Goal: Task Accomplishment & Management: Manage account settings

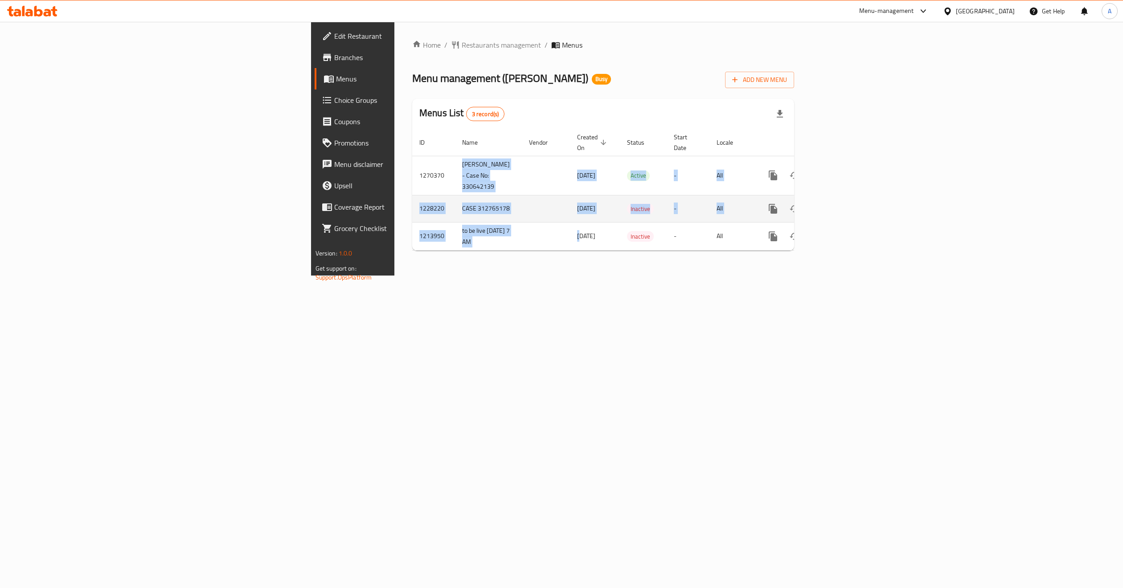
drag, startPoint x: 255, startPoint y: 148, endPoint x: 392, endPoint y: 210, distance: 149.9
click at [412, 217] on tbody "1270370 Krispy Kreme - Case No: 330642139 29/12/2024 Active - All 1228220 CASE …" at bounding box center [633, 203] width 443 height 94
click at [570, 200] on td "[DATE]" at bounding box center [595, 208] width 50 height 27
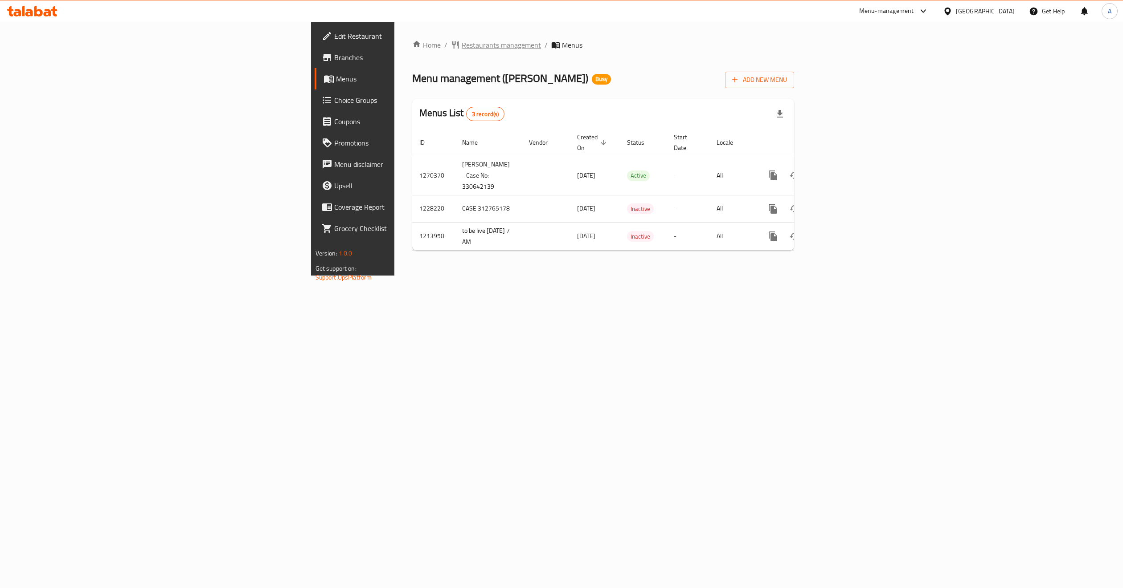
click at [461, 40] on span "Restaurants management" at bounding box center [500, 45] width 79 height 11
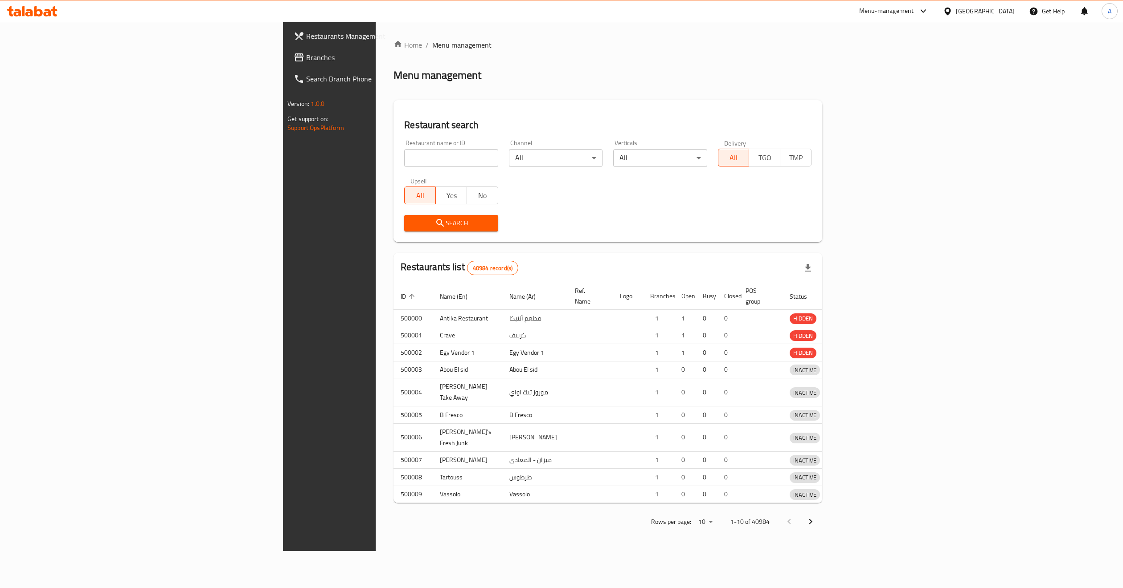
click at [266, 170] on div at bounding box center [561, 294] width 1123 height 588
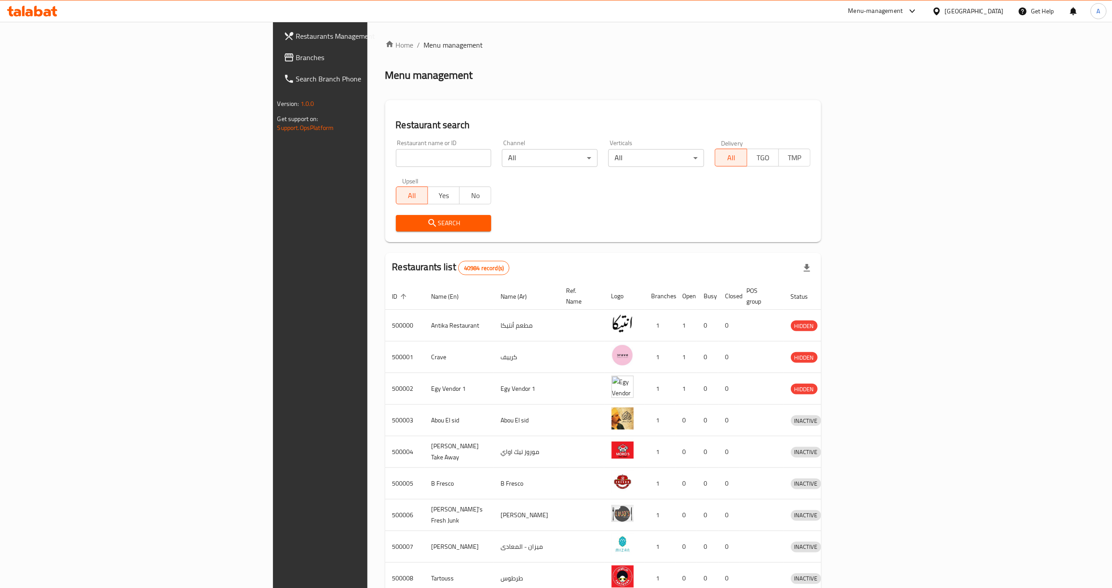
click at [385, 162] on div "Home / Menu management Menu management Restaurant search Restaurant name or ID …" at bounding box center [603, 348] width 437 height 617
click at [396, 161] on input "search" at bounding box center [444, 158] width 96 height 18
paste input "651976"
type input "651976"
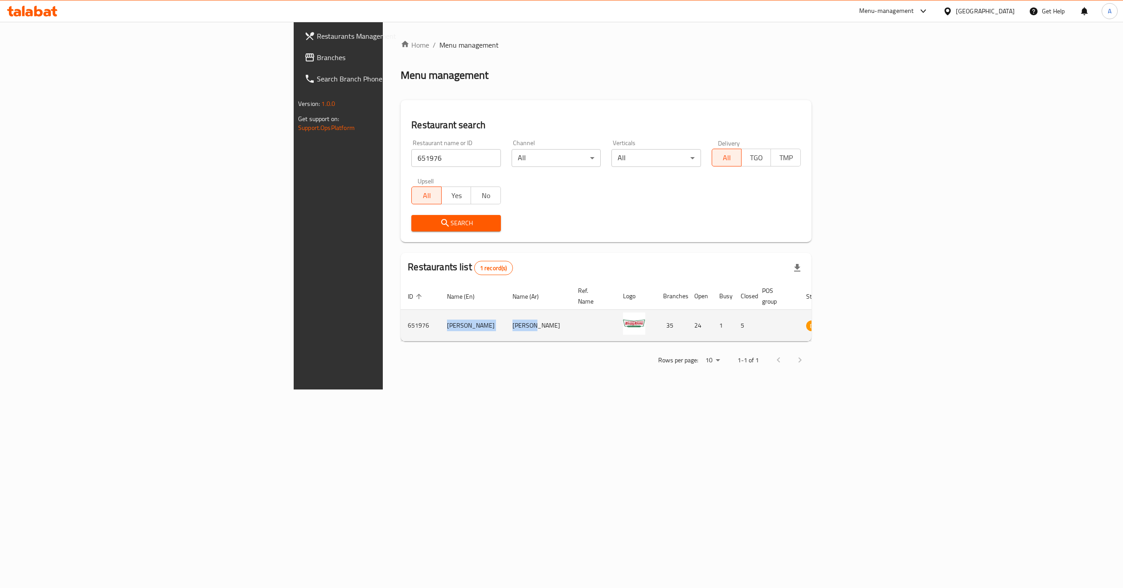
drag, startPoint x: 241, startPoint y: 320, endPoint x: 439, endPoint y: 335, distance: 198.8
click at [400, 326] on tr "651976 Krispy Kreme كرسبي كريم 35 24 1 5 BUSY" at bounding box center [638, 326] width 476 height 32
click at [505, 329] on td "كرسبي كريم" at bounding box center [537, 326] width 65 height 32
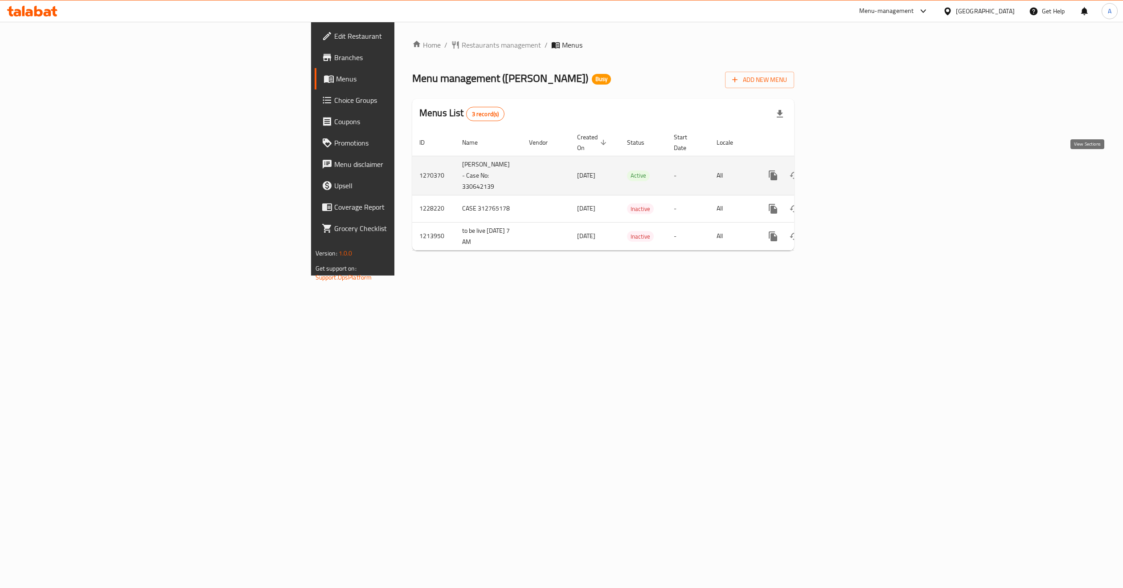
click at [848, 176] on link "enhanced table" at bounding box center [836, 175] width 21 height 21
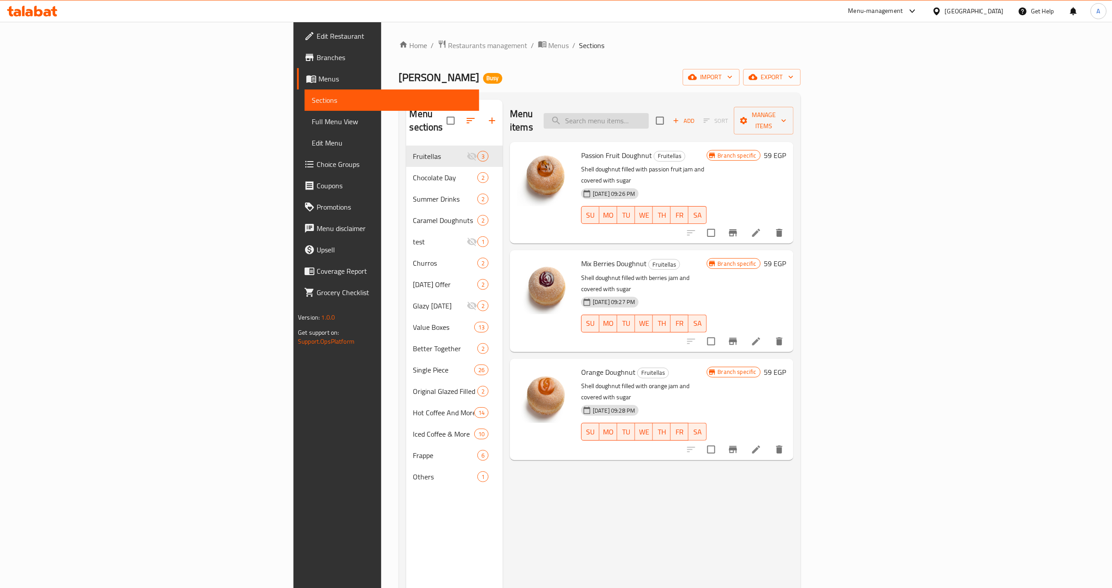
click at [649, 118] on input "search" at bounding box center [596, 121] width 105 height 16
paste input "Iced Toffee Nut Latte"
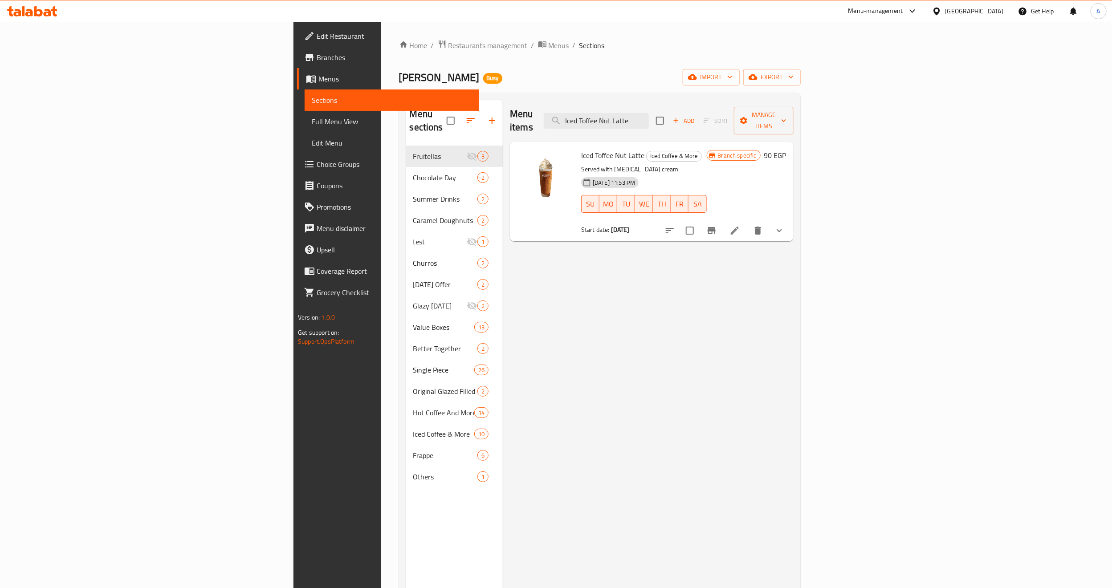
type input "Iced Toffee Nut Latte"
click at [782, 229] on icon "show more" at bounding box center [779, 230] width 5 height 3
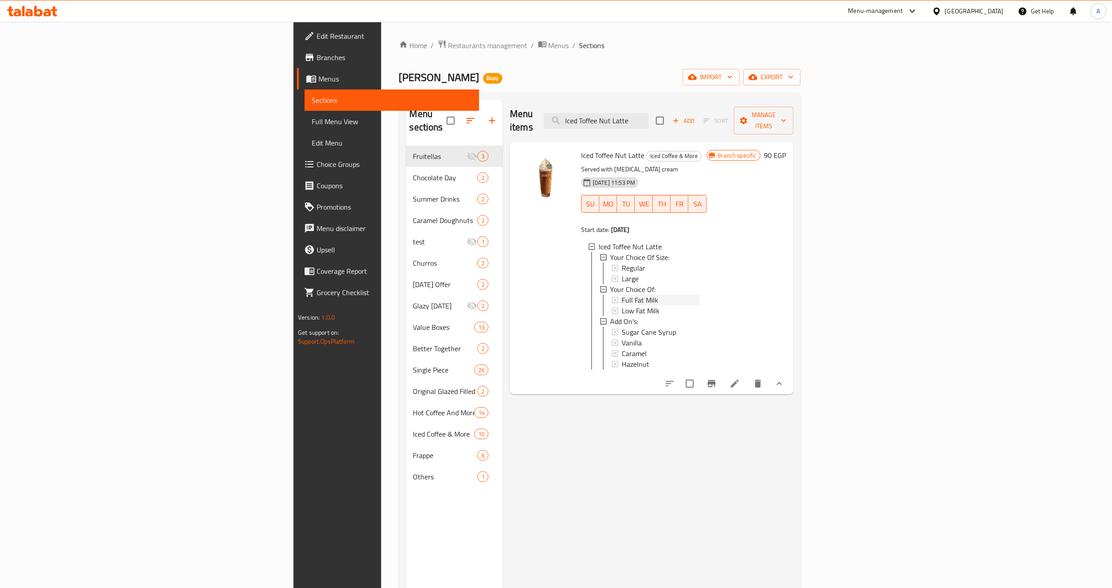
click at [622, 295] on div "Full Fat Milk" at bounding box center [661, 300] width 78 height 11
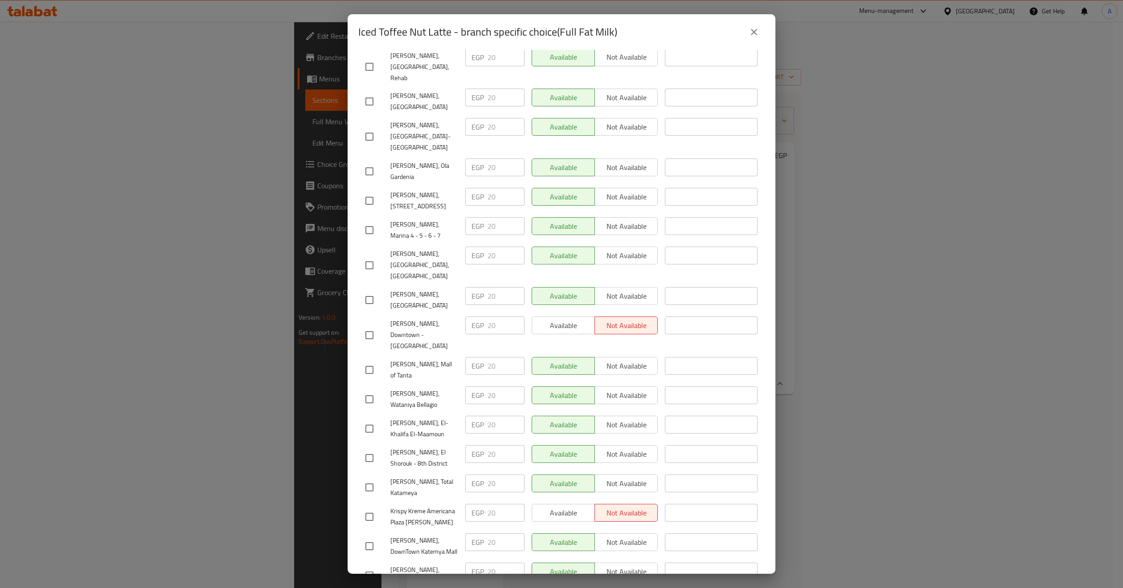
scroll to position [668, 0]
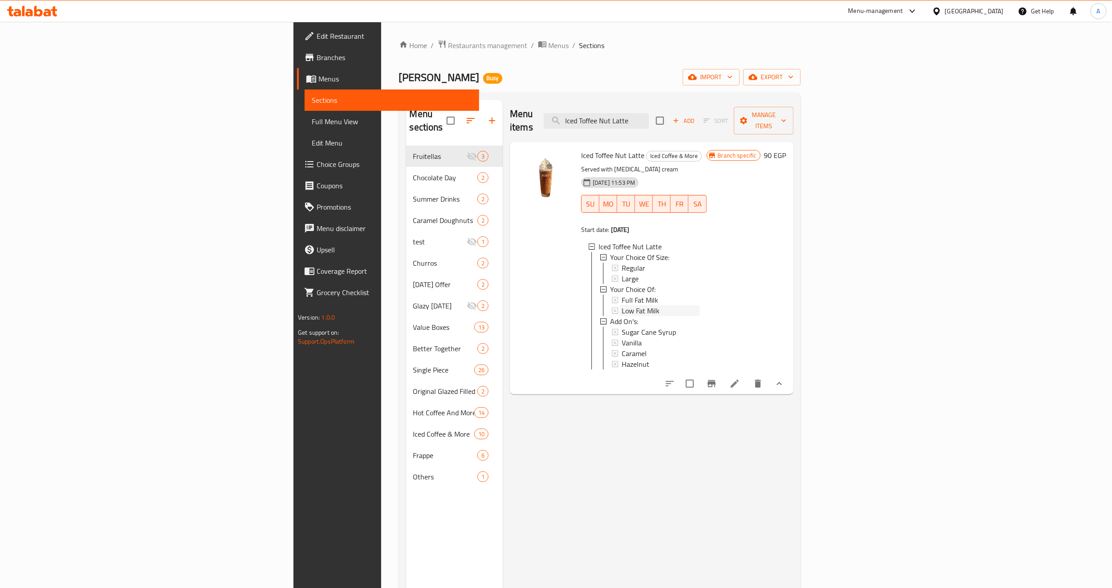
click at [622, 306] on div "Low Fat Milk" at bounding box center [661, 311] width 78 height 11
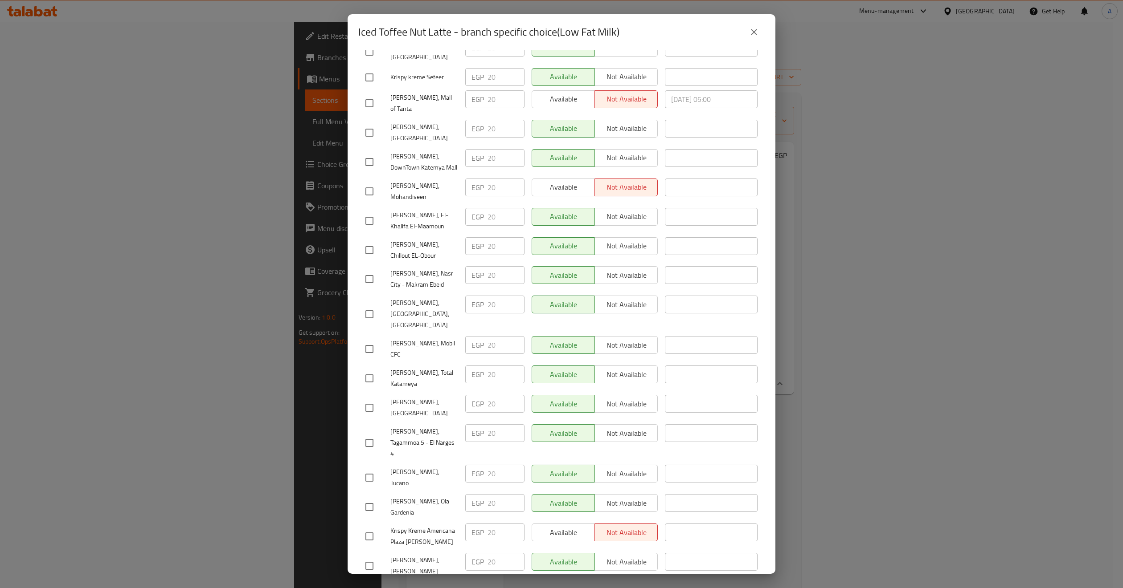
scroll to position [714, 0]
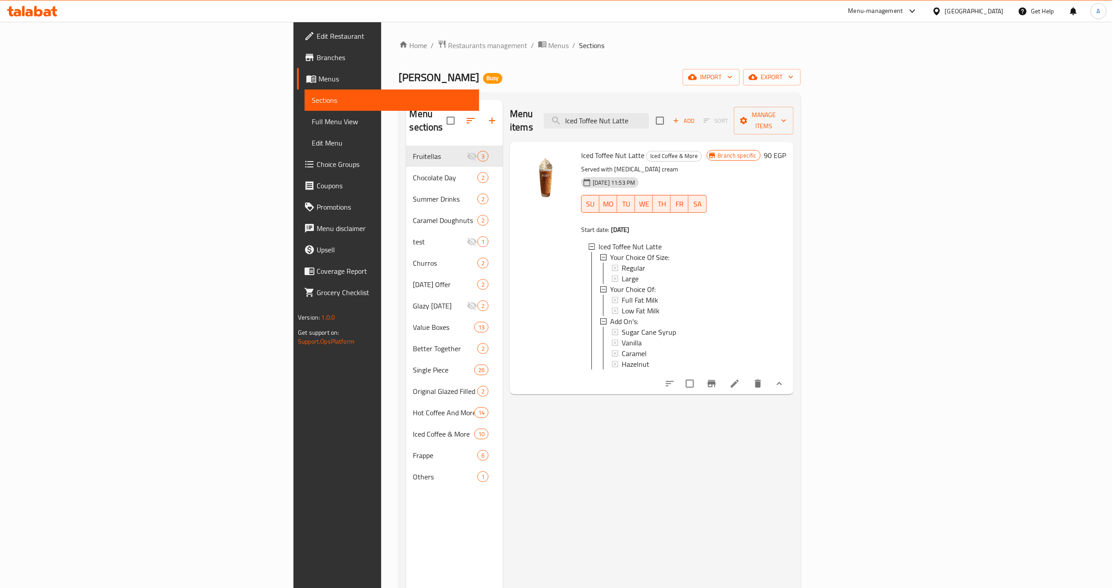
click at [739, 384] on icon at bounding box center [735, 384] width 8 height 8
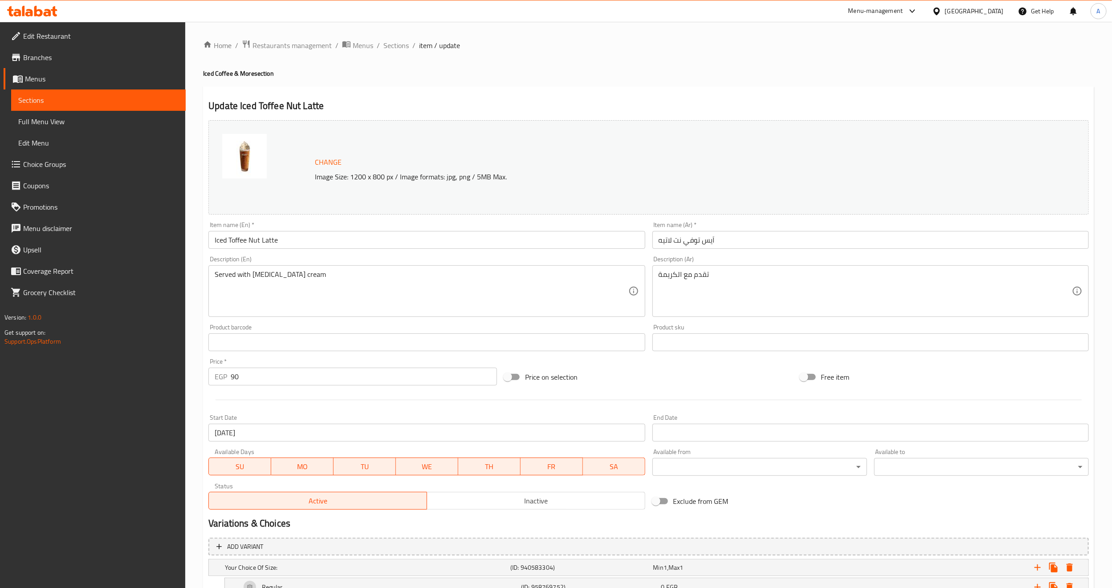
click at [266, 242] on input "Iced Toffee Nut Latte" at bounding box center [426, 240] width 437 height 18
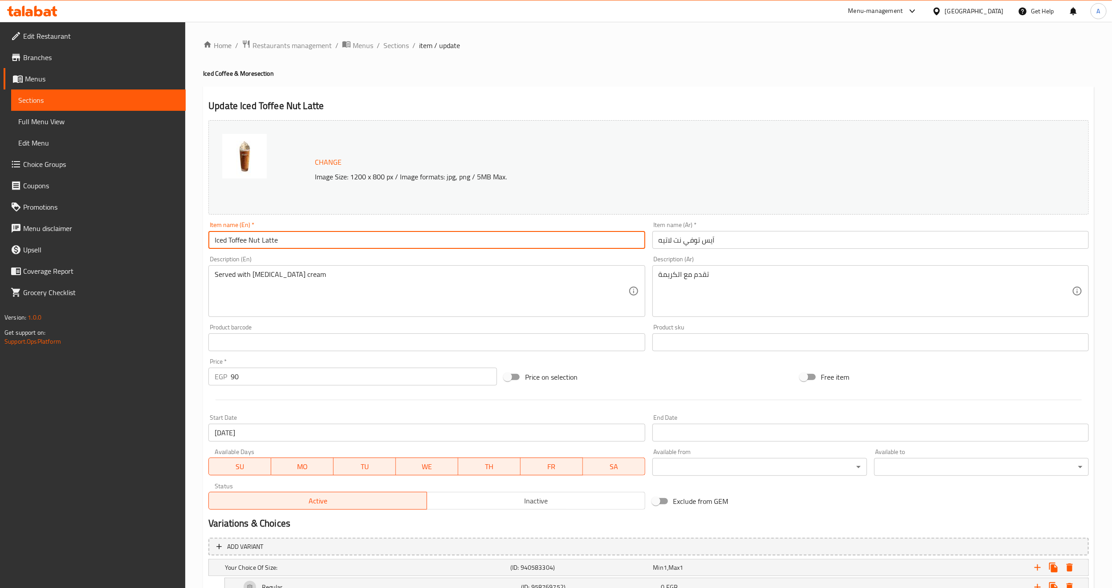
click at [266, 242] on input "Iced Toffee Nut Latte" at bounding box center [426, 240] width 437 height 18
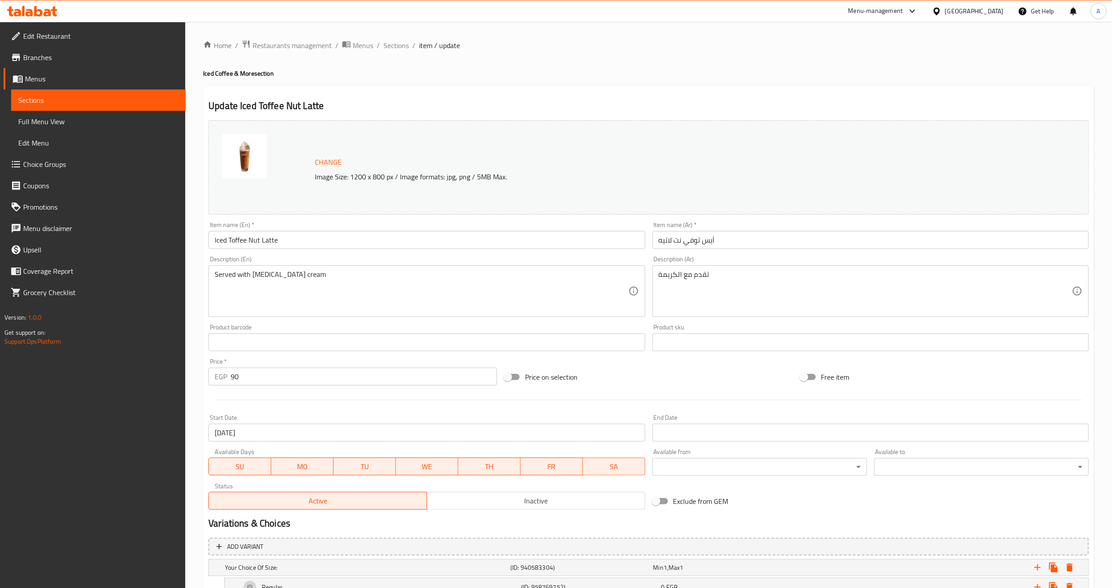
click at [392, 55] on div "Home / Restaurants management / Menus / Sections / item / update Iced Coffee & …" at bounding box center [648, 428] width 891 height 776
click at [397, 49] on span "Sections" at bounding box center [396, 45] width 25 height 11
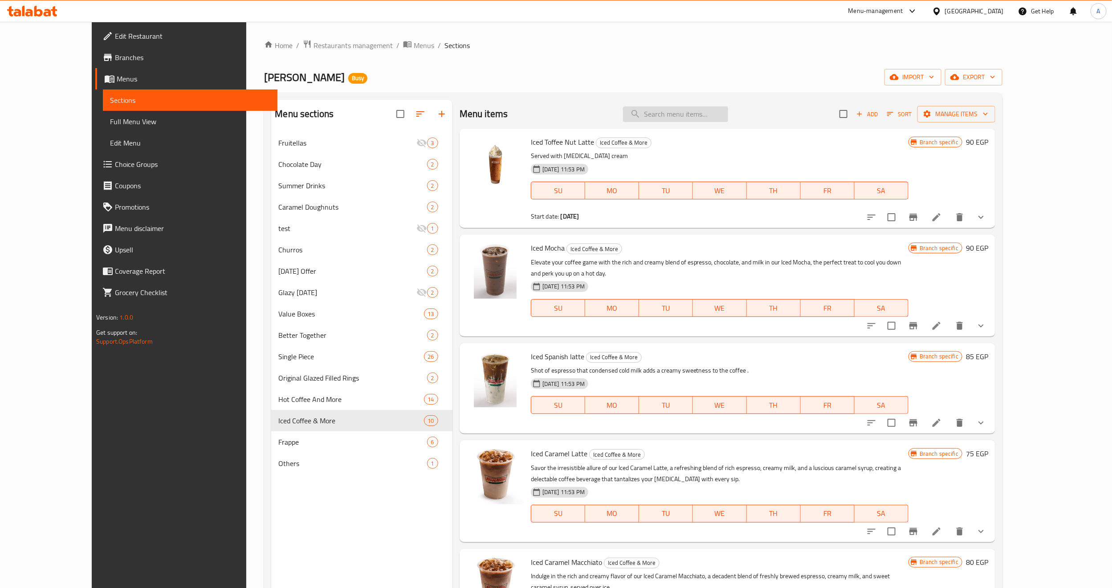
click at [719, 116] on input "search" at bounding box center [675, 114] width 105 height 16
paste input "Iced Toffee Nut Latte"
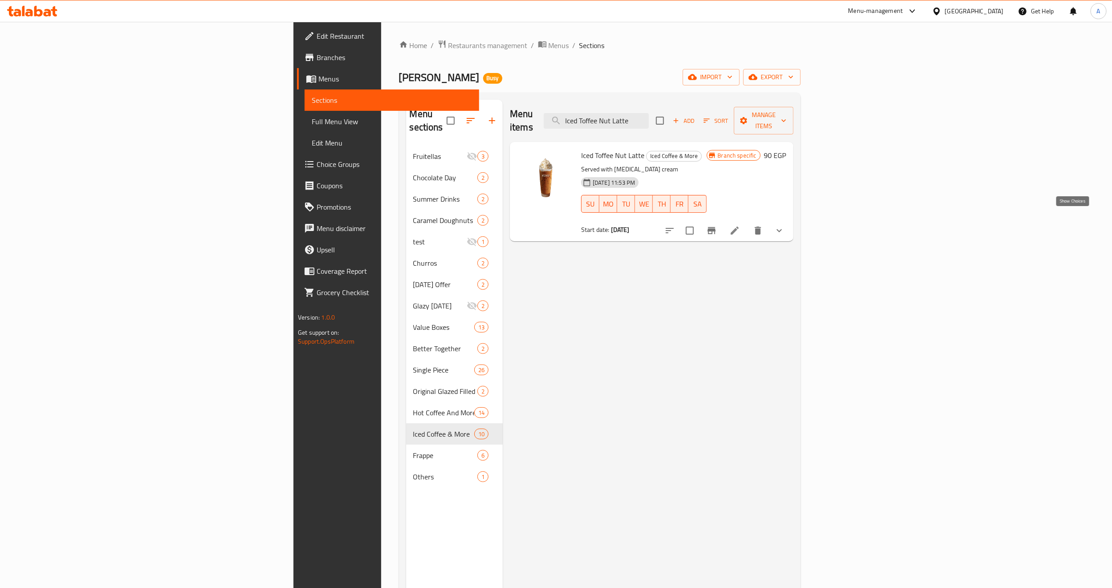
type input "Iced Toffee Nut Latte"
click at [785, 225] on icon "show more" at bounding box center [779, 230] width 11 height 11
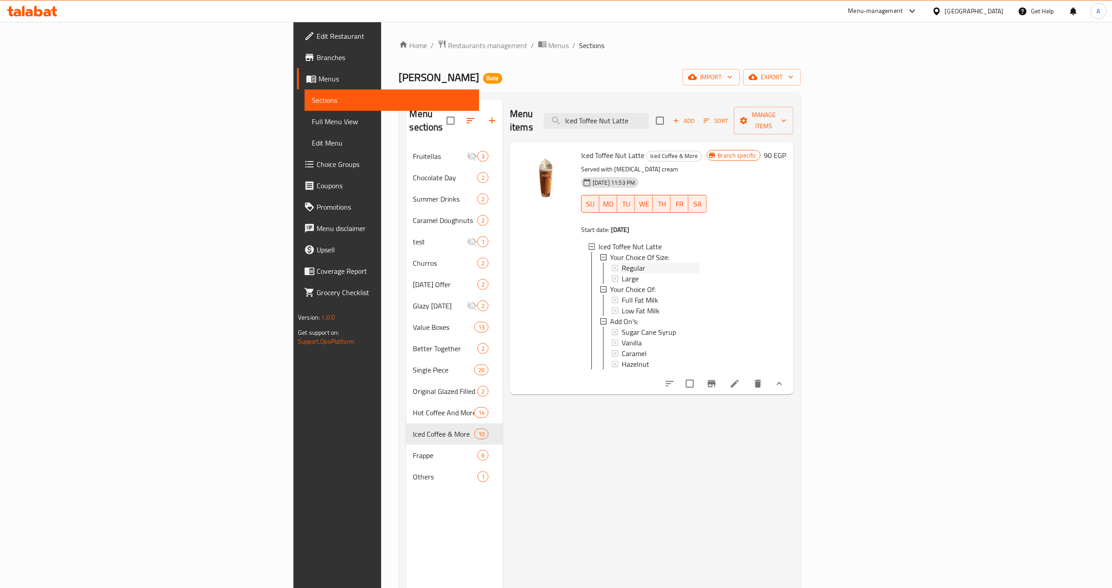
click at [622, 263] on div "Regular" at bounding box center [661, 268] width 78 height 11
click at [622, 274] on span "Large" at bounding box center [630, 279] width 17 height 11
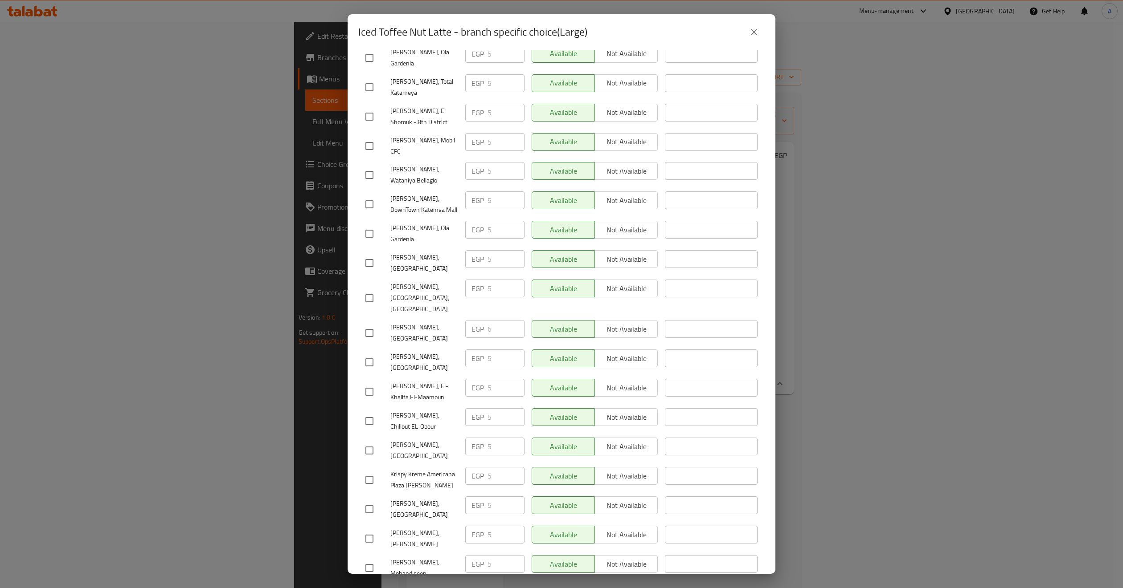
scroll to position [714, 0]
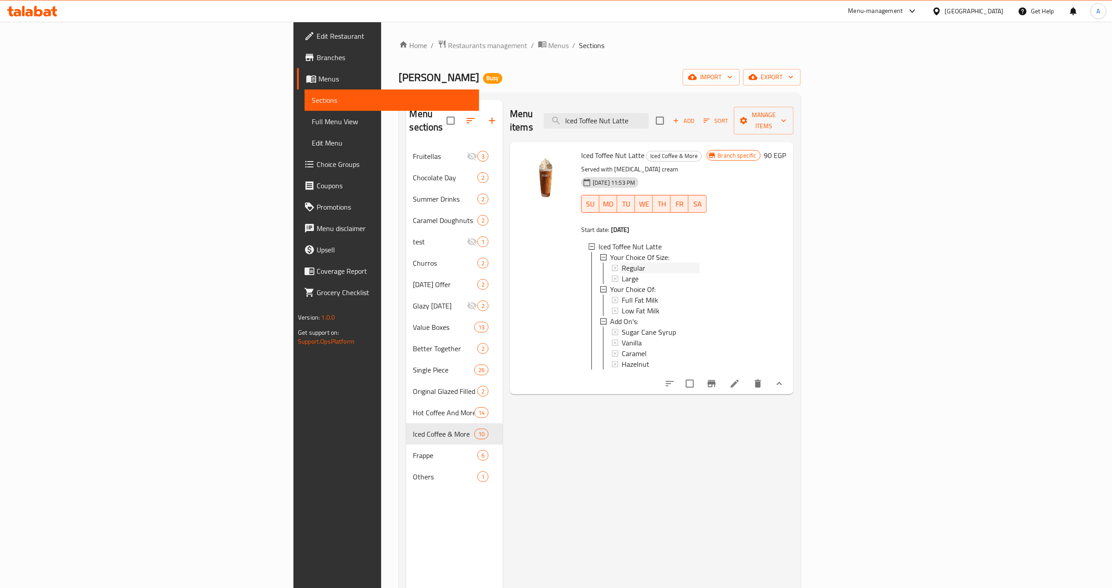
click at [622, 263] on div "Regular" at bounding box center [661, 268] width 78 height 11
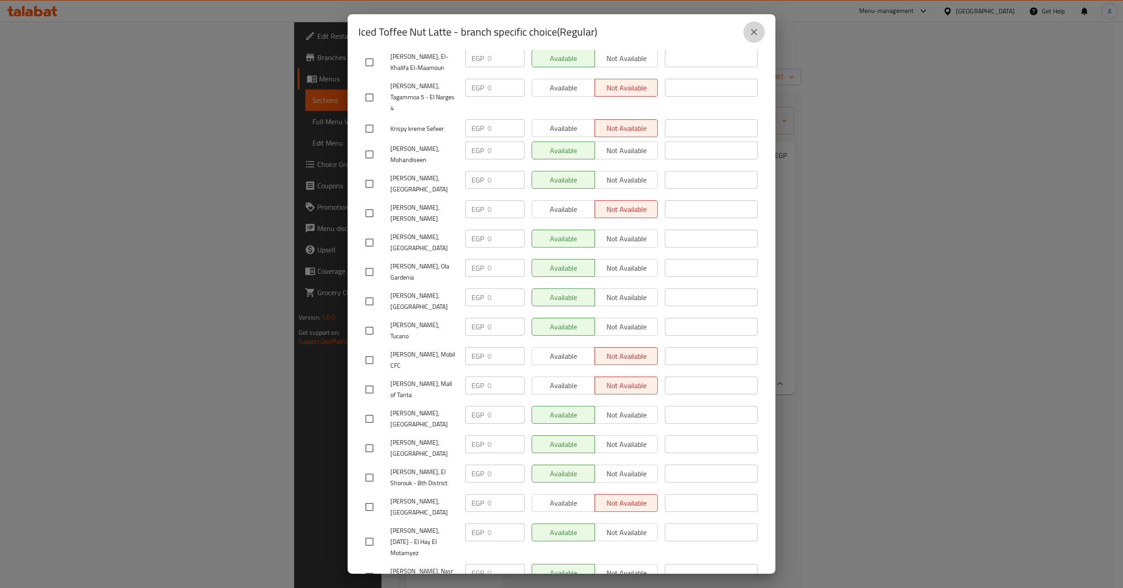
click at [755, 30] on icon "close" at bounding box center [753, 32] width 11 height 11
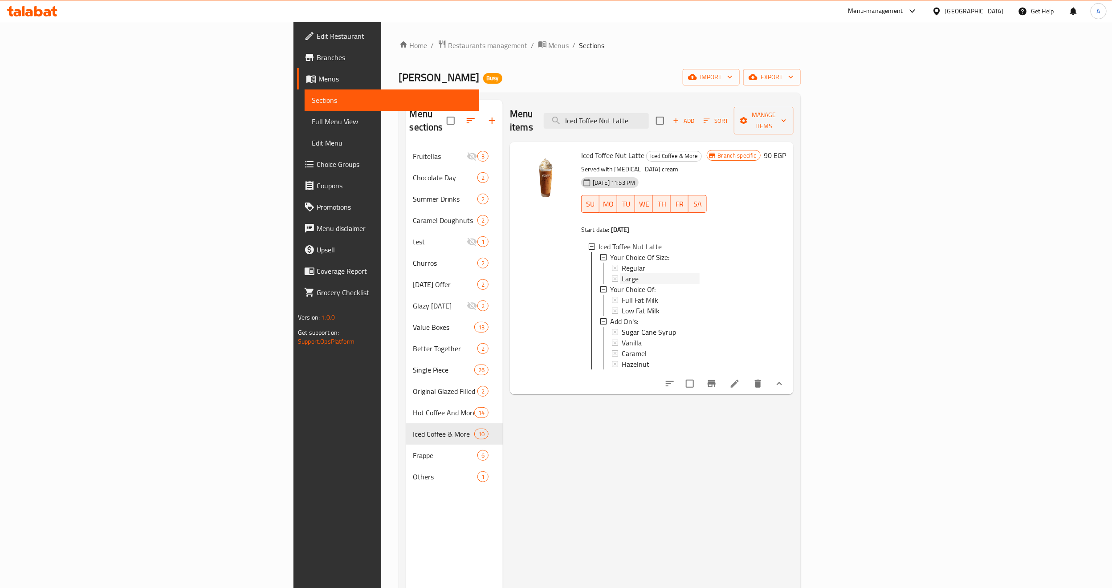
click at [624, 274] on div "Large" at bounding box center [661, 279] width 78 height 11
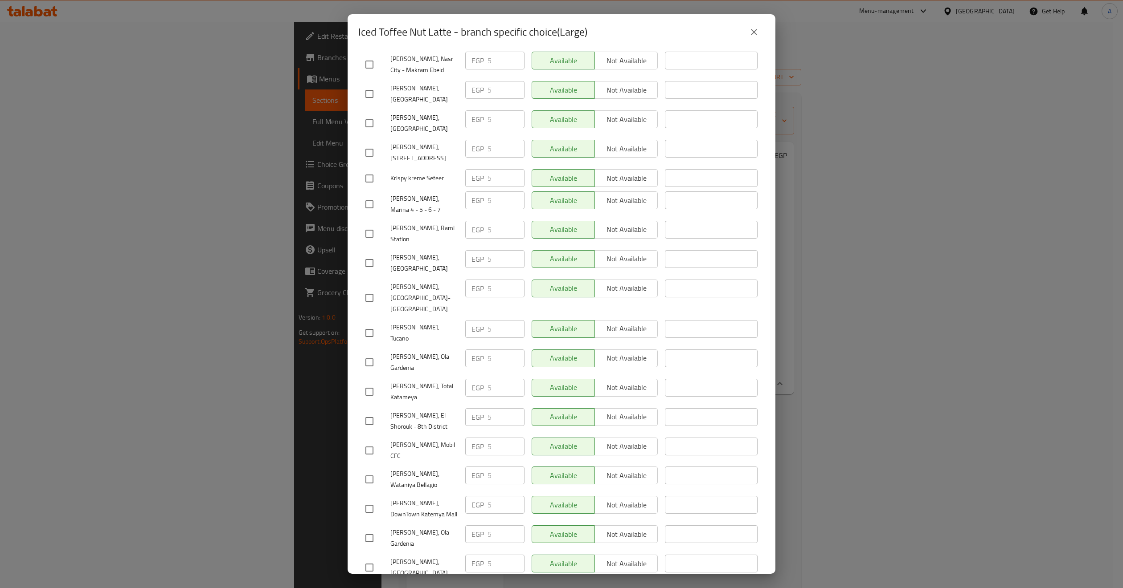
scroll to position [535, 0]
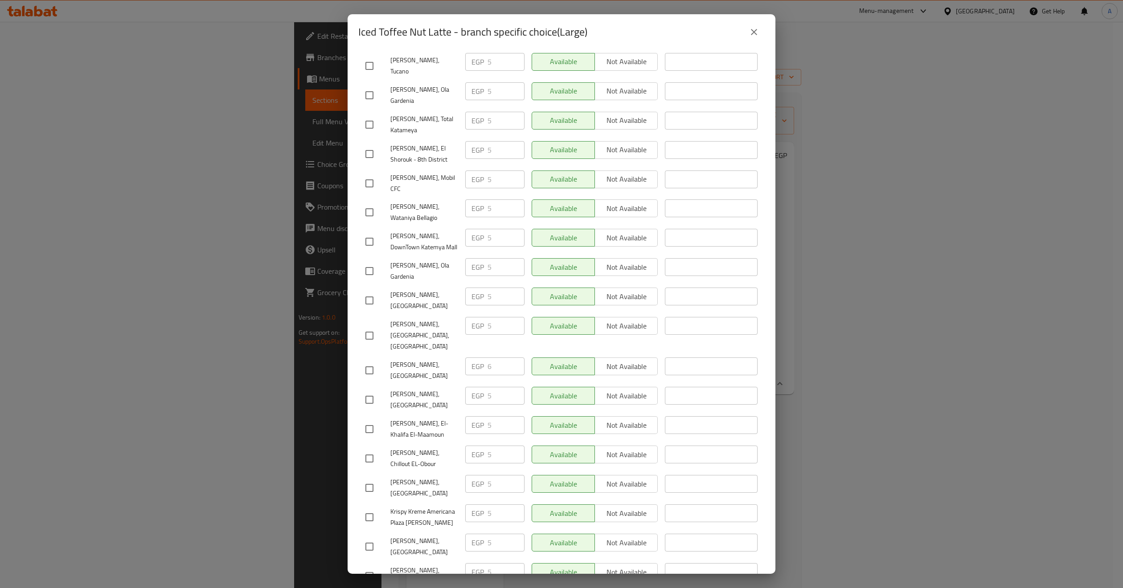
click at [747, 35] on button "close" at bounding box center [753, 31] width 21 height 21
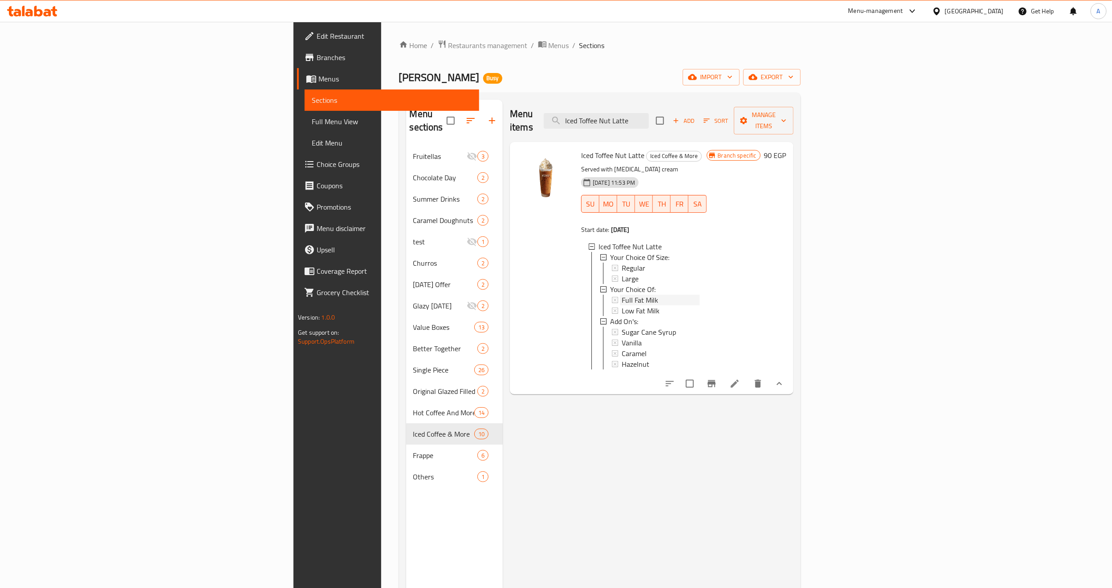
click at [622, 295] on span "Full Fat Milk" at bounding box center [640, 300] width 37 height 11
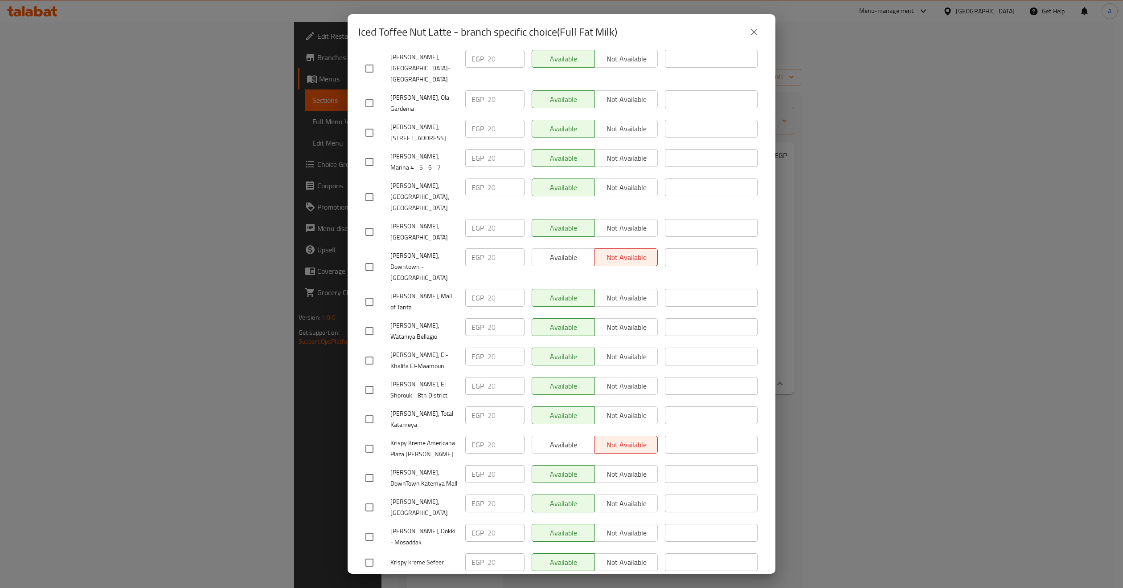
scroll to position [714, 0]
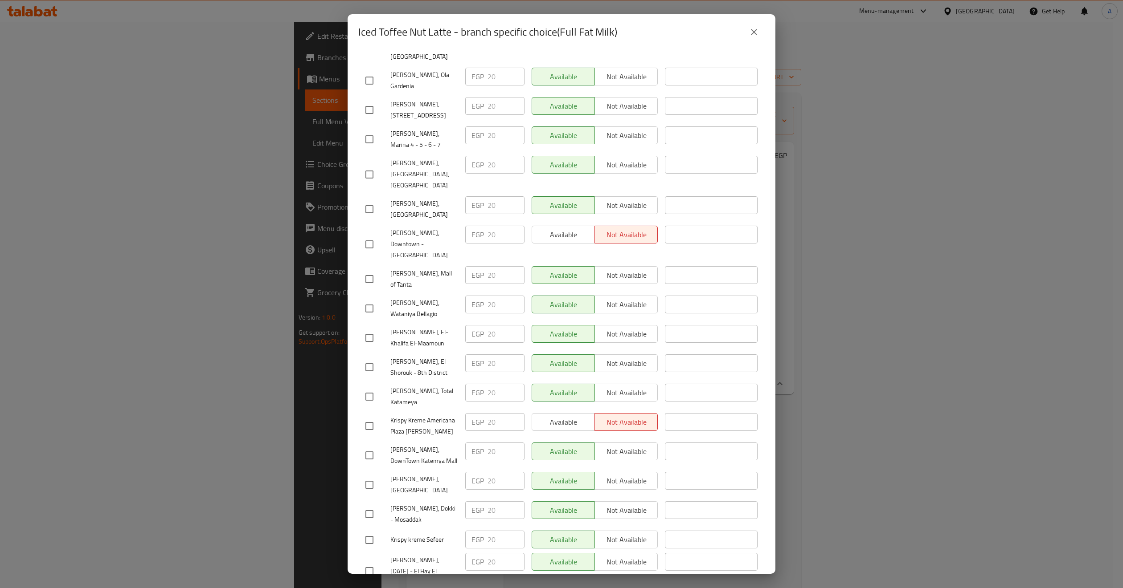
click at [746, 32] on button "close" at bounding box center [753, 31] width 21 height 21
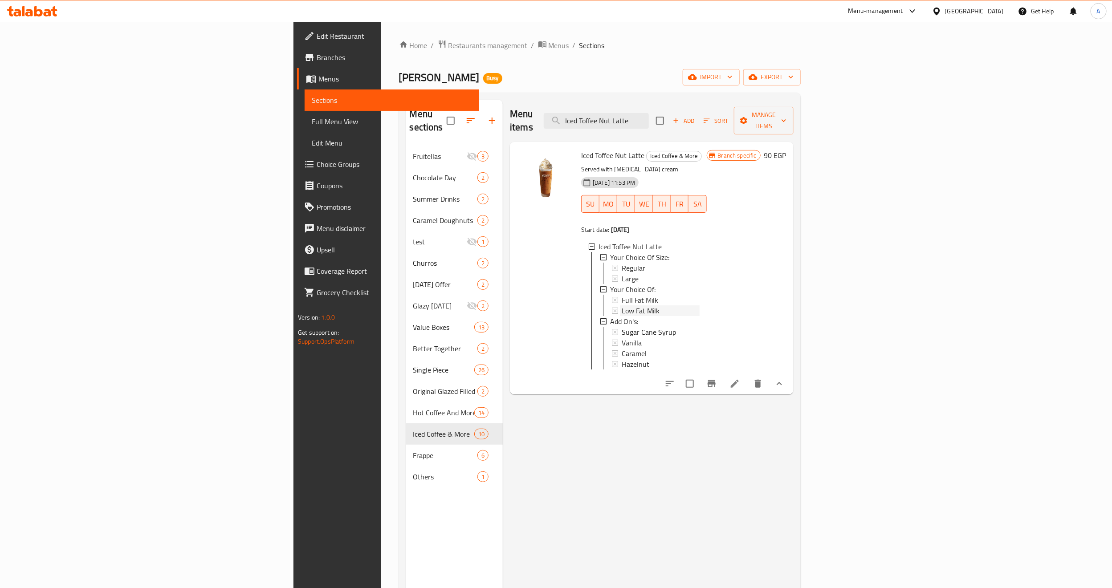
click at [622, 306] on span "Low Fat Milk" at bounding box center [641, 311] width 38 height 11
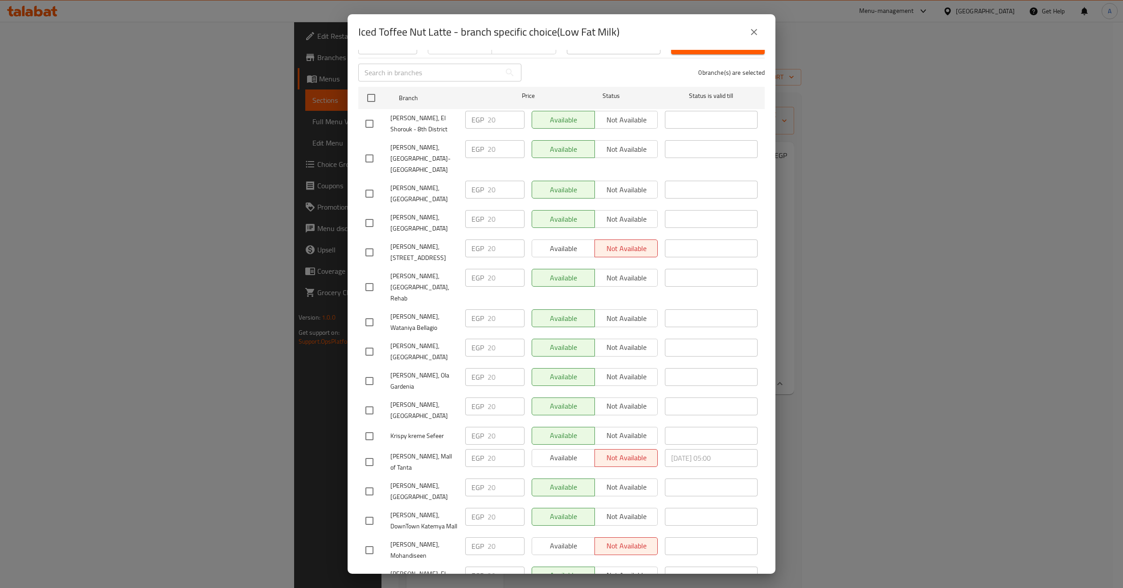
scroll to position [0, 0]
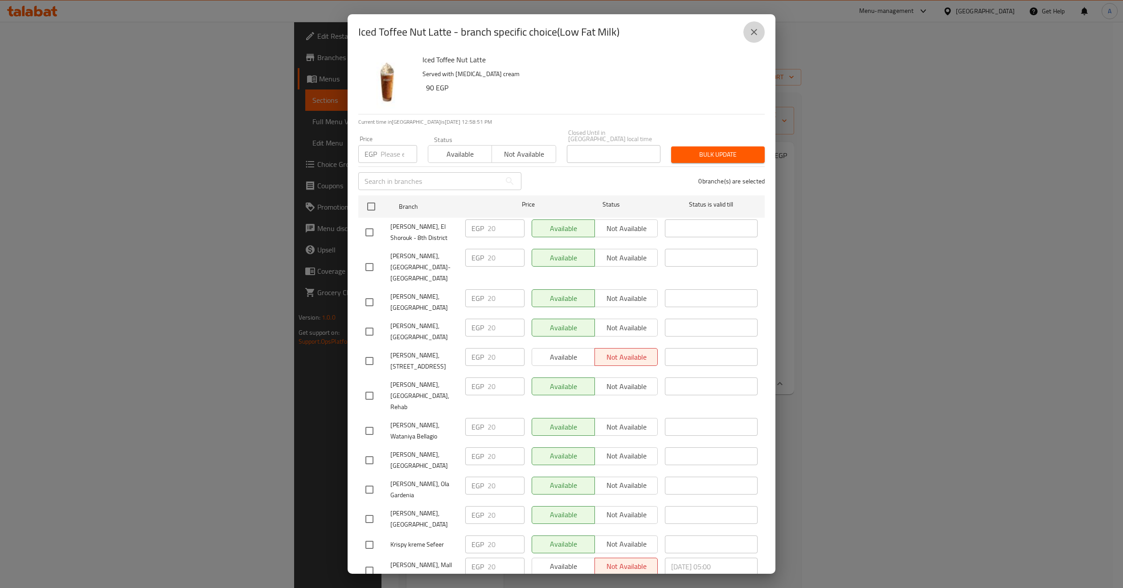
click at [758, 39] on button "close" at bounding box center [753, 31] width 21 height 21
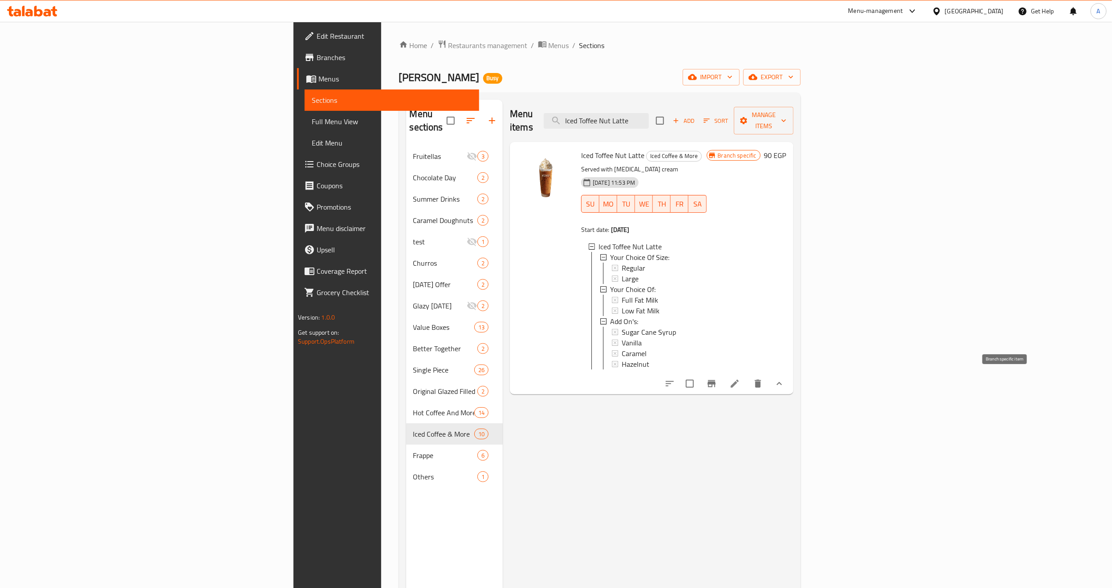
click at [723, 387] on button "Branch-specific-item" at bounding box center [711, 383] width 21 height 21
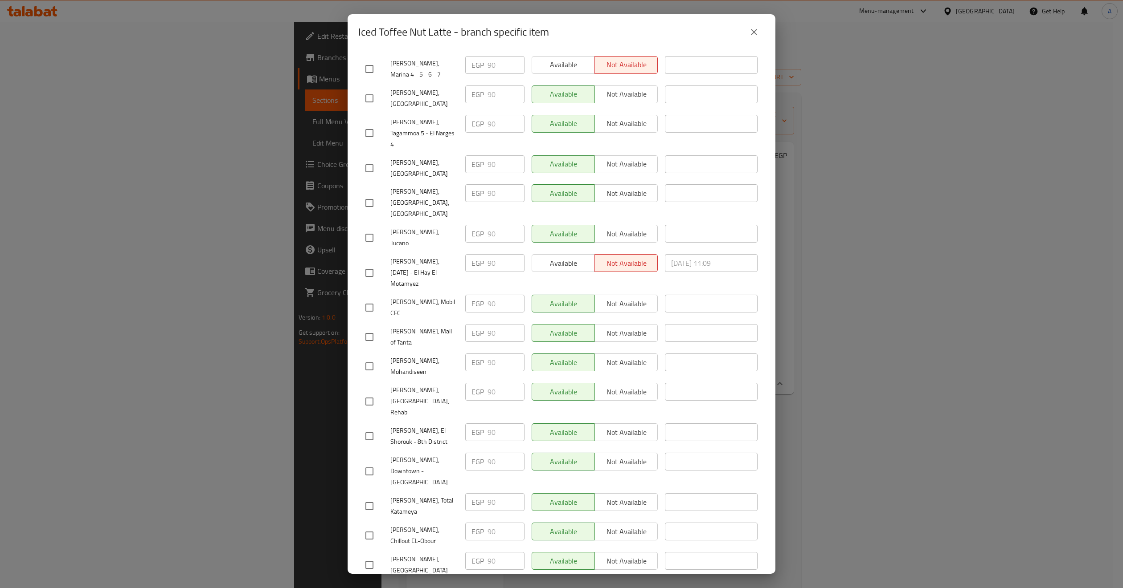
scroll to position [668, 0]
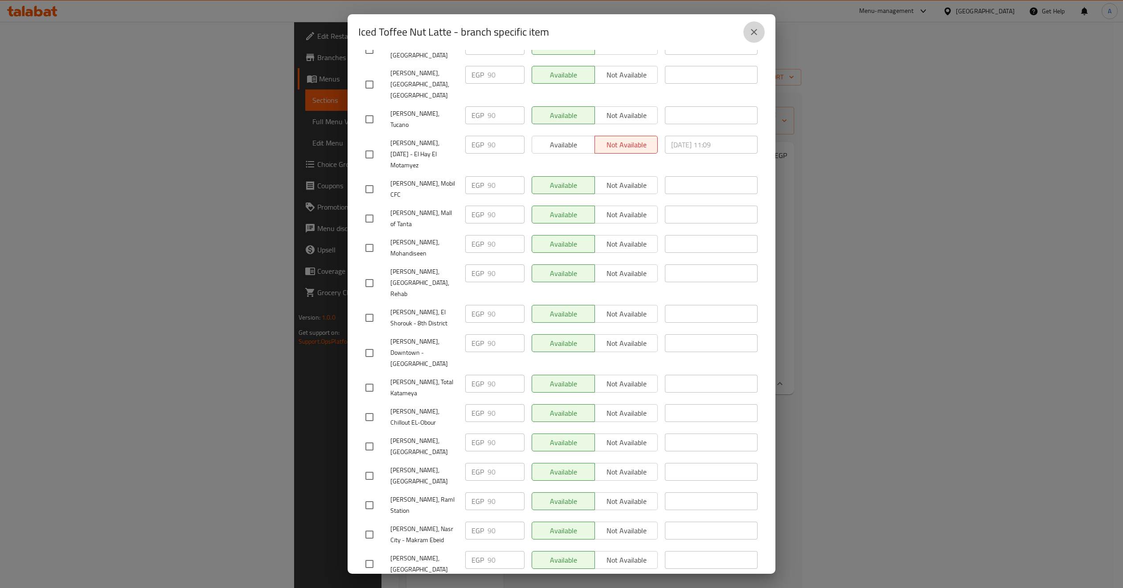
click at [753, 40] on button "close" at bounding box center [753, 31] width 21 height 21
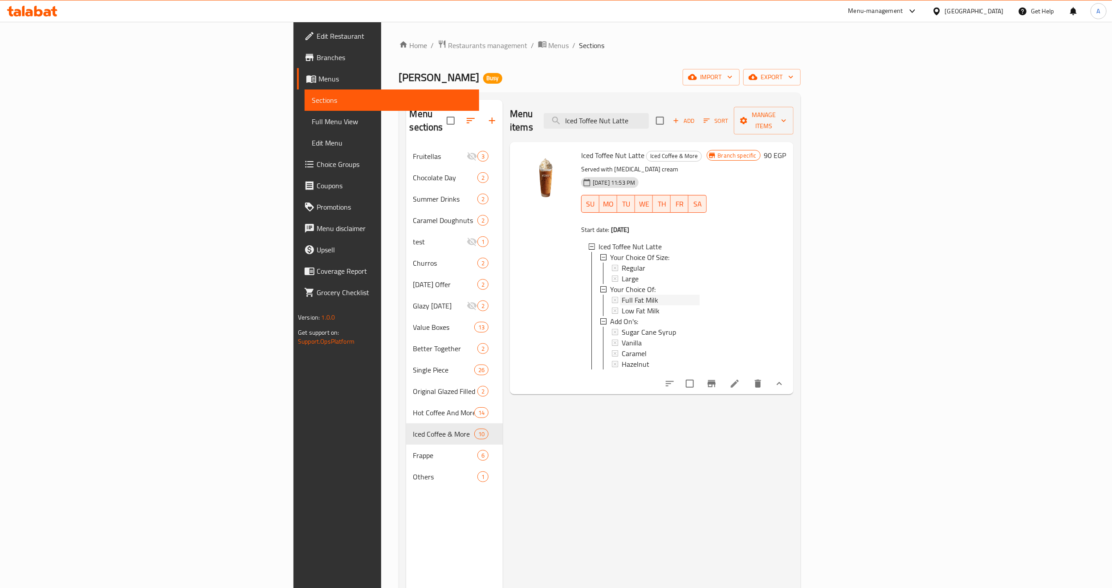
click at [622, 295] on div "Full Fat Milk" at bounding box center [661, 300] width 78 height 11
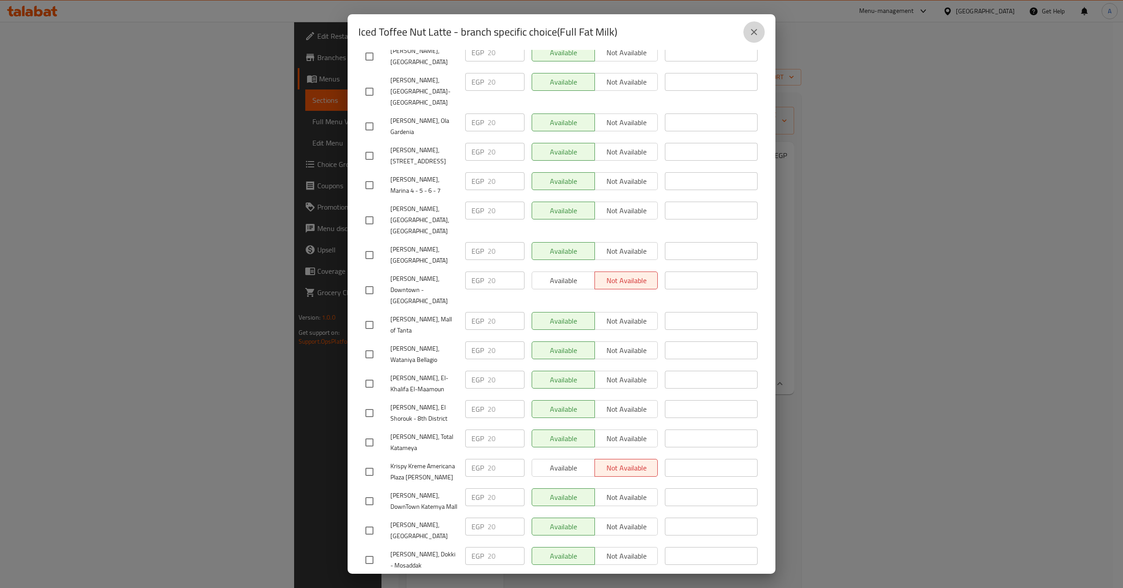
click at [749, 35] on icon "close" at bounding box center [753, 32] width 11 height 11
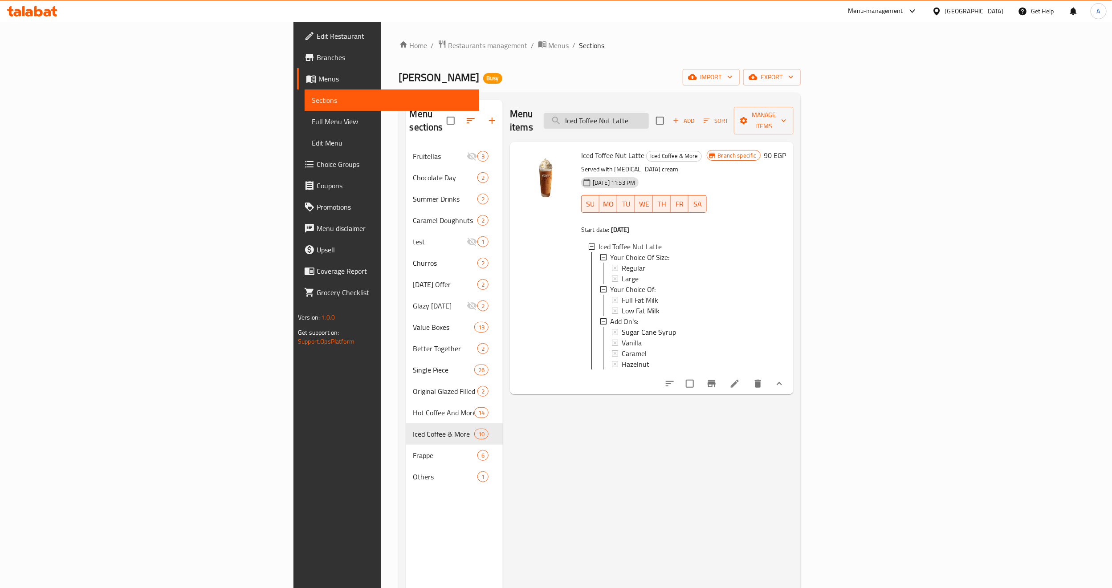
click at [649, 122] on input "Iced Toffee Nut Latte" at bounding box center [596, 121] width 105 height 16
click at [649, 120] on input "Iced Toffee Nut Latte" at bounding box center [596, 121] width 105 height 16
paste input "Americano"
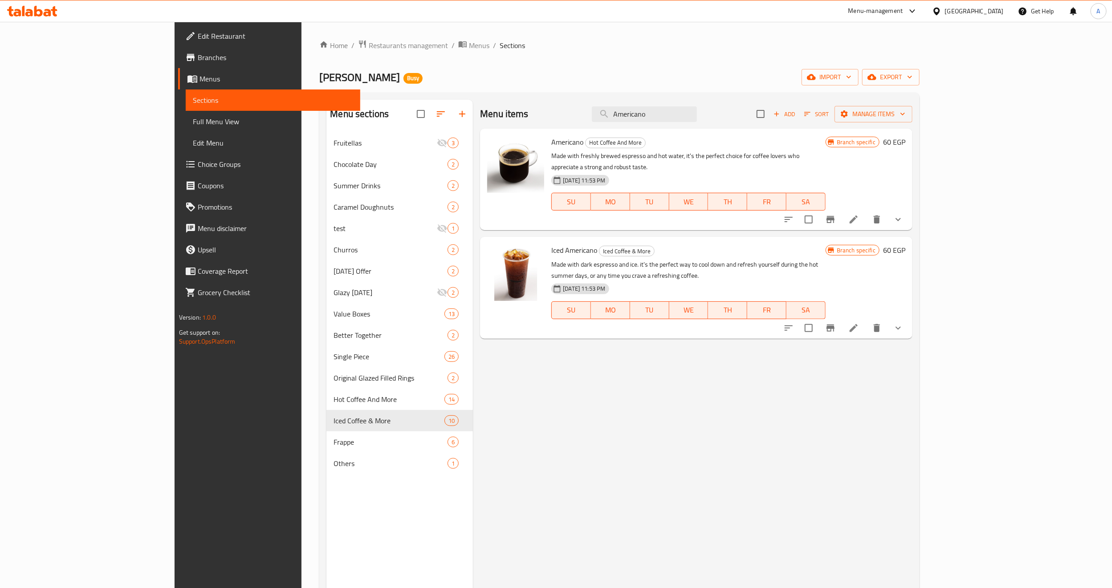
type input "Americano"
click at [909, 214] on button "show more" at bounding box center [898, 219] width 21 height 21
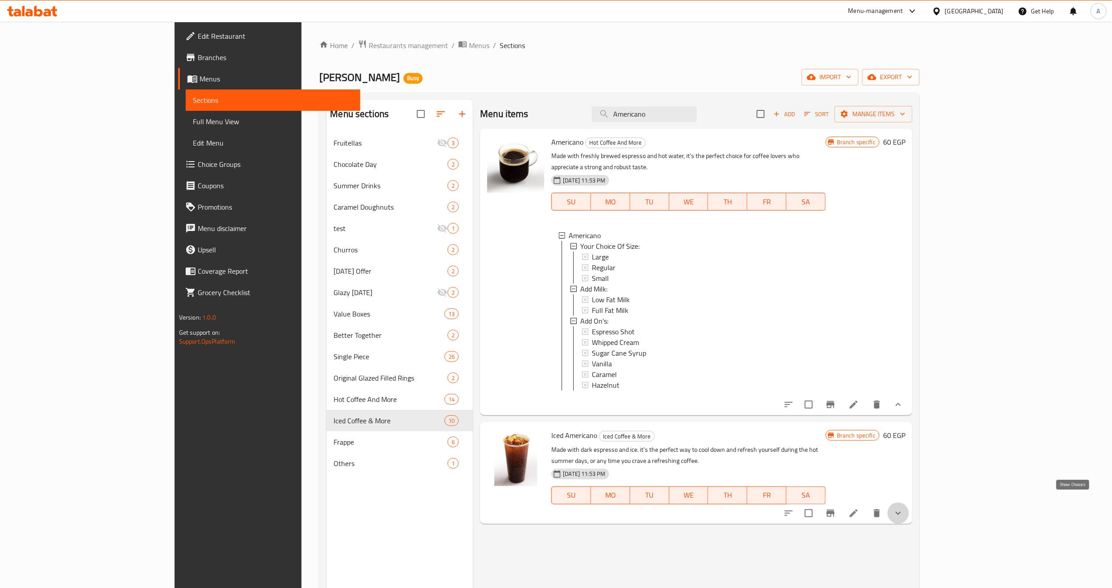
click at [904, 508] on icon "show more" at bounding box center [898, 513] width 11 height 11
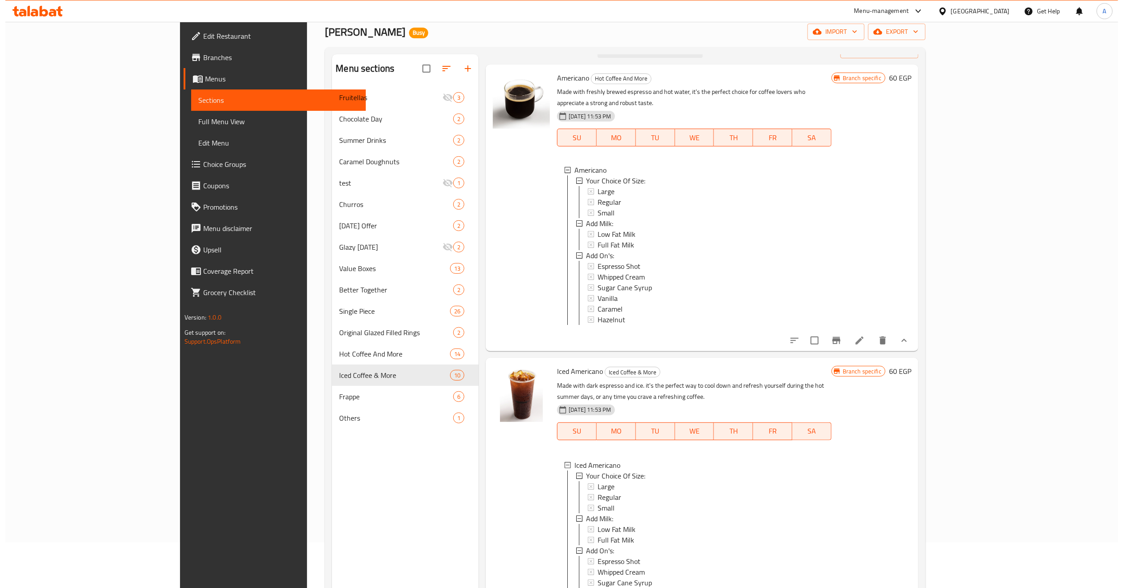
scroll to position [125, 0]
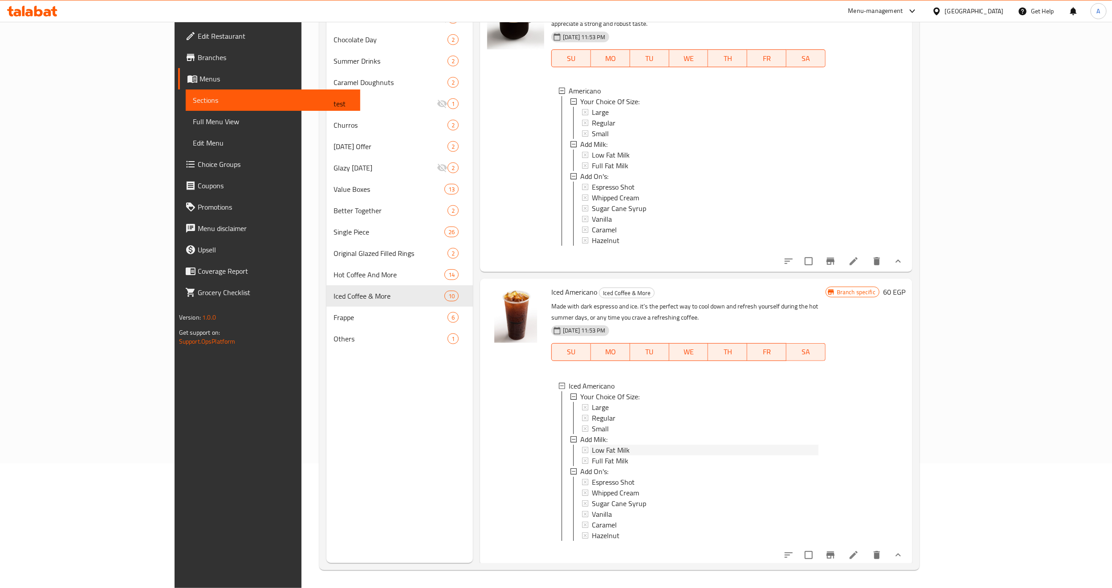
click at [592, 445] on div "Low Fat Milk" at bounding box center [705, 450] width 227 height 11
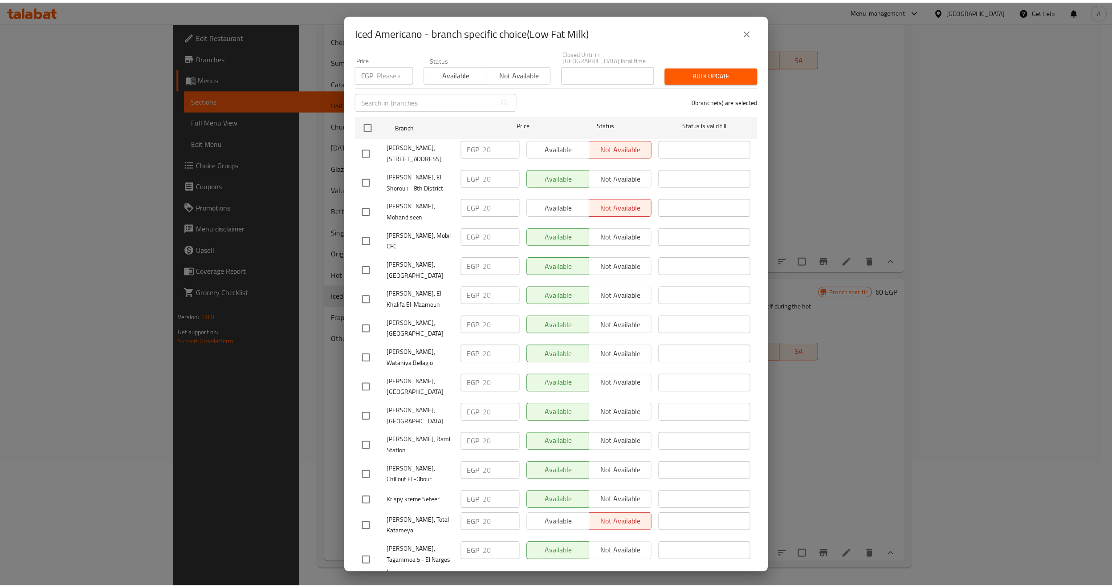
scroll to position [334, 0]
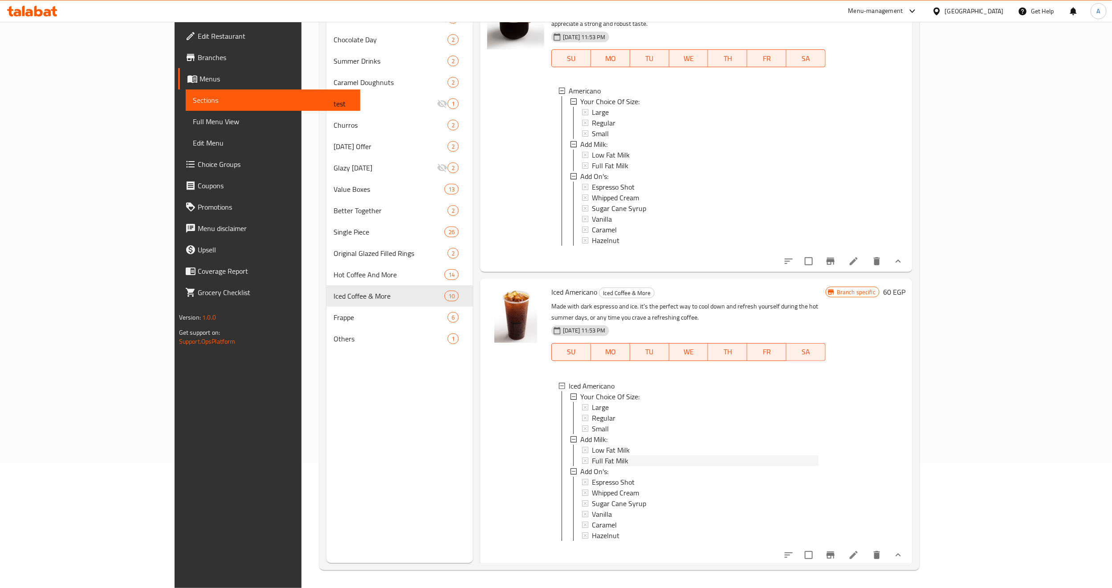
click at [602, 456] on div "Full Fat Milk" at bounding box center [705, 461] width 227 height 11
click at [859, 552] on icon at bounding box center [854, 555] width 11 height 11
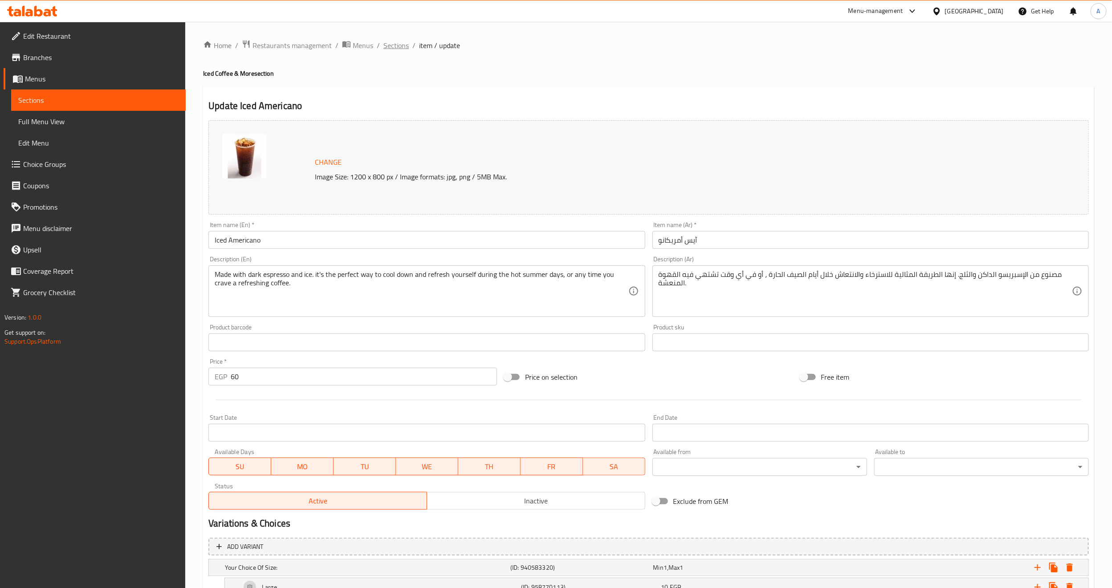
click at [392, 40] on span "Sections" at bounding box center [396, 45] width 25 height 11
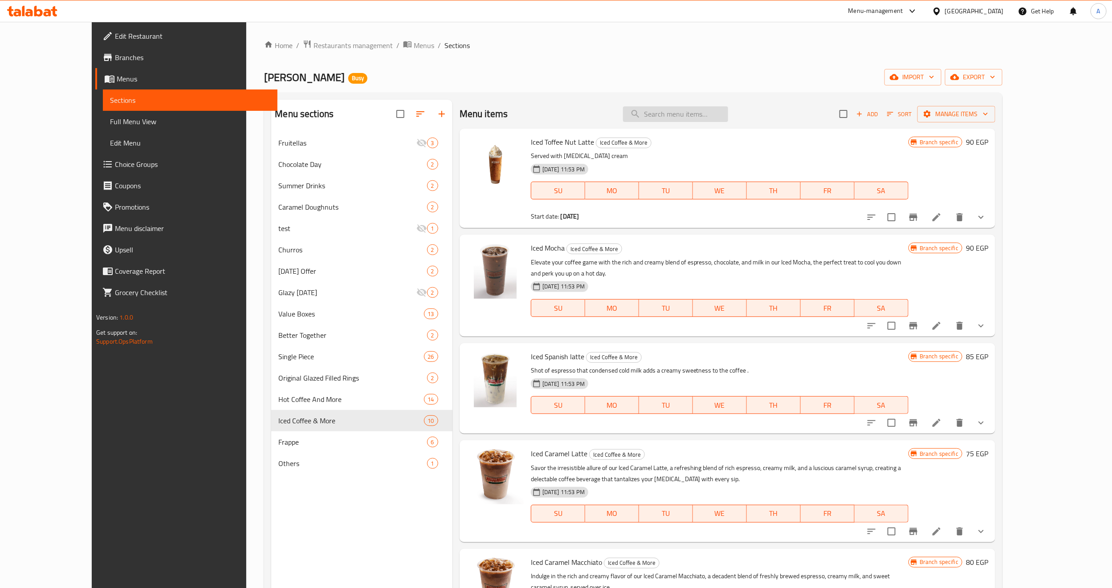
click at [704, 111] on input "search" at bounding box center [675, 114] width 105 height 16
paste input "Americano"
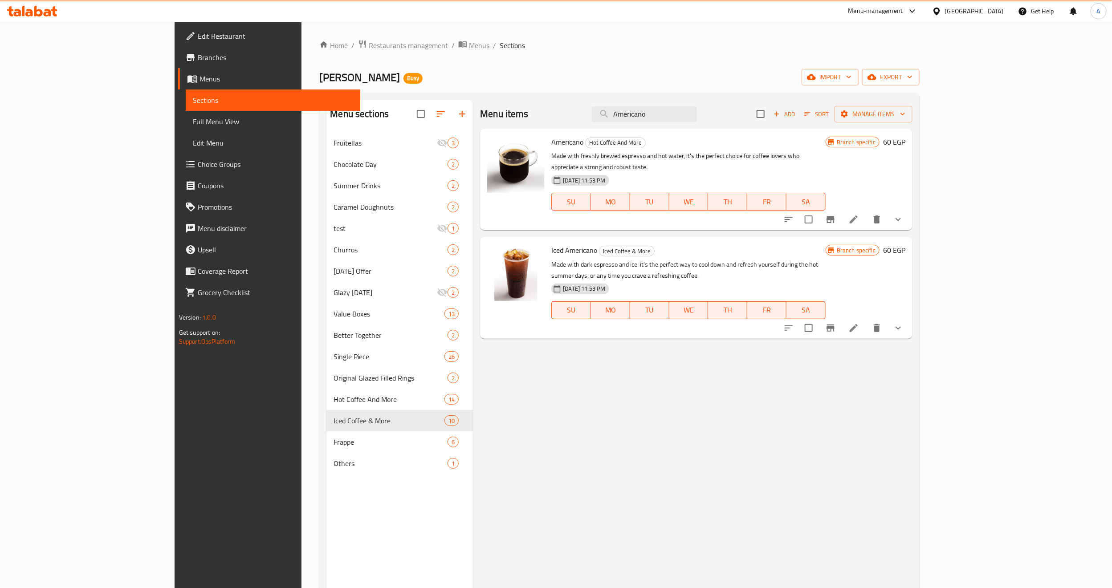
click at [630, 100] on div "Menu items Americano Add Sort Manage items" at bounding box center [696, 114] width 433 height 29
click at [671, 107] on input "Americano" at bounding box center [644, 114] width 105 height 16
click at [697, 112] on input "Americano" at bounding box center [644, 114] width 105 height 16
paste input "espressi"
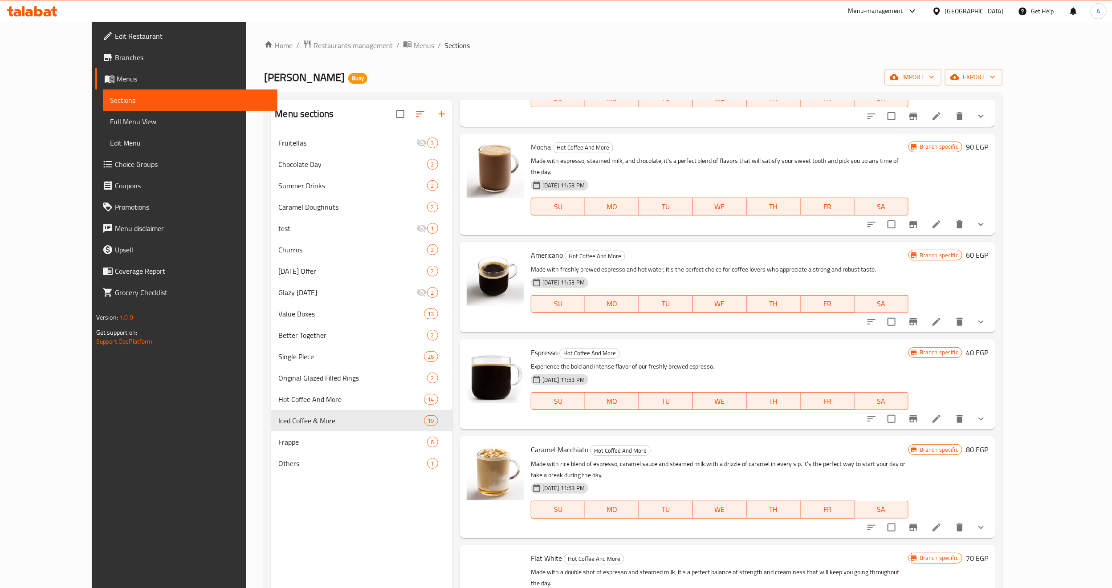
scroll to position [401, 0]
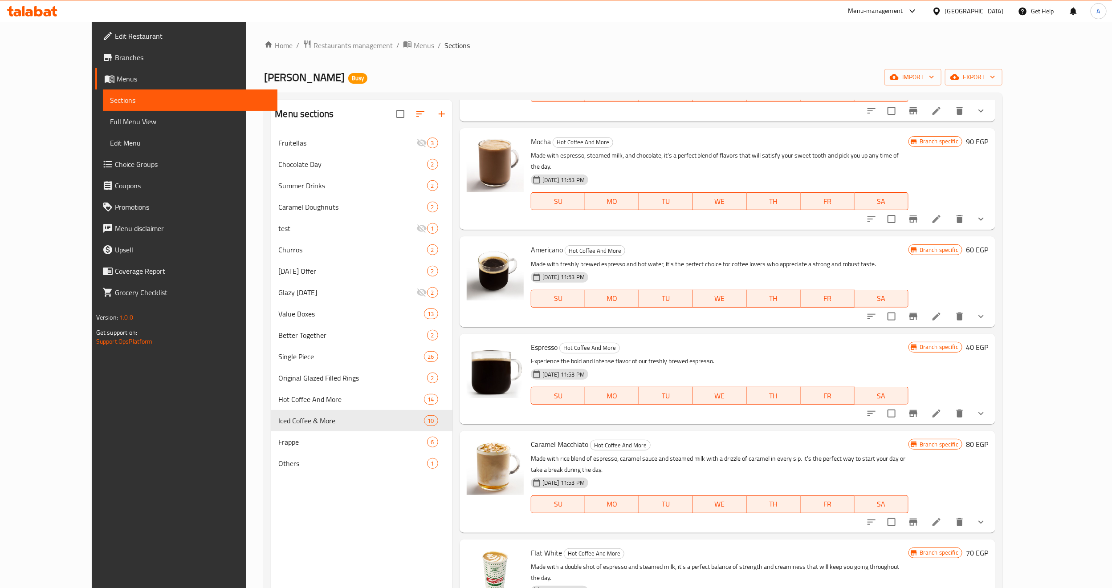
click at [531, 341] on span "Espresso" at bounding box center [544, 347] width 27 height 13
copy h6 "Espresso"
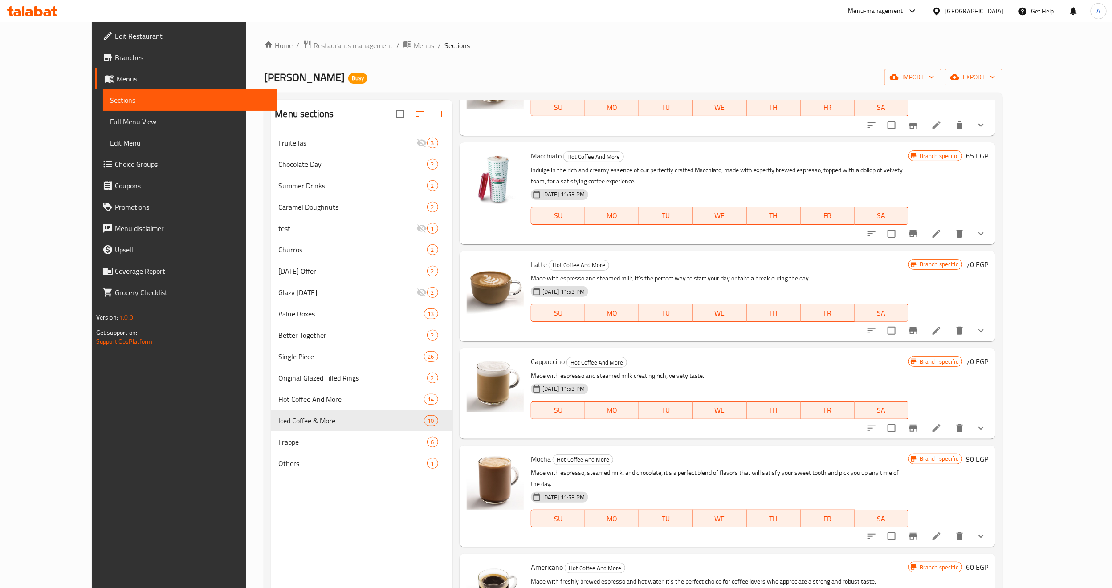
scroll to position [0, 0]
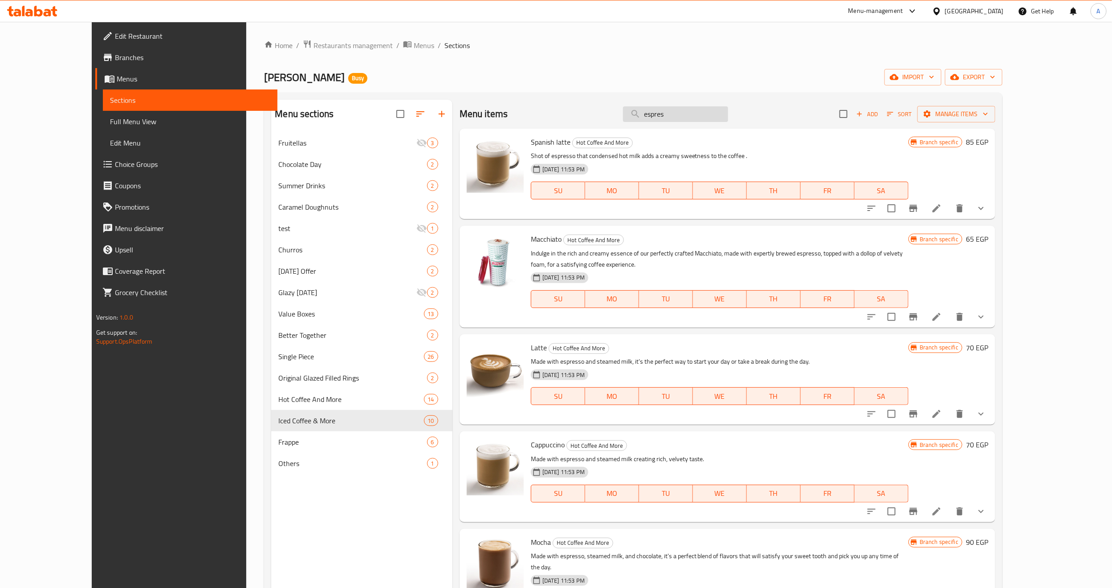
click at [692, 114] on input "espres" at bounding box center [675, 114] width 105 height 16
paste input "Espresso"
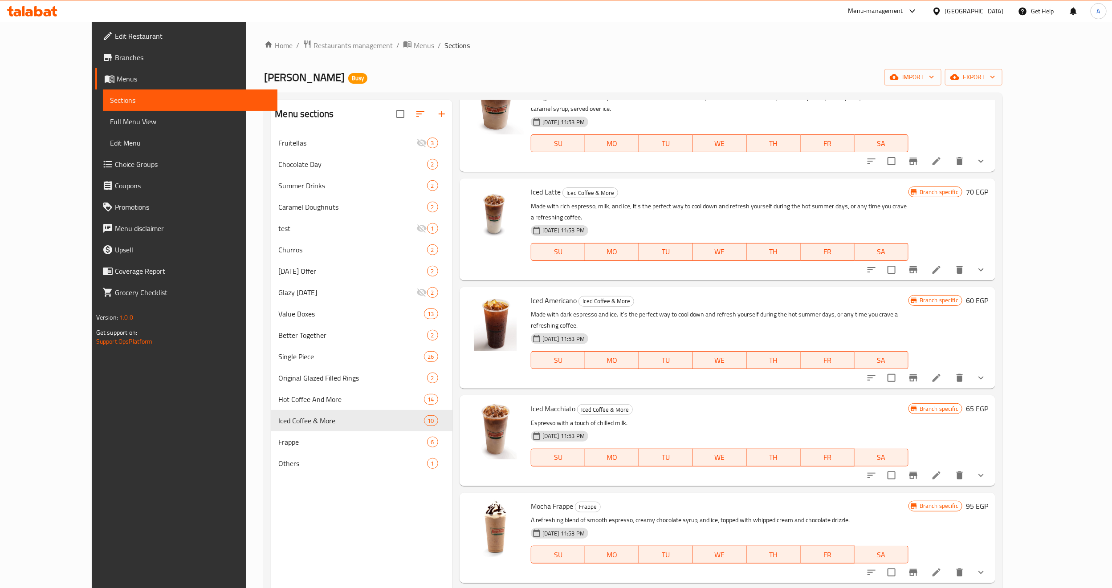
scroll to position [67, 0]
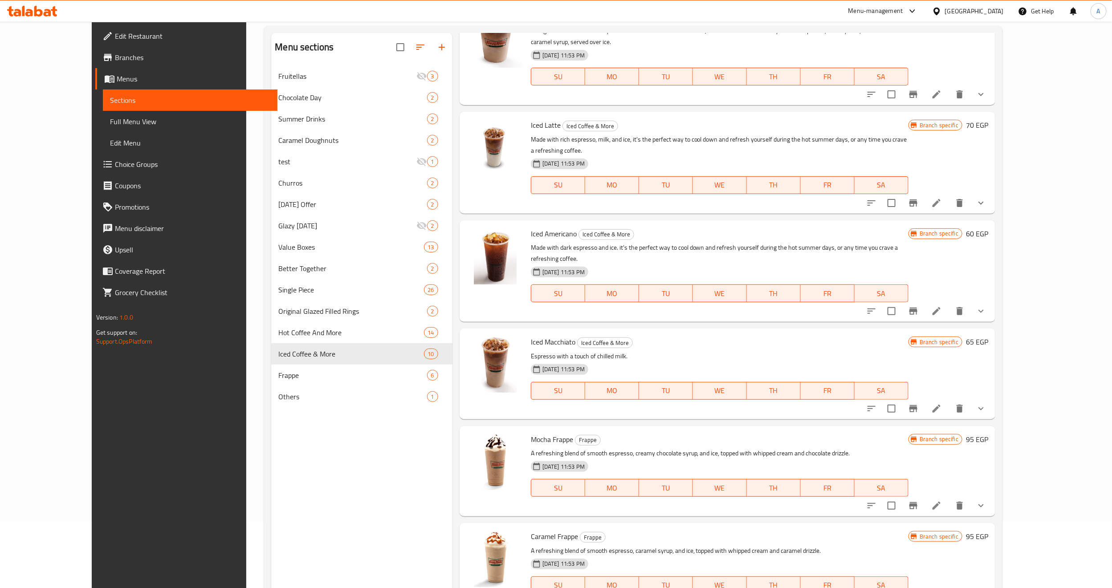
type input "Espresso"
click at [708, 433] on h6 "Mocha Frappe Frappe" at bounding box center [720, 439] width 378 height 12
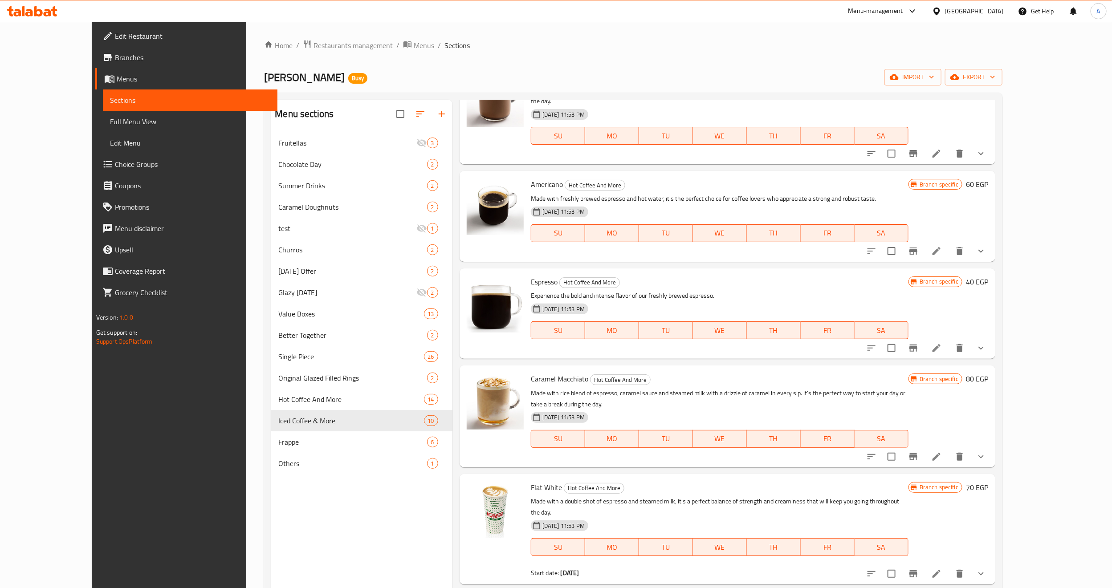
scroll to position [468, 0]
click at [987, 342] on icon "show more" at bounding box center [981, 347] width 11 height 11
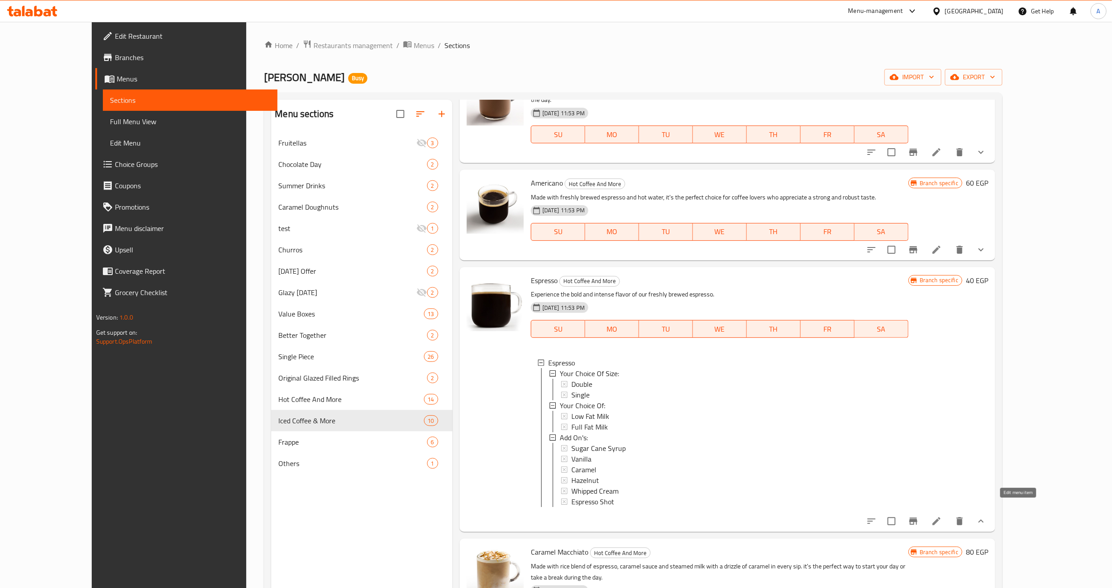
click at [942, 516] on icon at bounding box center [936, 521] width 11 height 11
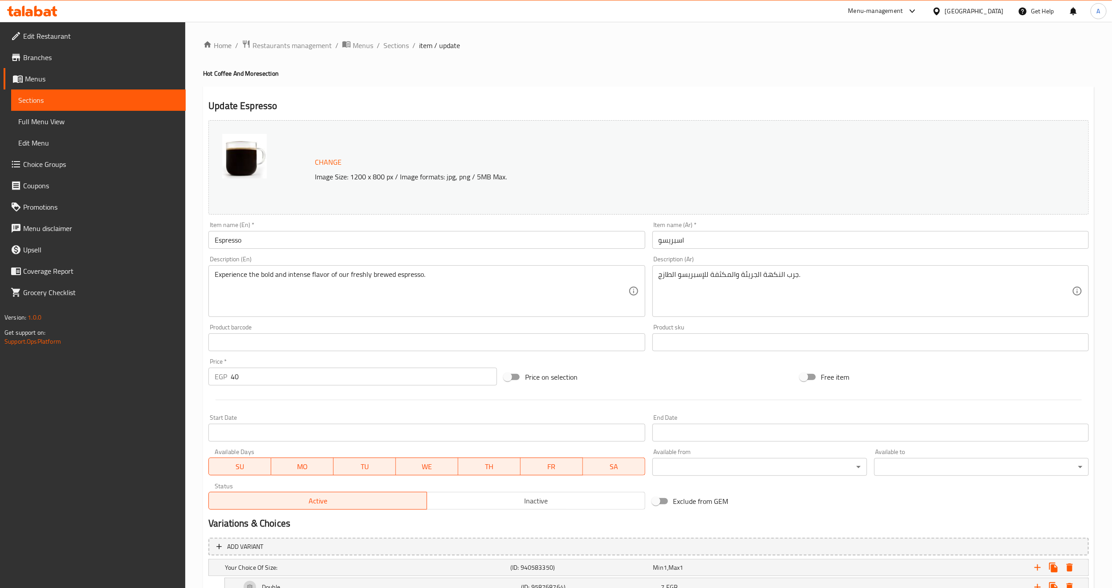
click at [233, 236] on input "Espresso" at bounding box center [426, 240] width 437 height 18
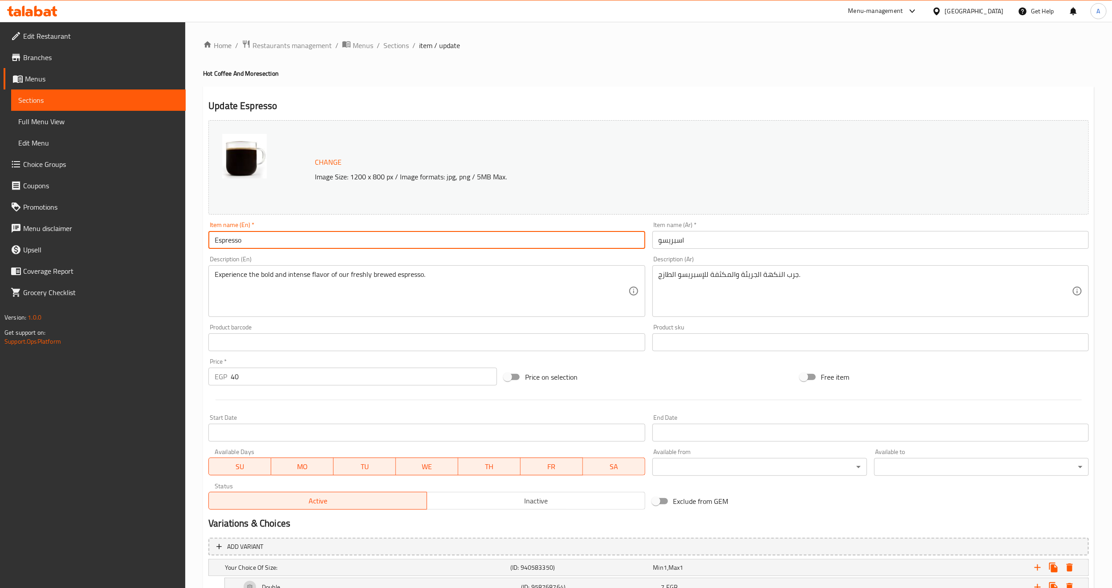
click at [233, 236] on input "Espresso" at bounding box center [426, 240] width 437 height 18
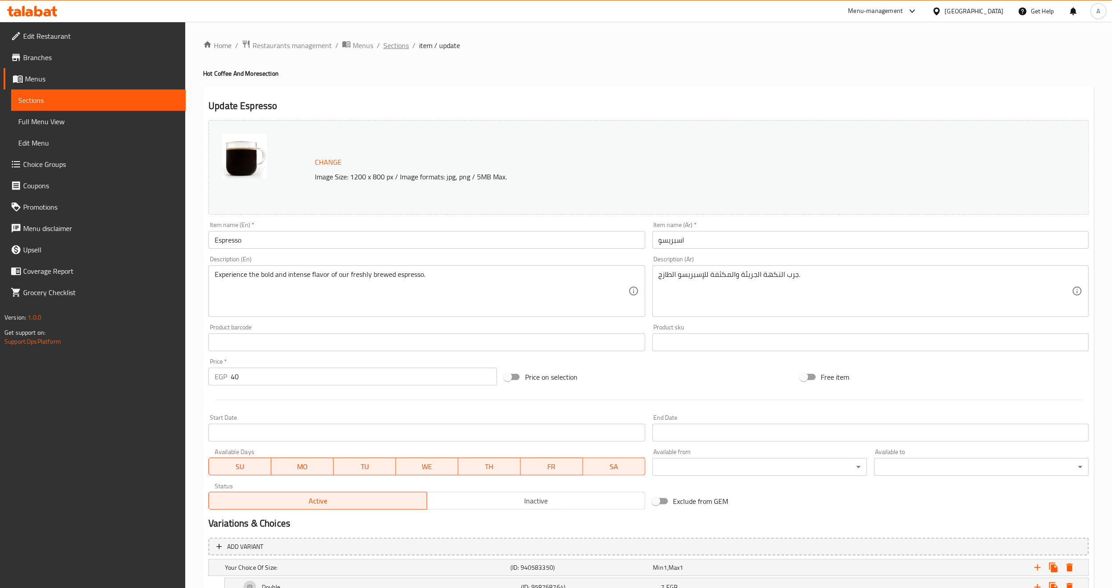
click at [397, 42] on span "Sections" at bounding box center [396, 45] width 25 height 11
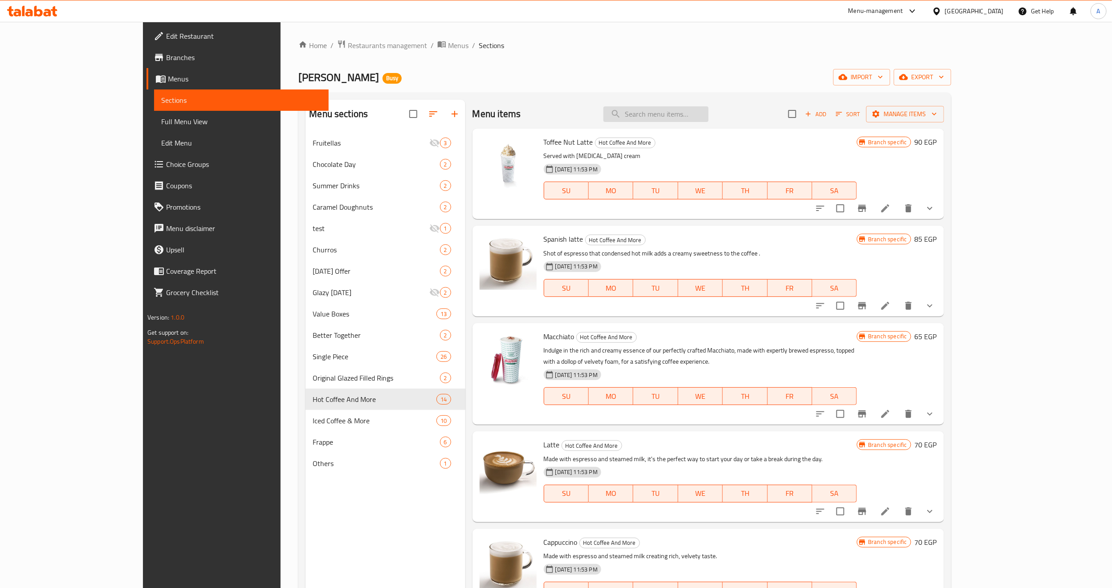
click at [691, 110] on input "search" at bounding box center [656, 114] width 105 height 16
paste input "Espresso"
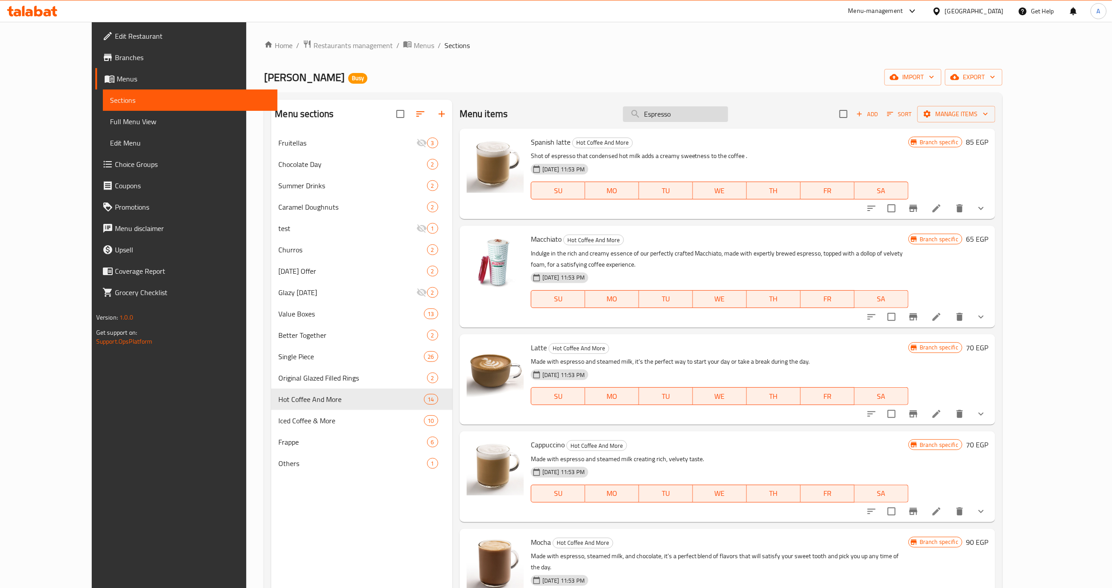
click at [696, 119] on input "Espresso" at bounding box center [675, 114] width 105 height 16
click at [698, 118] on input "Espresso" at bounding box center [675, 114] width 105 height 16
paste input "Americano"
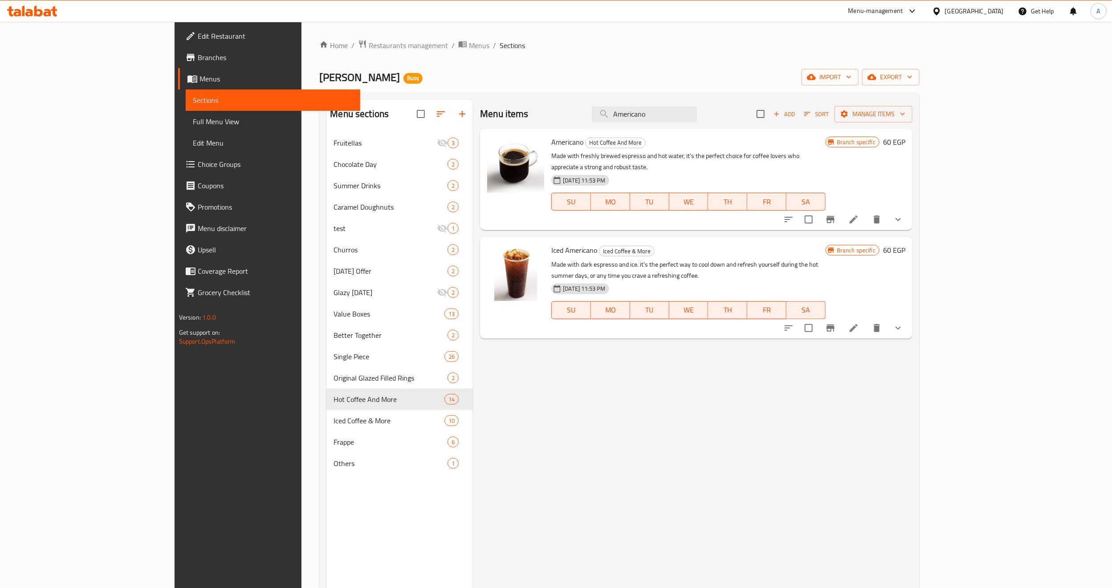
type input "Americano"
click at [909, 318] on button "show more" at bounding box center [898, 328] width 21 height 21
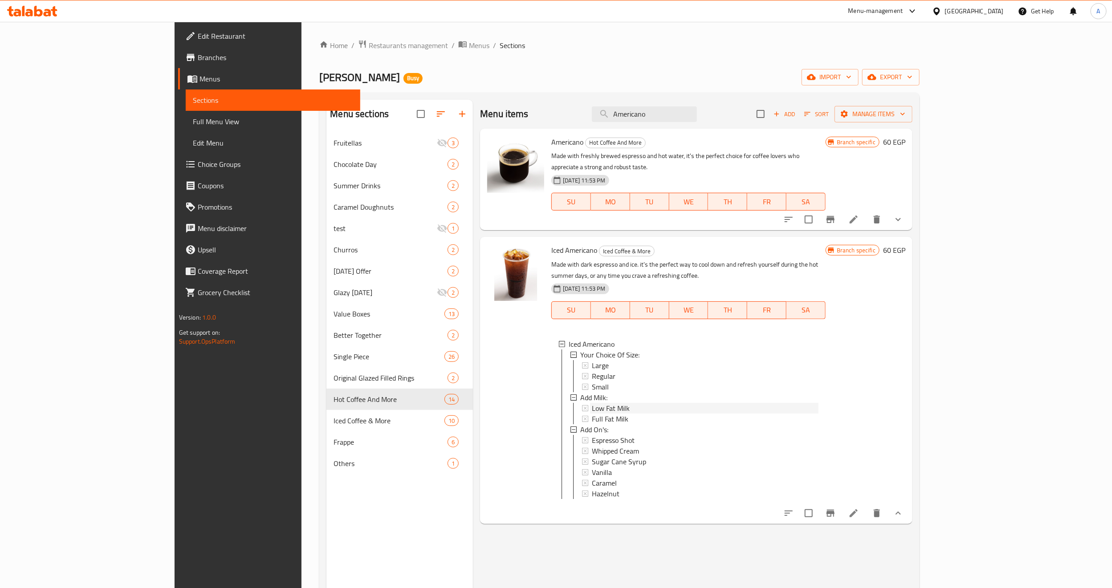
click at [639, 403] on div "Low Fat Milk" at bounding box center [705, 408] width 227 height 11
click at [866, 506] on li at bounding box center [853, 514] width 25 height 16
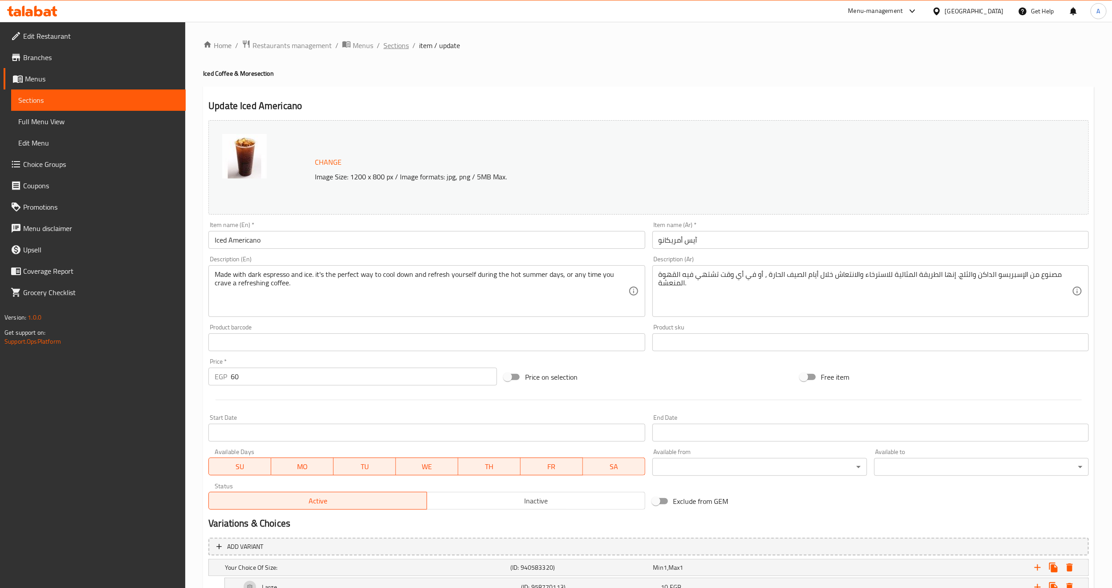
click at [396, 45] on span "Sections" at bounding box center [396, 45] width 25 height 11
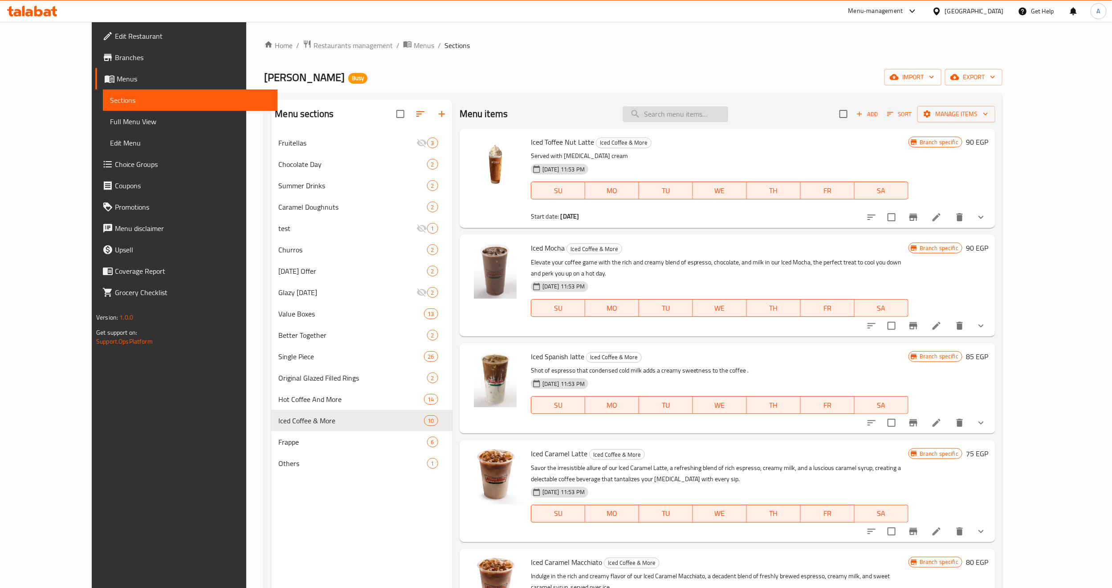
click at [728, 110] on input "search" at bounding box center [675, 114] width 105 height 16
paste input "Americano"
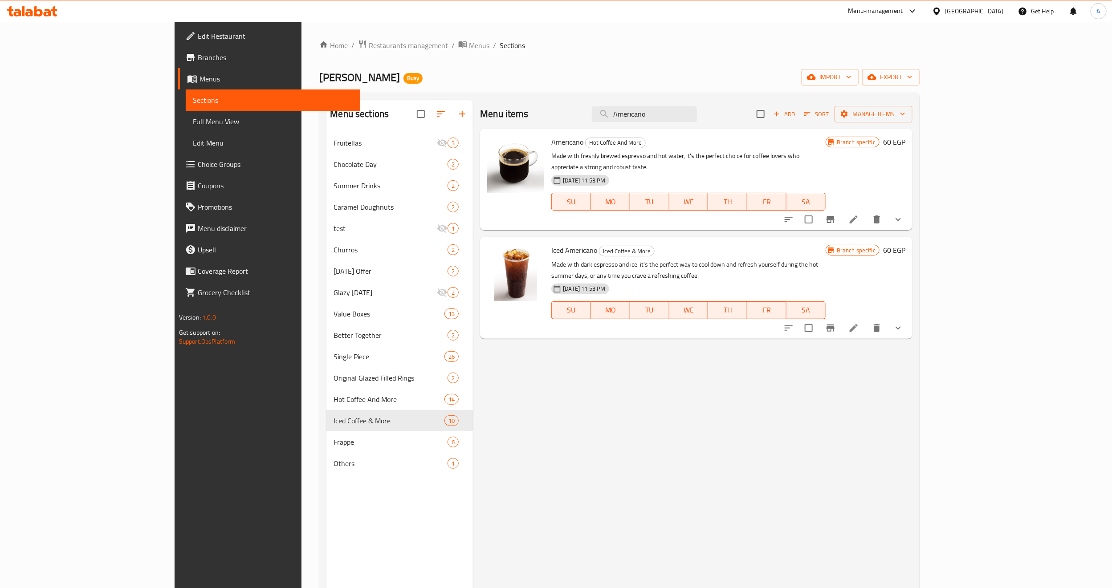
type input "Americano"
click at [909, 210] on button "show more" at bounding box center [898, 219] width 21 height 21
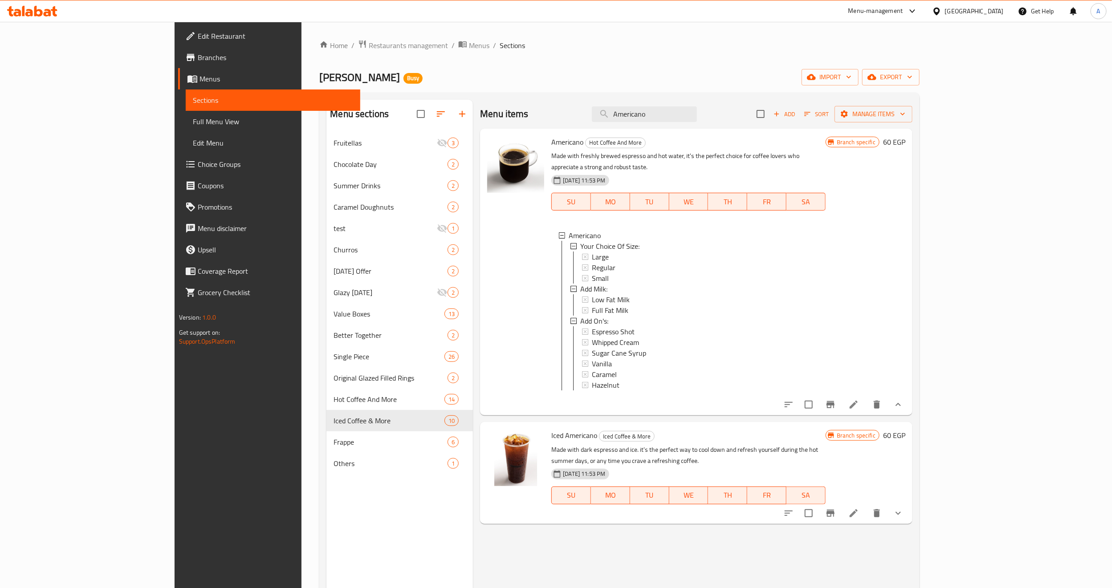
click at [866, 408] on li at bounding box center [853, 405] width 25 height 16
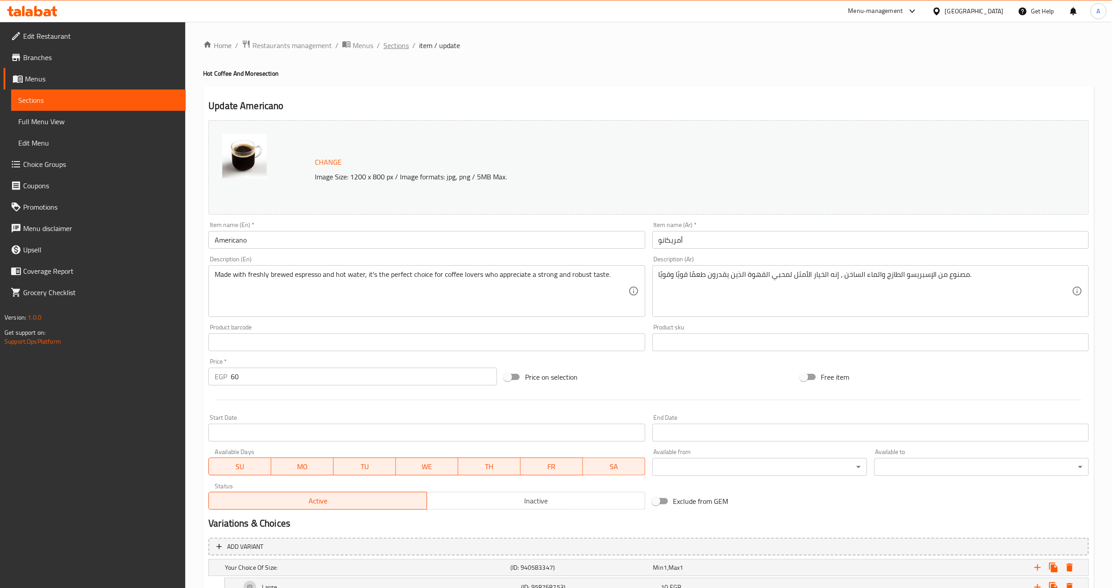
click at [396, 49] on span "Sections" at bounding box center [396, 45] width 25 height 11
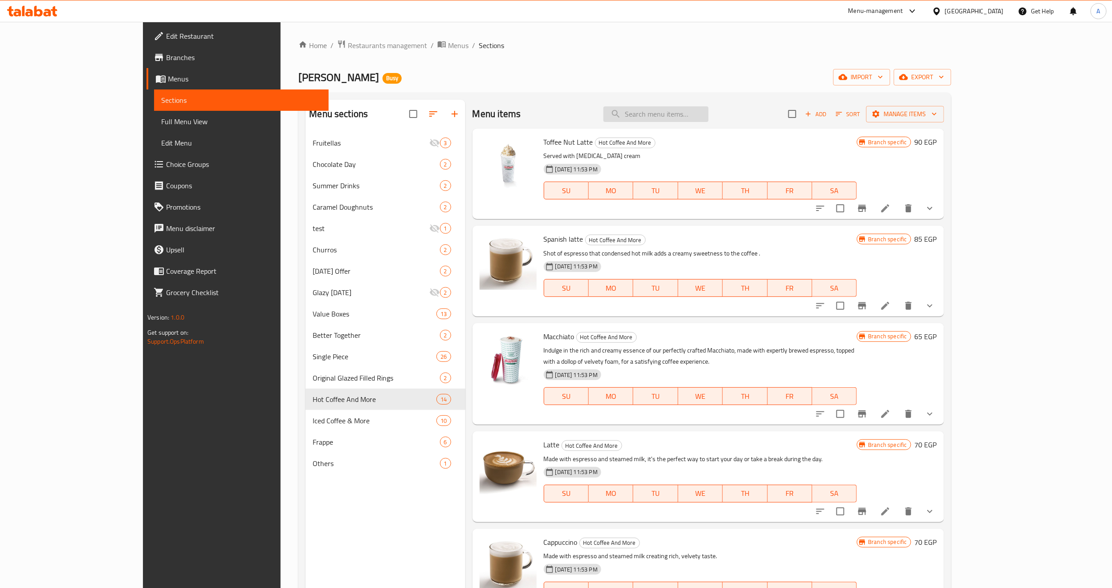
click at [707, 118] on input "search" at bounding box center [656, 114] width 105 height 16
paste input "Americano"
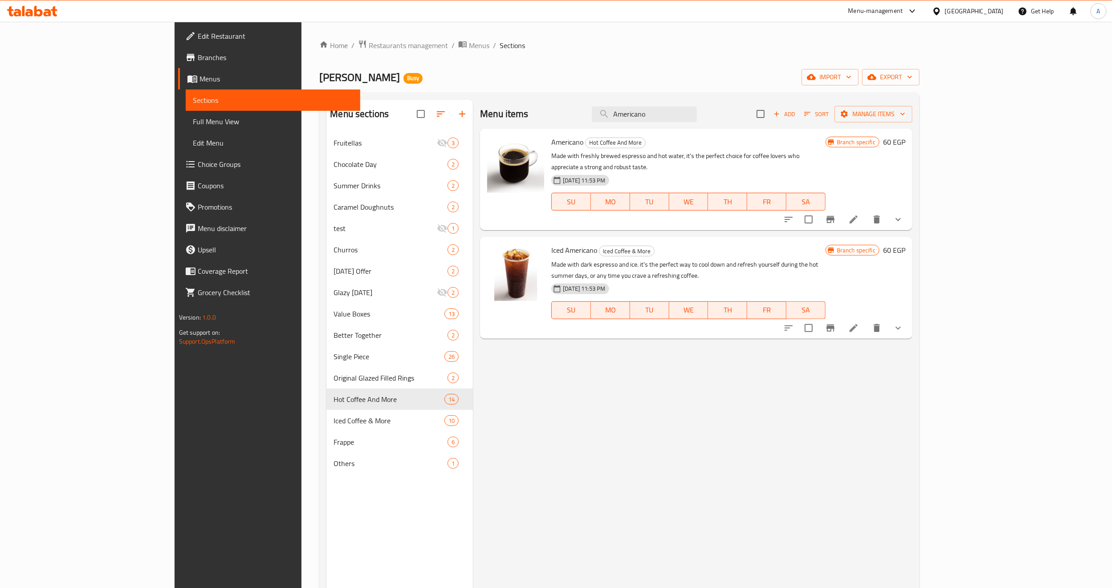
click at [551, 244] on span "Iced Americano" at bounding box center [574, 250] width 46 height 13
copy h6 "Iced Americano"
click at [551, 145] on span "Americano" at bounding box center [567, 141] width 32 height 13
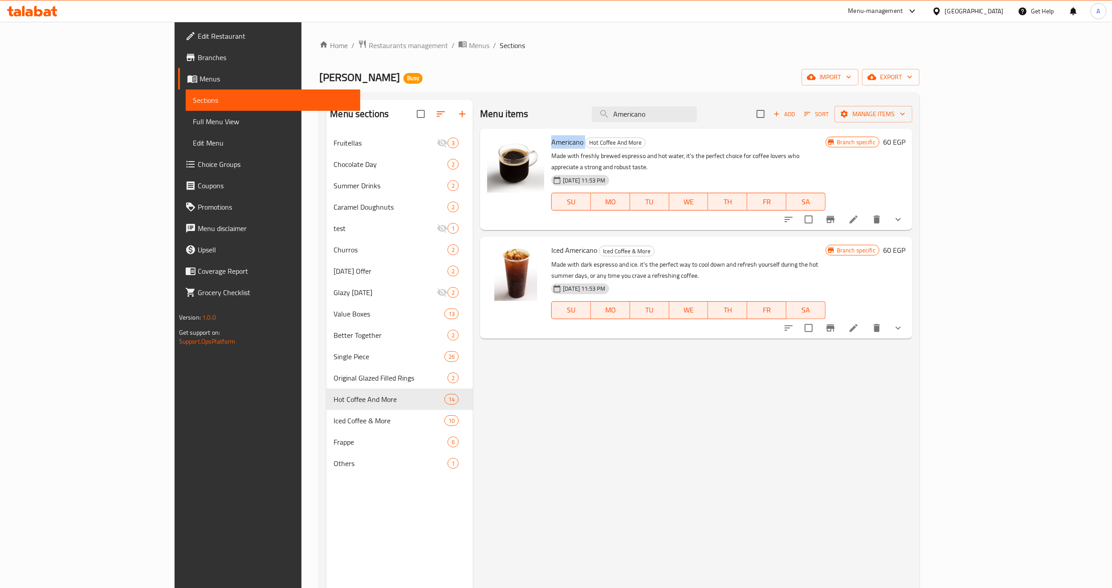
click at [551, 145] on span "Americano" at bounding box center [567, 141] width 32 height 13
copy h6 "Americano"
click at [551, 244] on span "Iced Americano" at bounding box center [574, 250] width 46 height 13
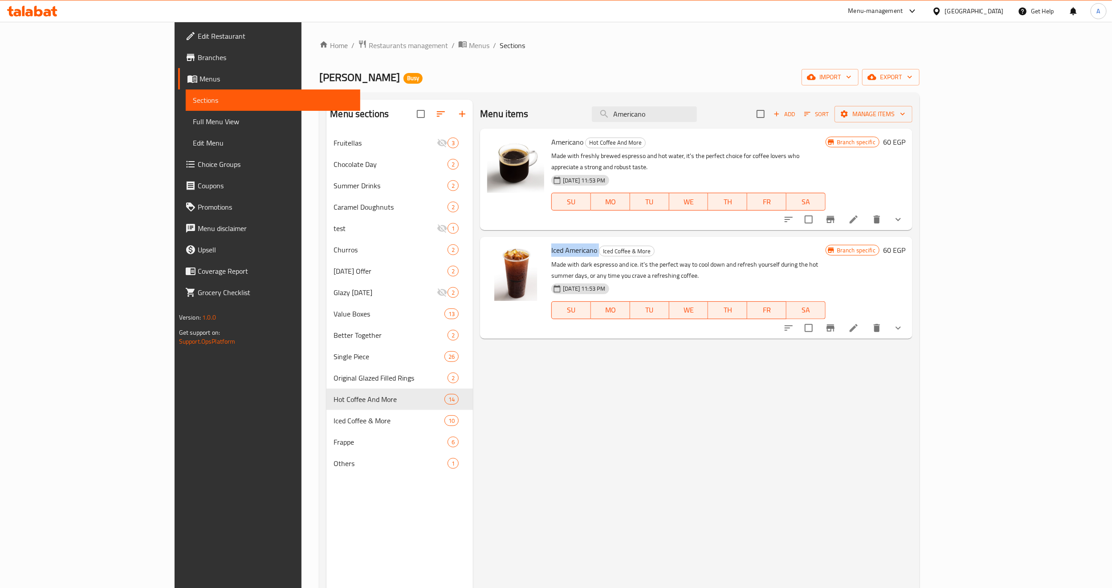
copy h6 "Iced Americano"
click at [697, 114] on input "Americano" at bounding box center [644, 114] width 105 height 16
paste input "espressi"
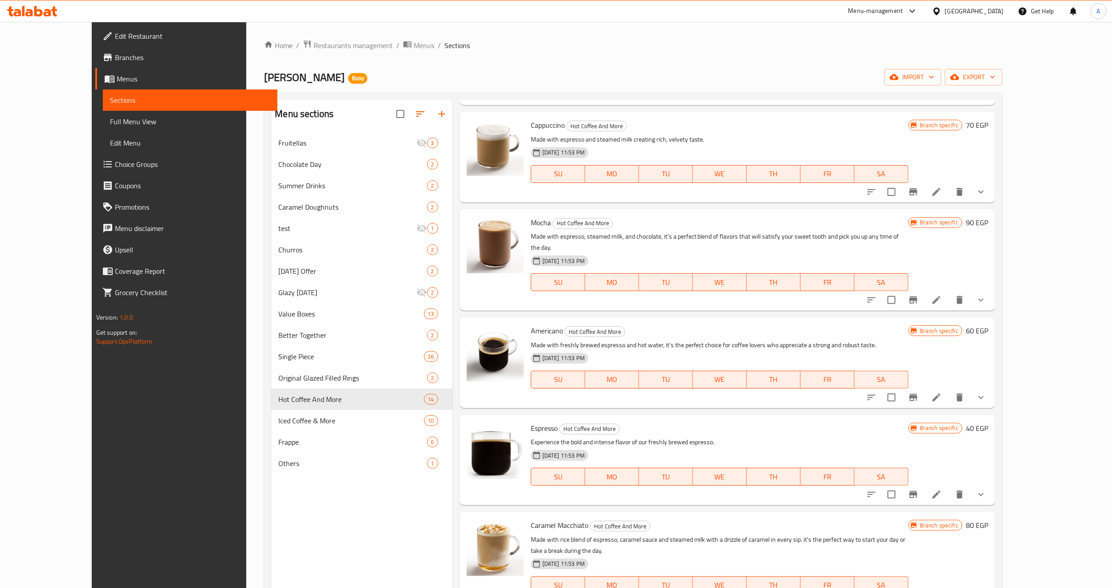
scroll to position [401, 0]
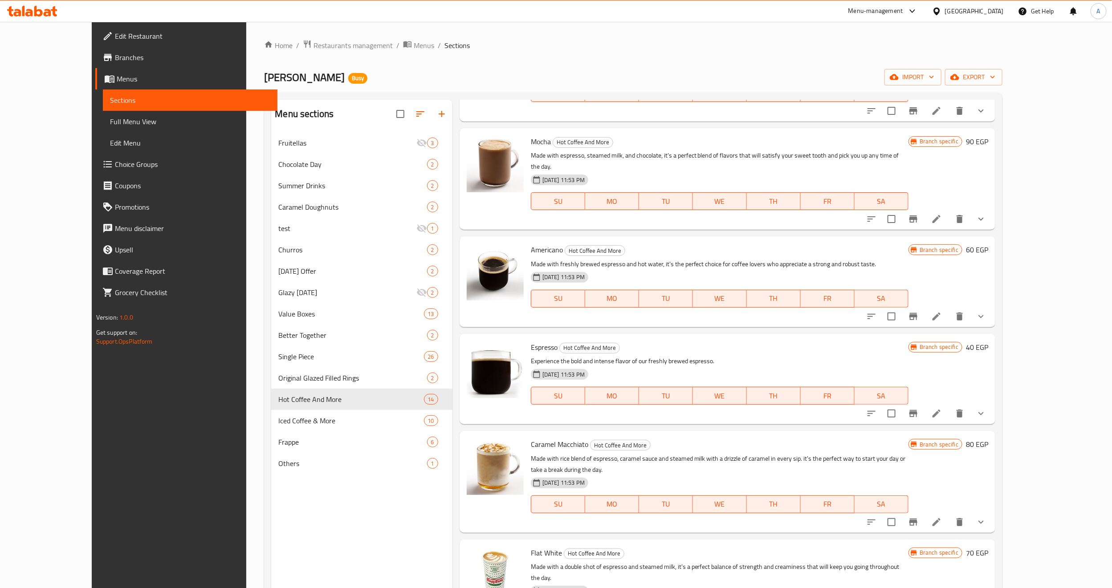
click at [531, 341] on span "Espresso" at bounding box center [544, 347] width 27 height 13
copy h6 "Espresso"
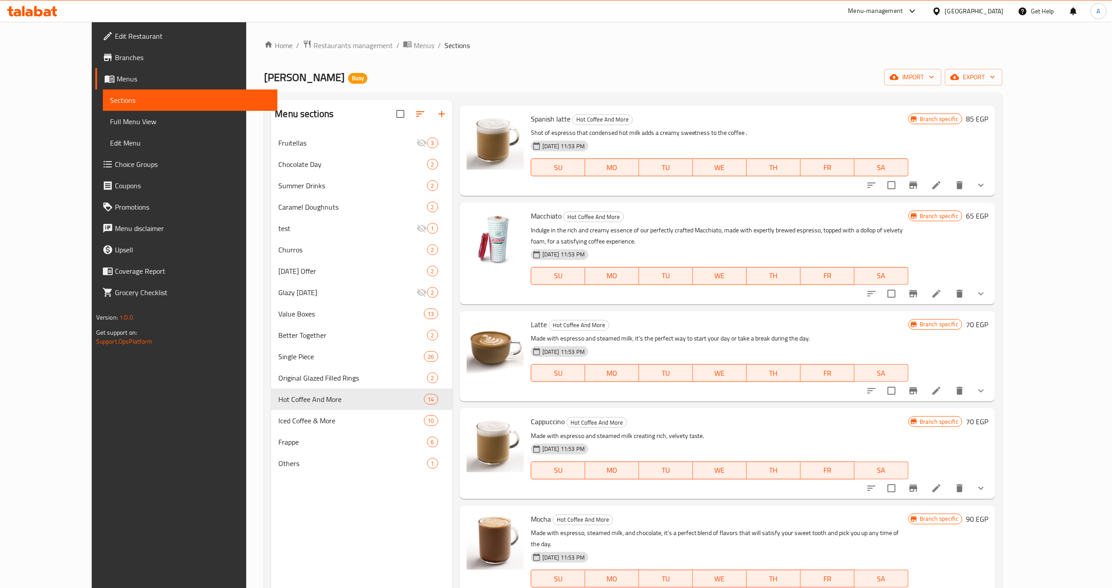
scroll to position [0, 0]
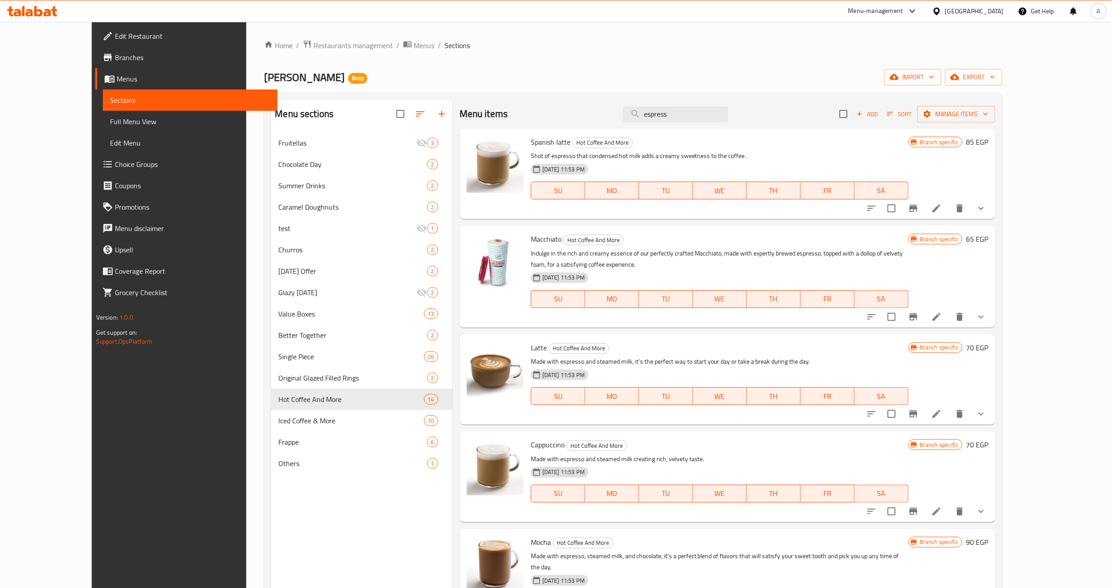
click at [692, 128] on div "Menu items espress Add Sort Manage items" at bounding box center [728, 114] width 536 height 29
click at [700, 112] on input "espress" at bounding box center [675, 114] width 105 height 16
paste input "Espresso"
click at [700, 112] on input "espress" at bounding box center [675, 114] width 105 height 16
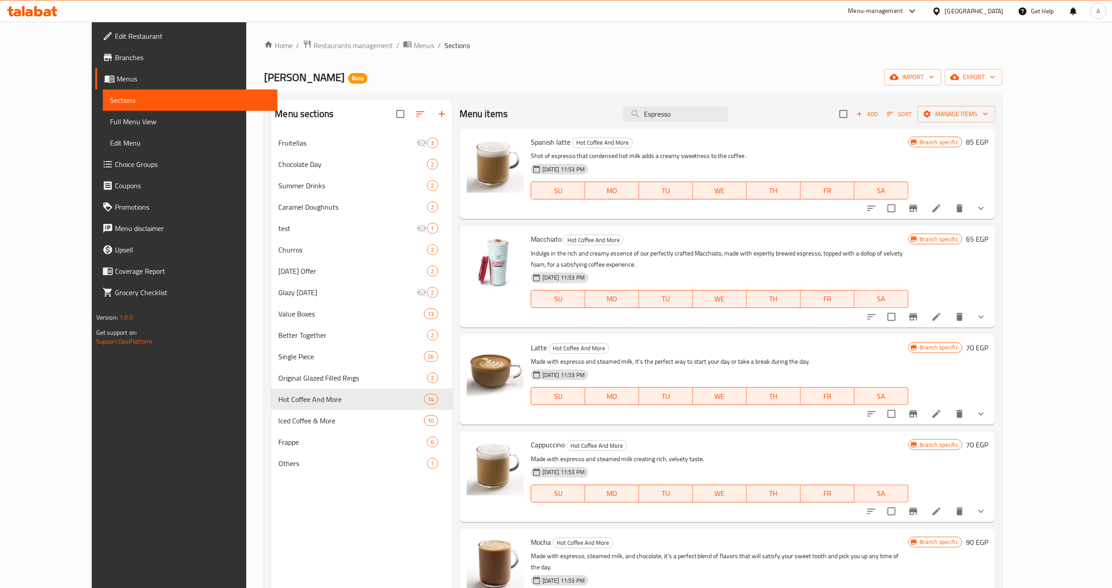
click at [759, 146] on h6 "Spanish latte Hot Coffee And More" at bounding box center [720, 142] width 378 height 12
click at [679, 115] on input "Espresso" at bounding box center [675, 114] width 105 height 16
click at [719, 115] on input "Espresso" at bounding box center [675, 114] width 105 height 16
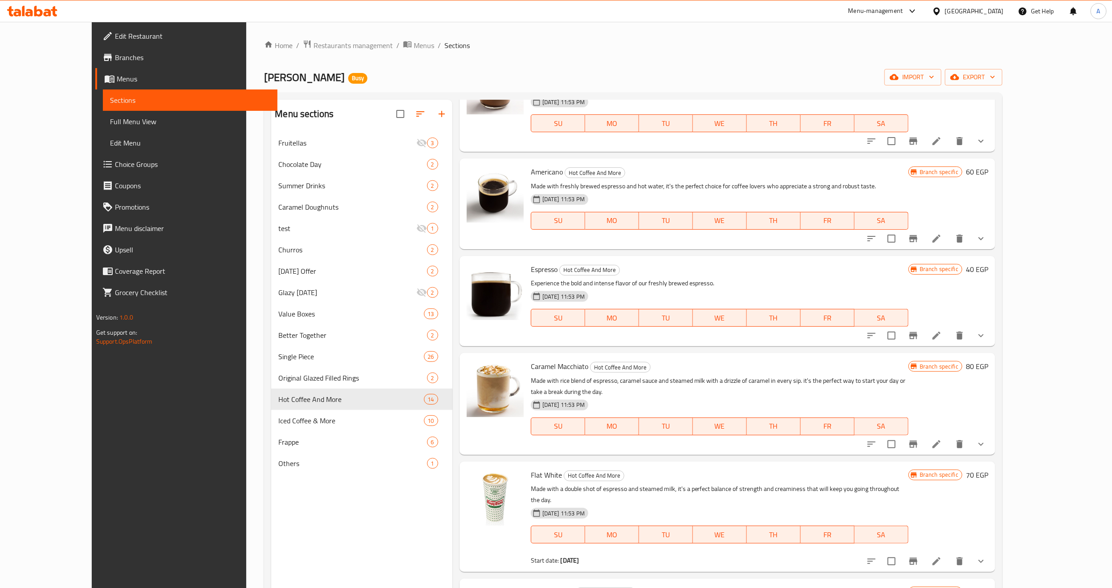
scroll to position [464, 0]
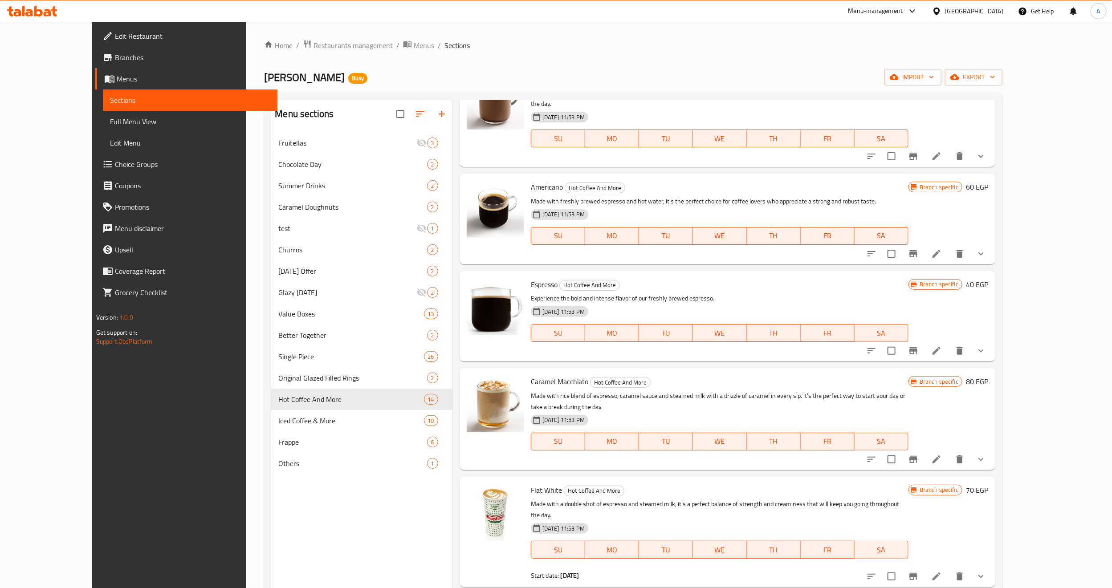
click at [531, 278] on span "Espresso" at bounding box center [544, 284] width 27 height 13
copy h6 "Espresso"
click at [628, 132] on span "MO" at bounding box center [612, 138] width 47 height 13
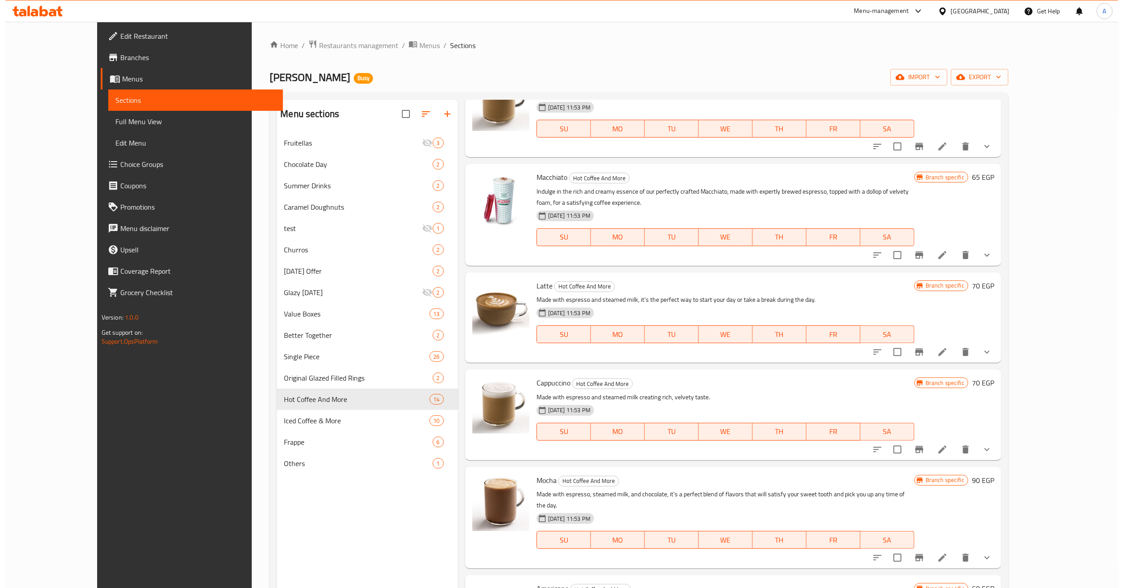
scroll to position [0, 0]
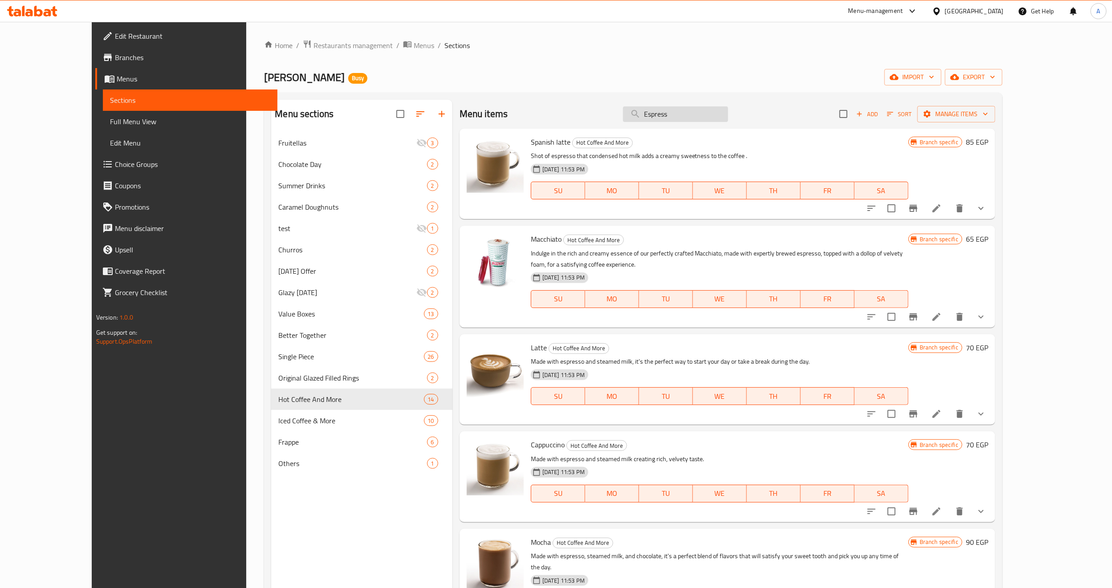
click at [710, 122] on input "Espress" at bounding box center [675, 114] width 105 height 16
paste input "Spanish latte"
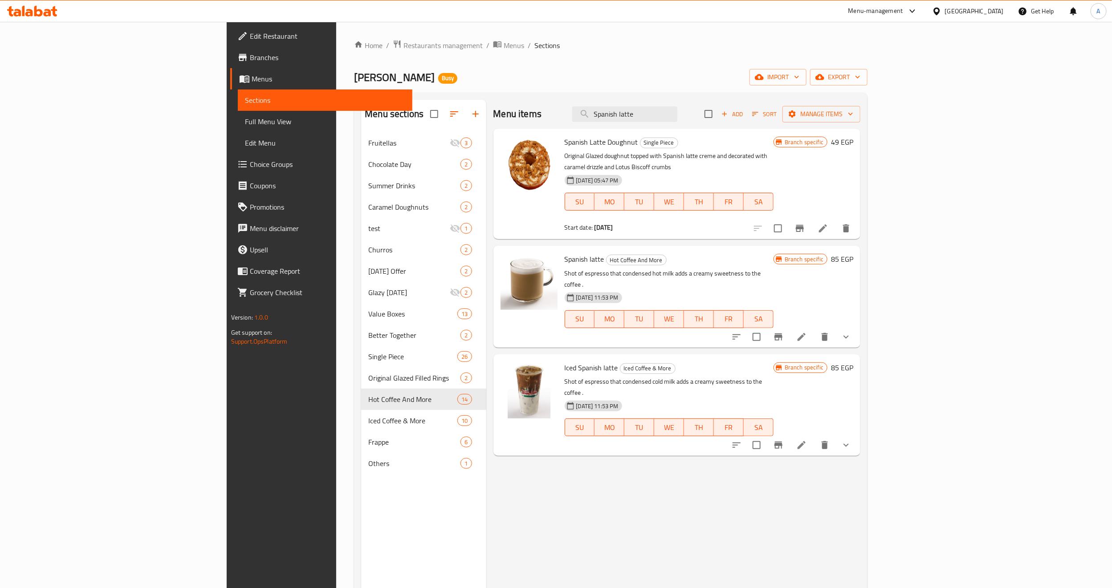
type input "Spanish latte"
click at [825, 246] on div "Spanish latte Hot Coffee And More Shot of espresso that condensed hot milk adds…" at bounding box center [677, 297] width 367 height 102
click at [783, 334] on icon "Branch-specific-item" at bounding box center [779, 337] width 8 height 7
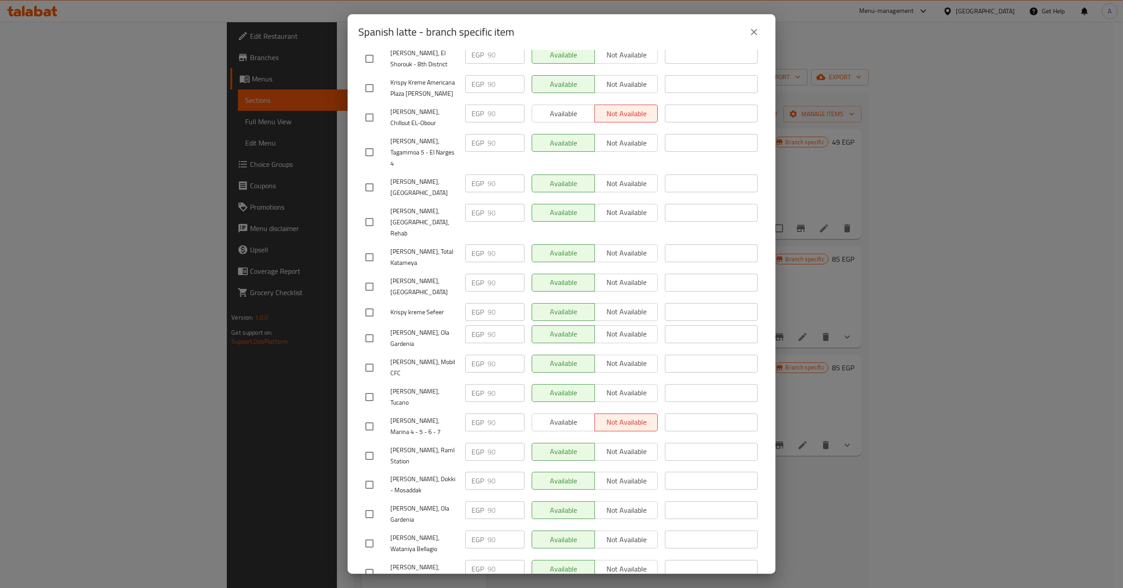
scroll to position [334, 0]
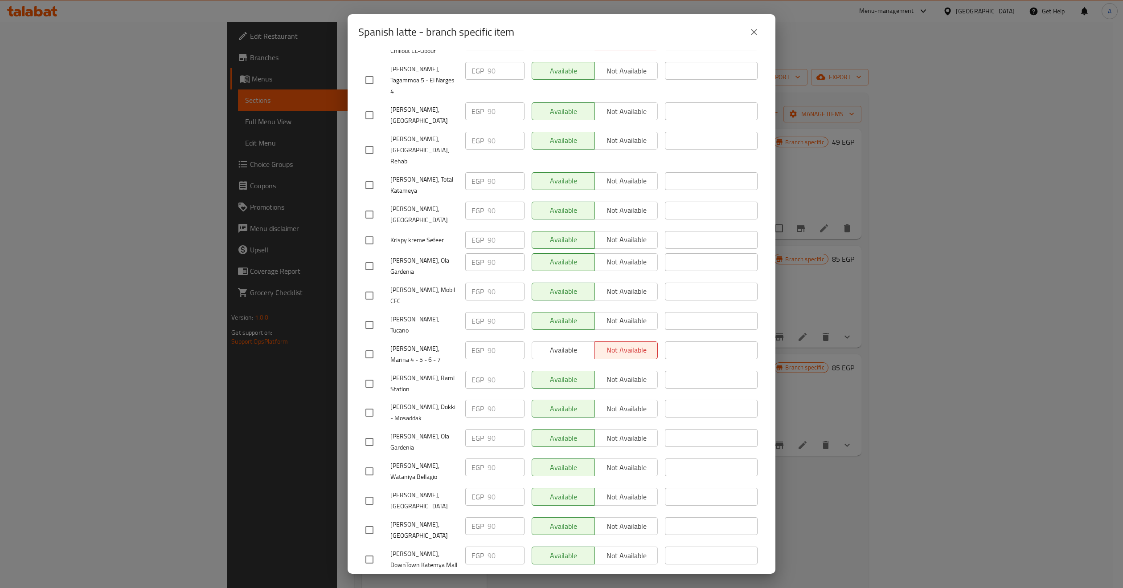
click at [413, 314] on span "[PERSON_NAME], Tucano" at bounding box center [424, 325] width 68 height 22
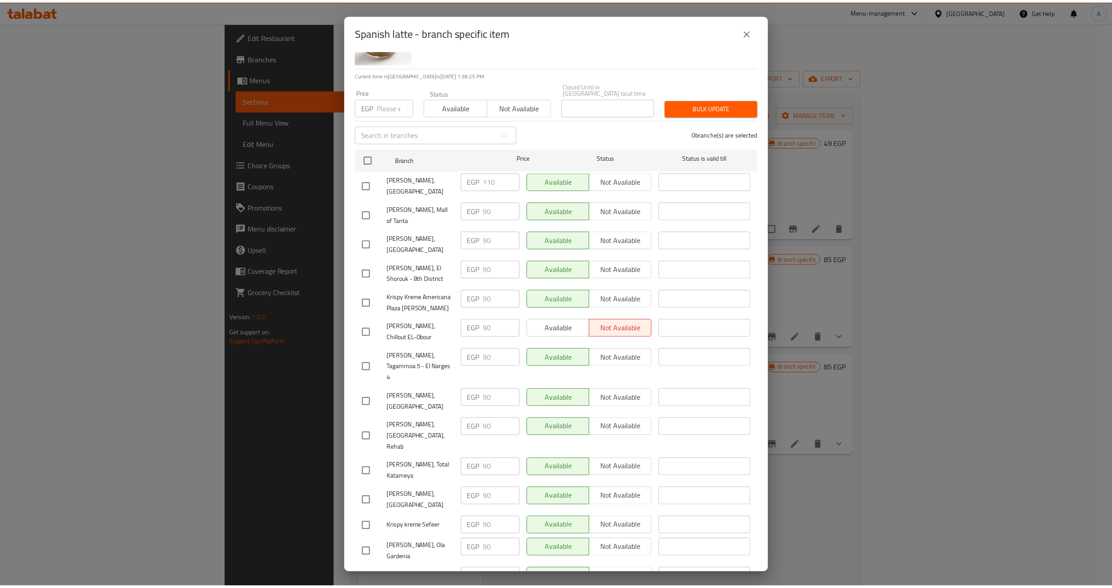
scroll to position [0, 0]
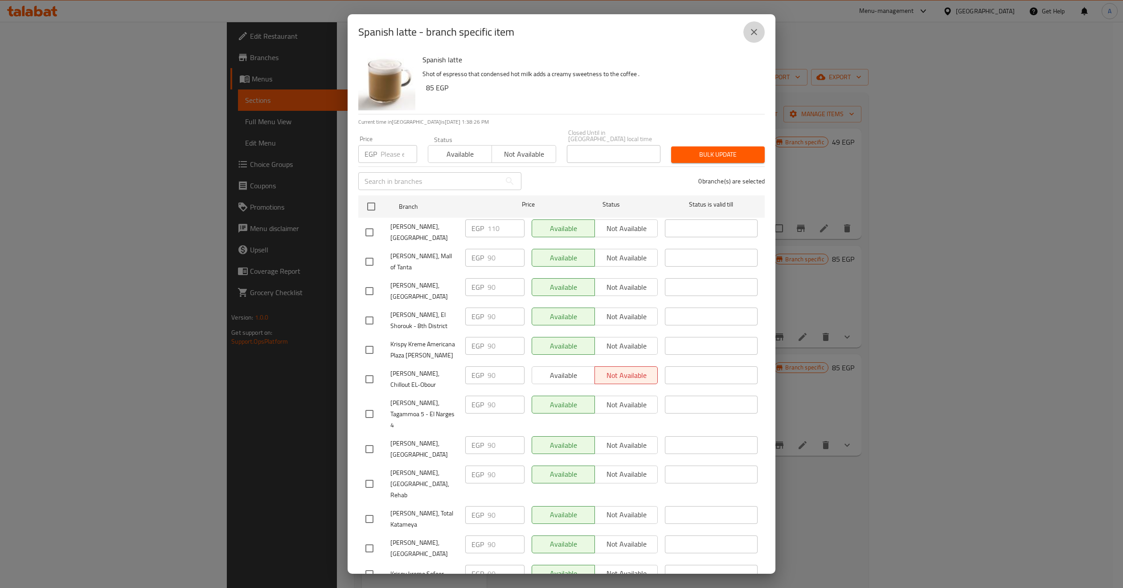
click at [754, 33] on icon "close" at bounding box center [753, 32] width 11 height 11
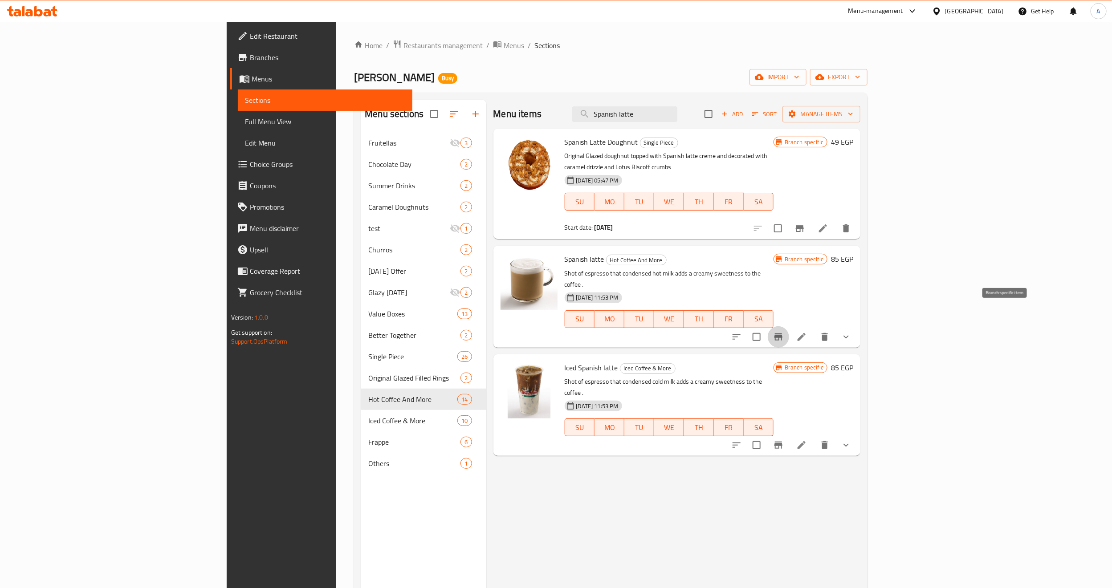
click at [789, 327] on button "Branch-specific-item" at bounding box center [778, 337] width 21 height 21
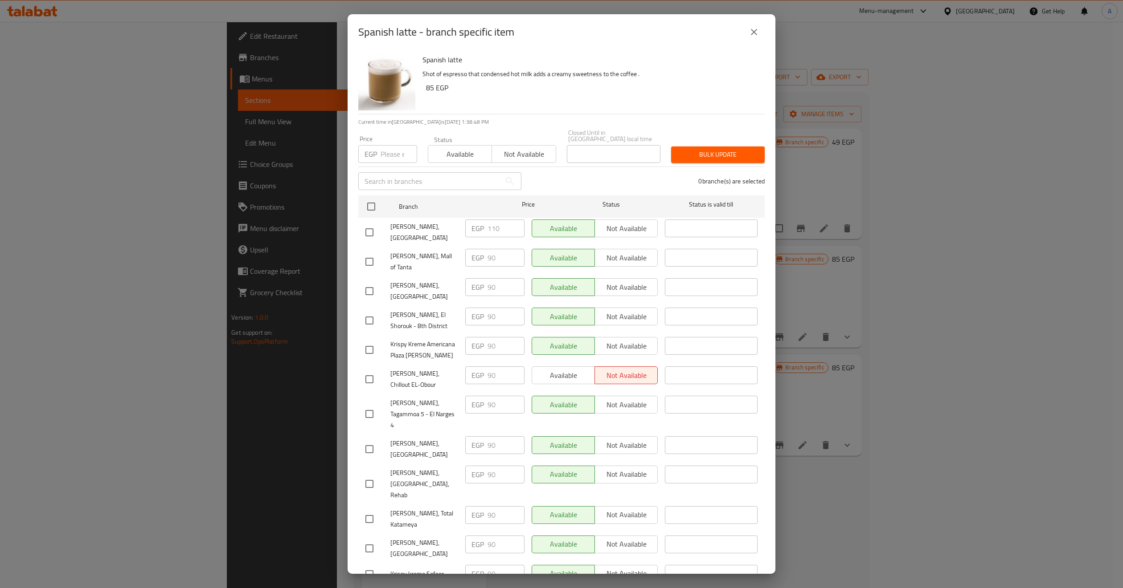
click at [765, 31] on div "Spanish latte - branch specific item" at bounding box center [561, 32] width 428 height 36
click at [758, 31] on icon "close" at bounding box center [753, 32] width 11 height 11
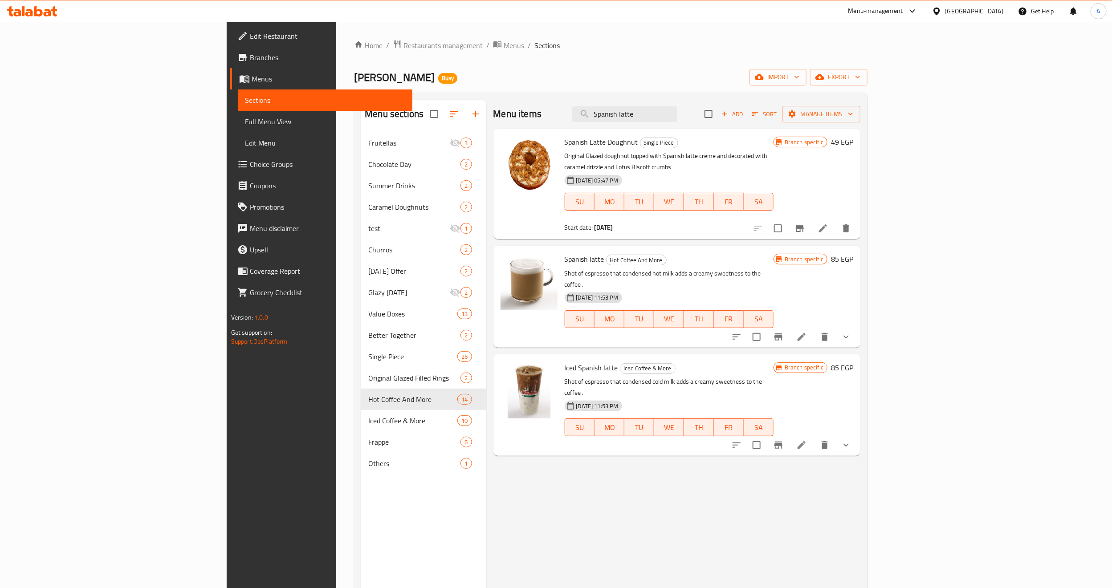
click at [852, 332] on icon "show more" at bounding box center [846, 337] width 11 height 11
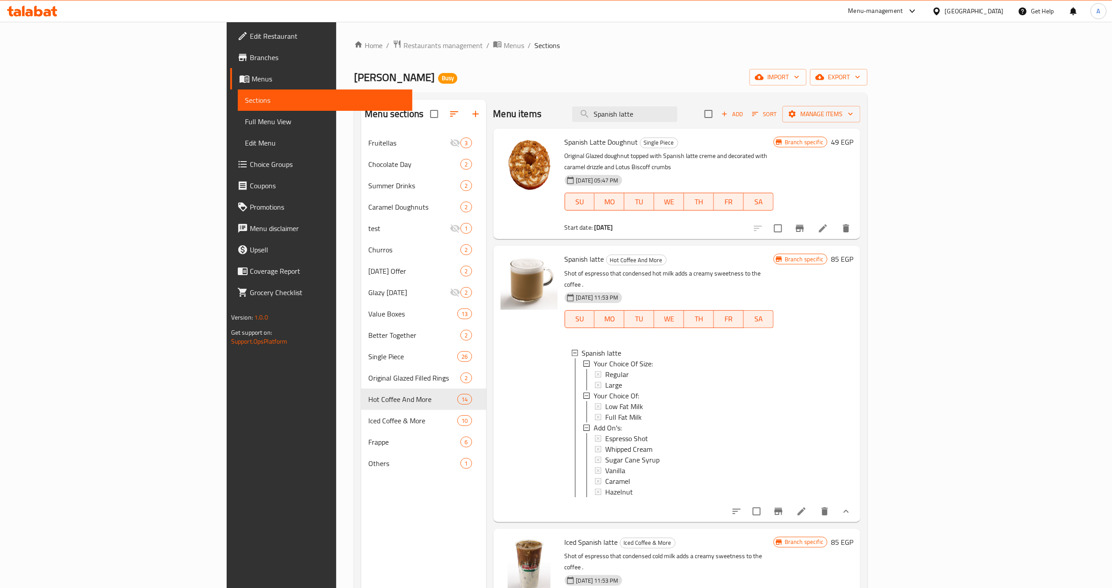
click at [807, 506] on icon at bounding box center [801, 511] width 11 height 11
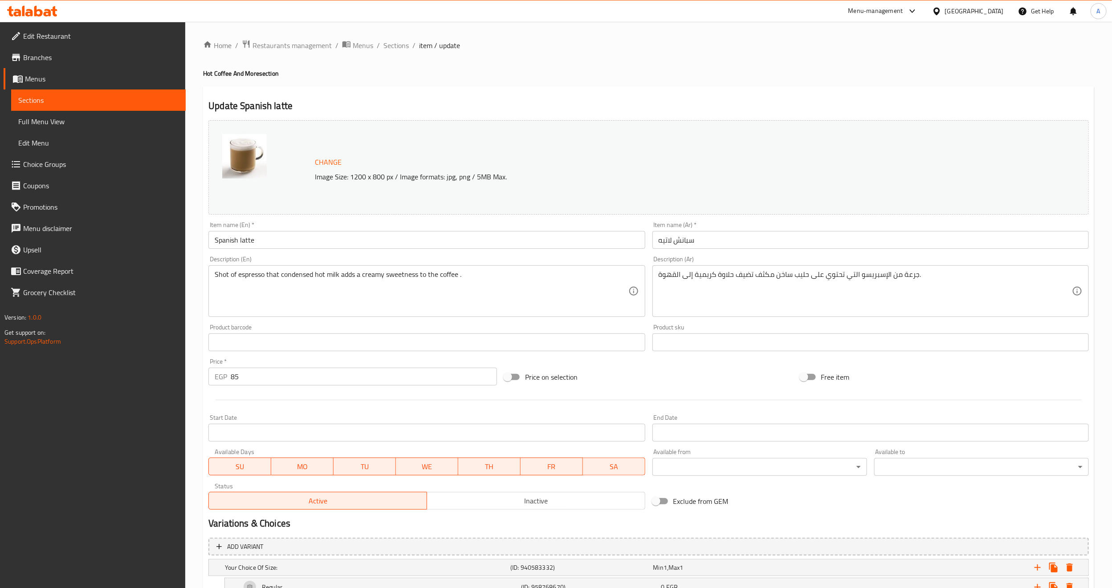
click at [233, 242] on input "Spanish latte" at bounding box center [426, 240] width 437 height 18
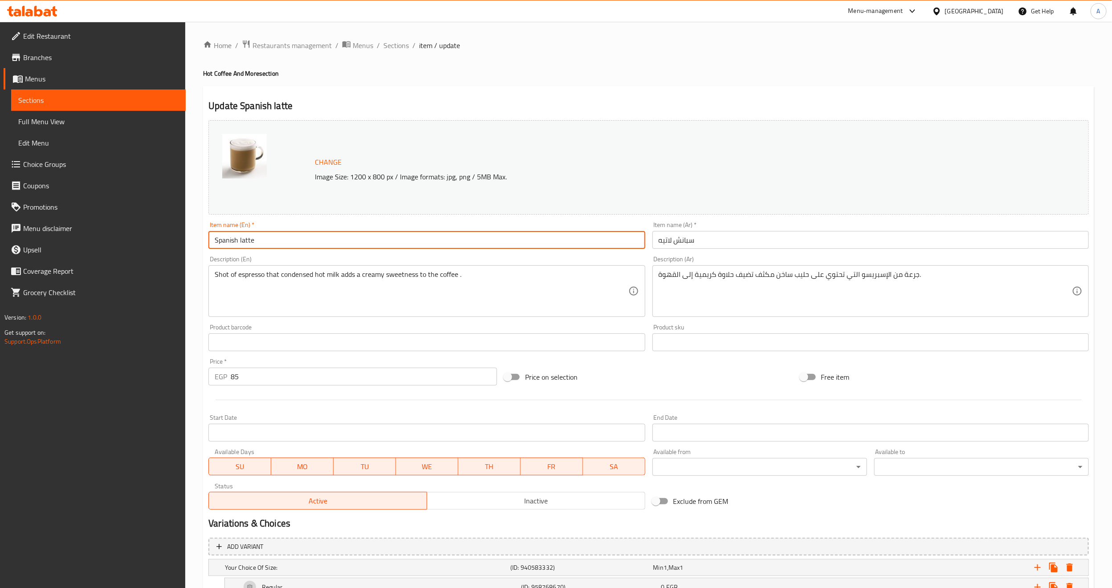
click at [233, 242] on input "Spanish latte" at bounding box center [426, 240] width 437 height 18
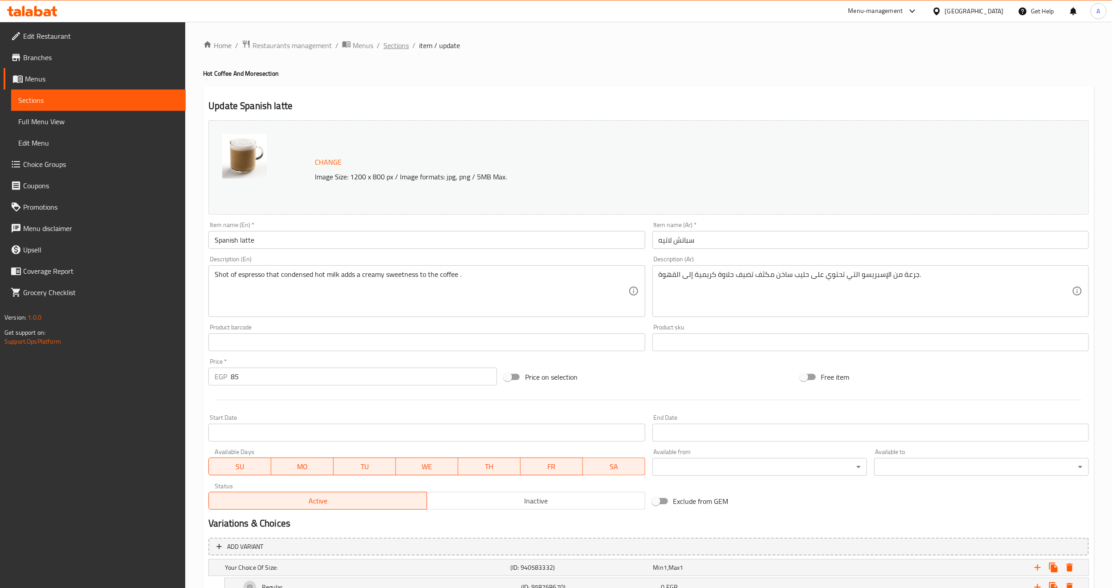
click at [403, 46] on span "Sections" at bounding box center [396, 45] width 25 height 11
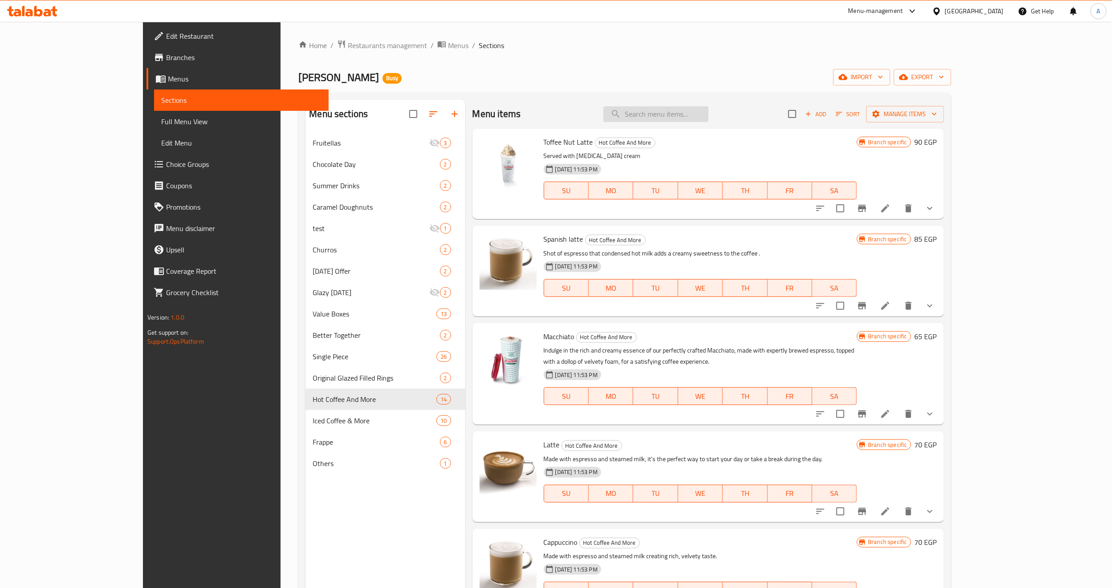
click at [702, 118] on input "search" at bounding box center [656, 114] width 105 height 16
paste input "Spanish latte"
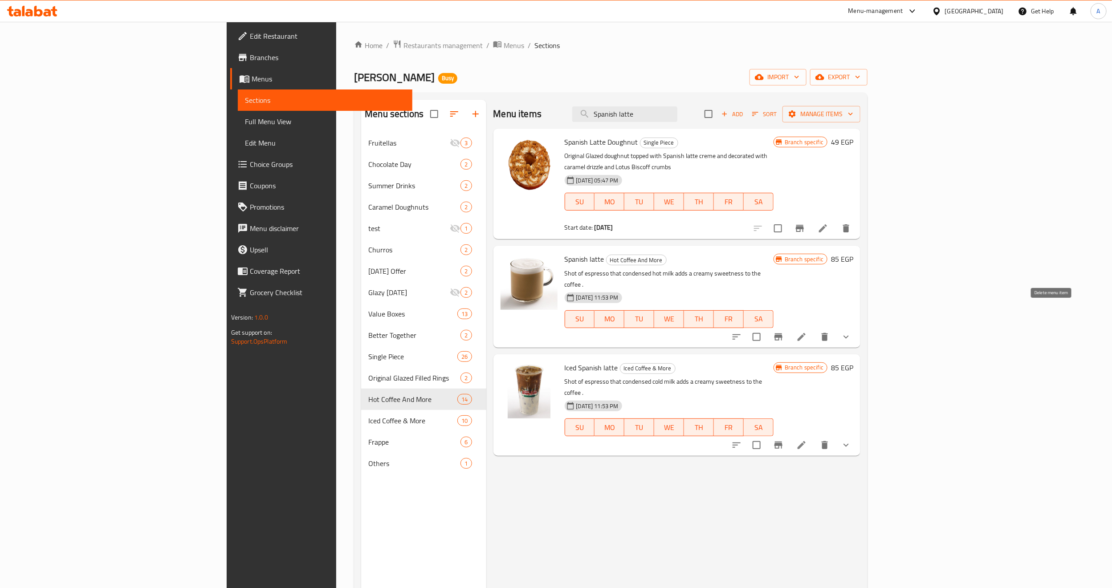
type input "Spanish latte"
click at [857, 327] on button "show more" at bounding box center [846, 337] width 21 height 21
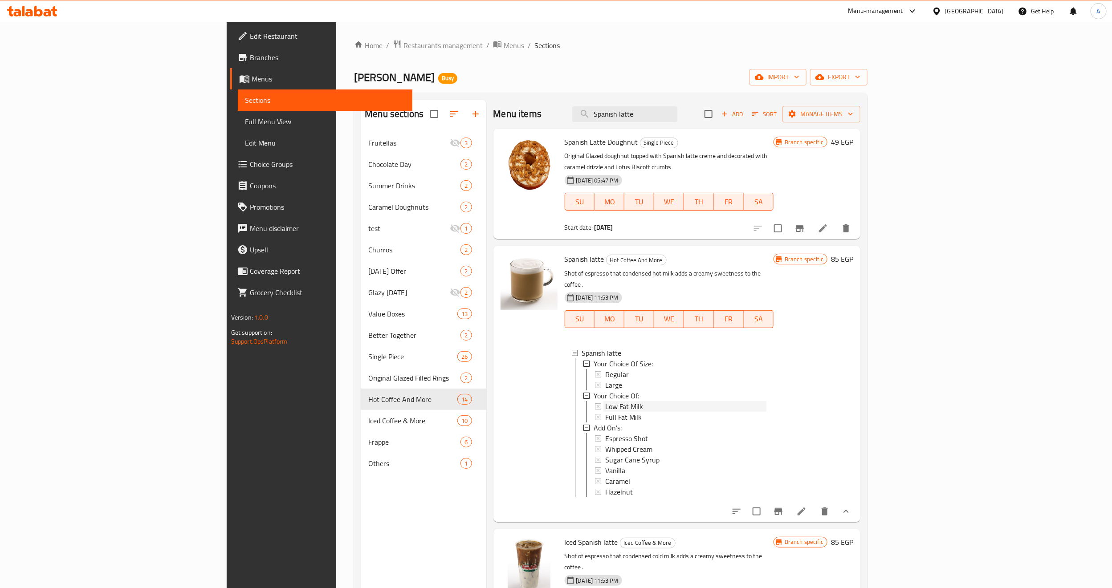
click at [617, 401] on div "Low Fat Milk" at bounding box center [685, 406] width 161 height 11
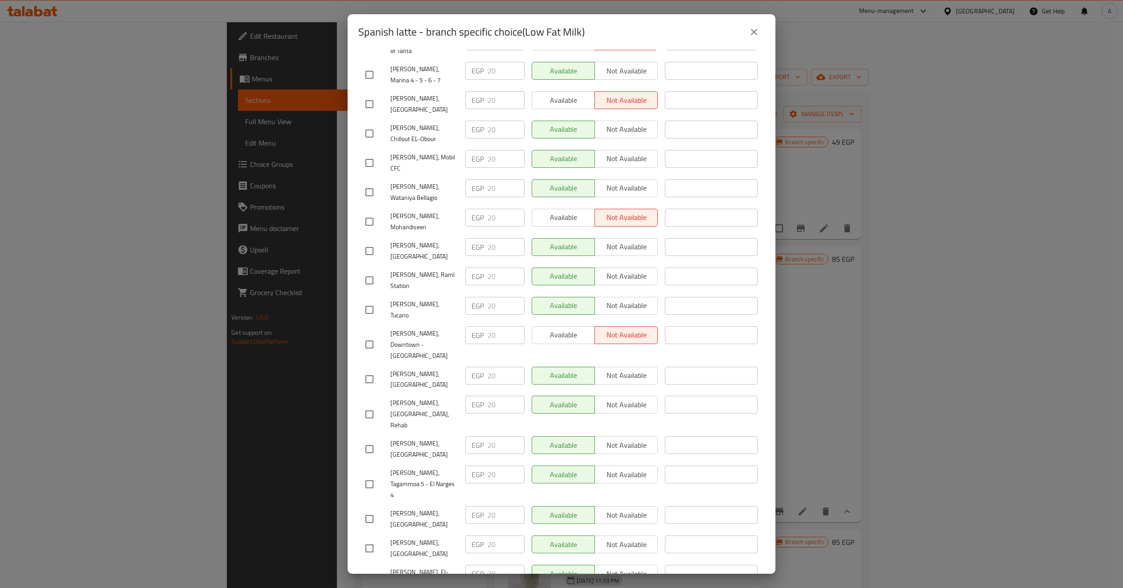
scroll to position [418, 0]
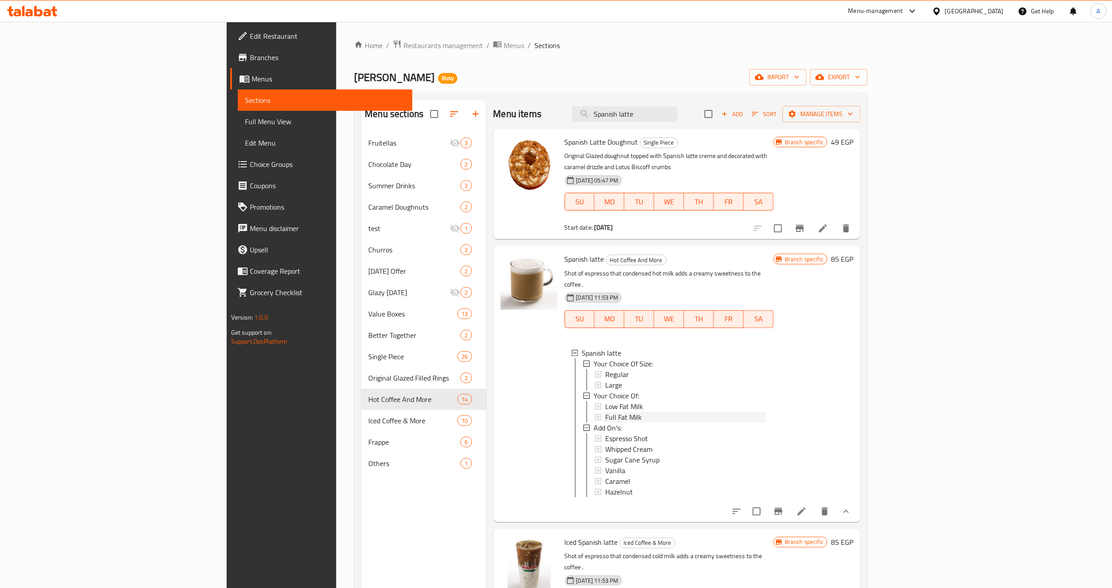
click at [605, 412] on div "Full Fat Milk" at bounding box center [685, 417] width 161 height 11
click at [806, 508] on icon at bounding box center [802, 512] width 8 height 8
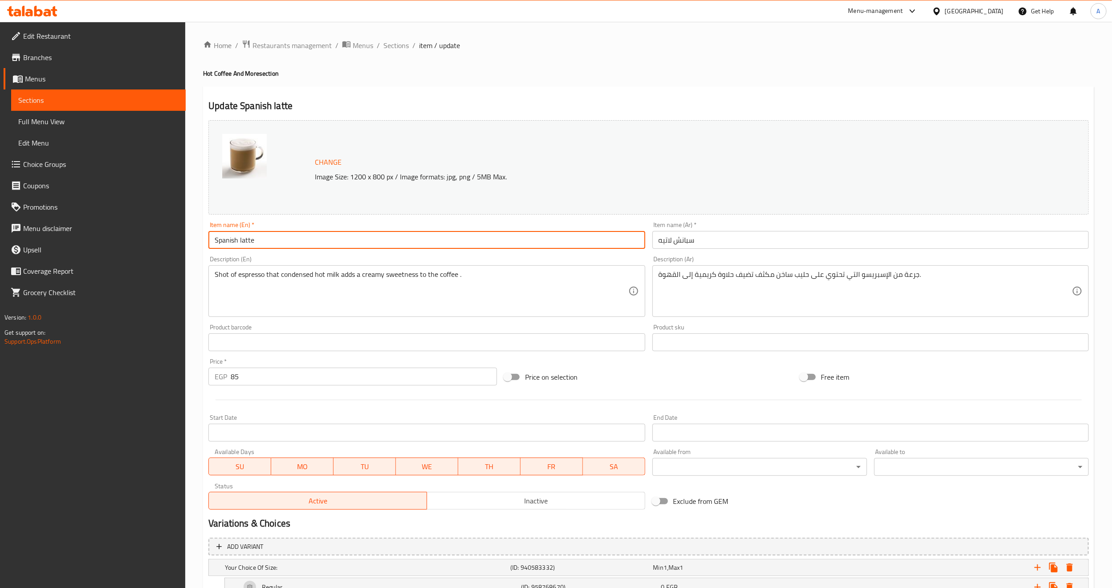
click at [229, 241] on input "Spanish latte" at bounding box center [426, 240] width 437 height 18
click at [412, 43] on li "/" at bounding box center [413, 45] width 3 height 11
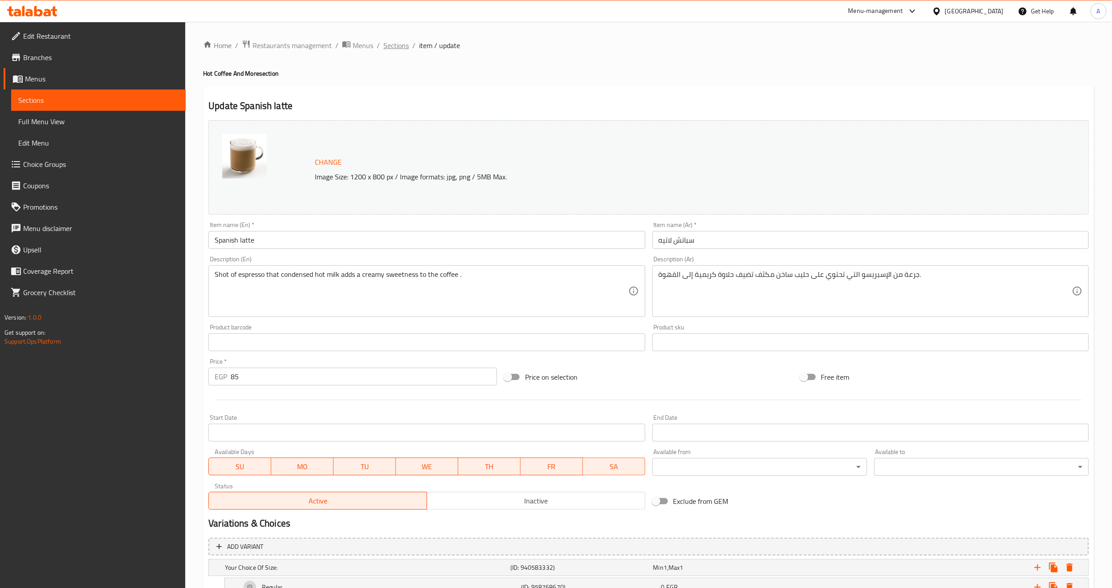
click at [403, 41] on span "Sections" at bounding box center [396, 45] width 25 height 11
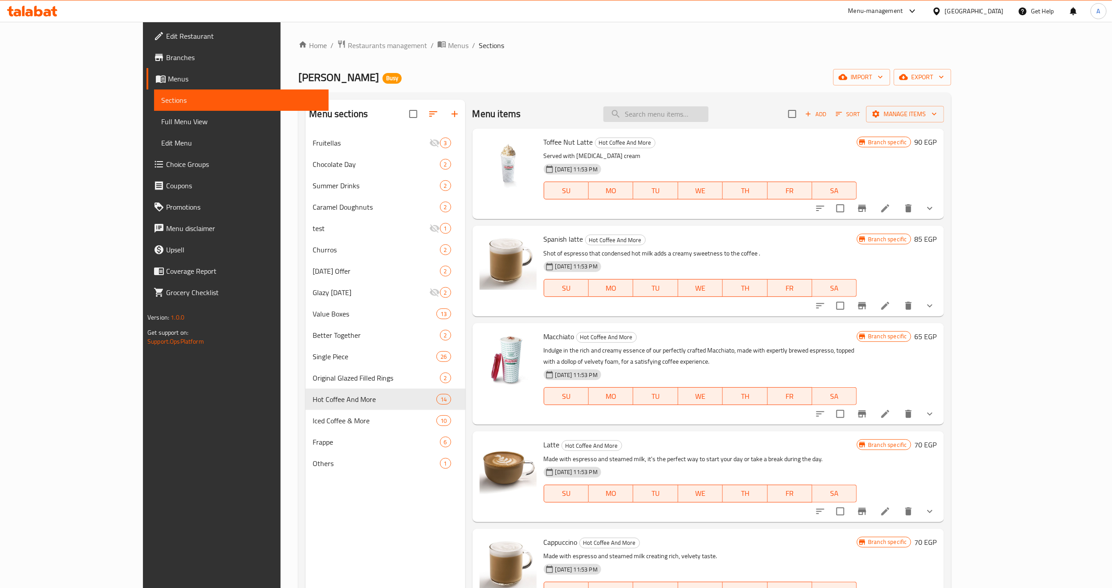
click at [698, 119] on input "search" at bounding box center [656, 114] width 105 height 16
paste input "Spanish latte"
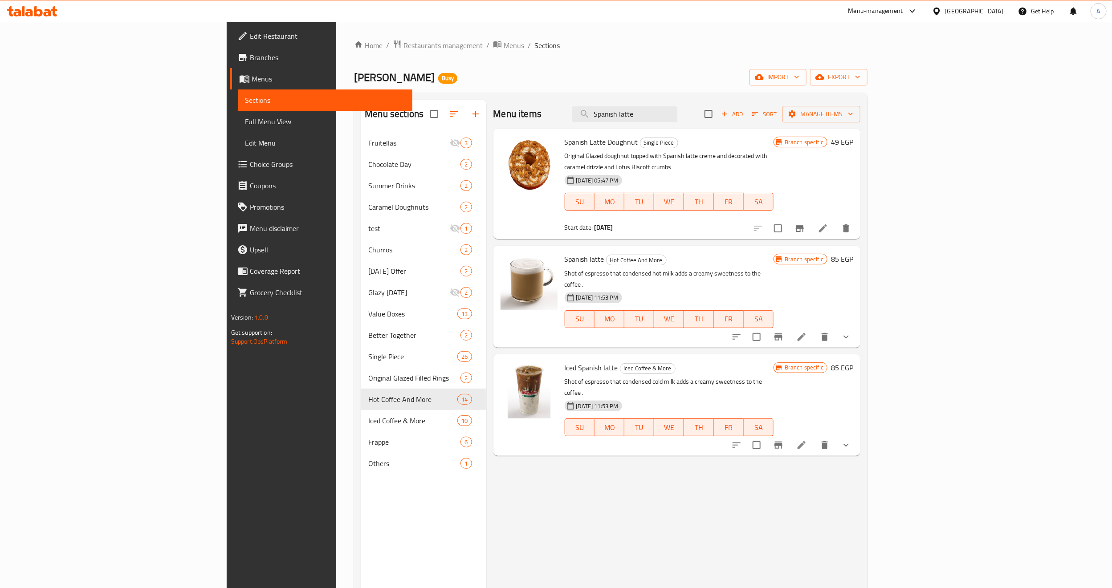
type input "Spanish latte"
click at [861, 313] on div "Spanish latte Hot Coffee And More Shot of espresso that condensed hot milk adds…" at bounding box center [677, 297] width 367 height 102
click at [857, 327] on button "show more" at bounding box center [846, 337] width 21 height 21
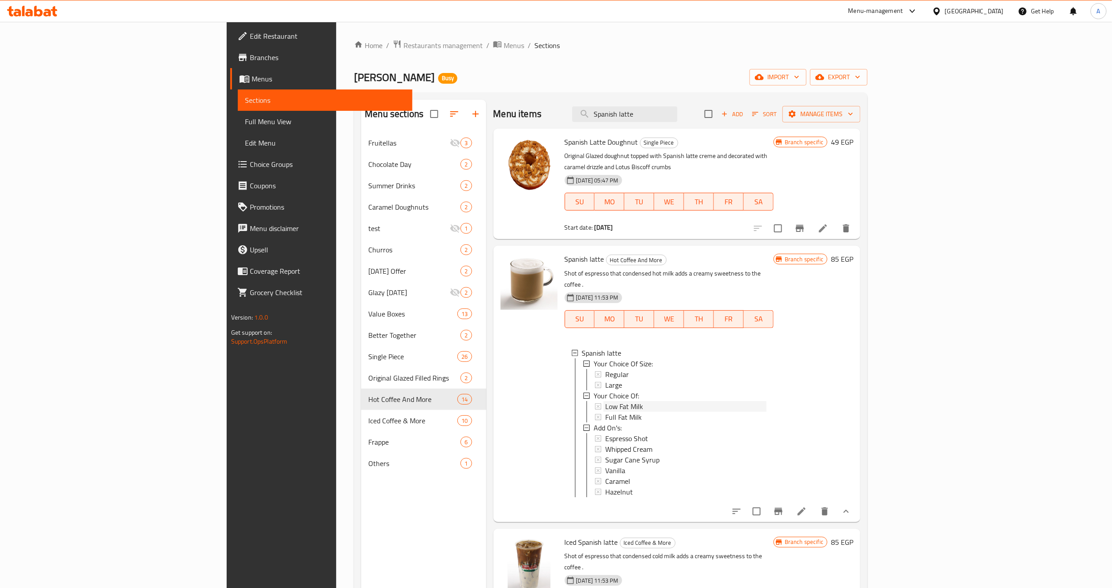
click at [605, 401] on span "Low Fat Milk" at bounding box center [624, 406] width 38 height 11
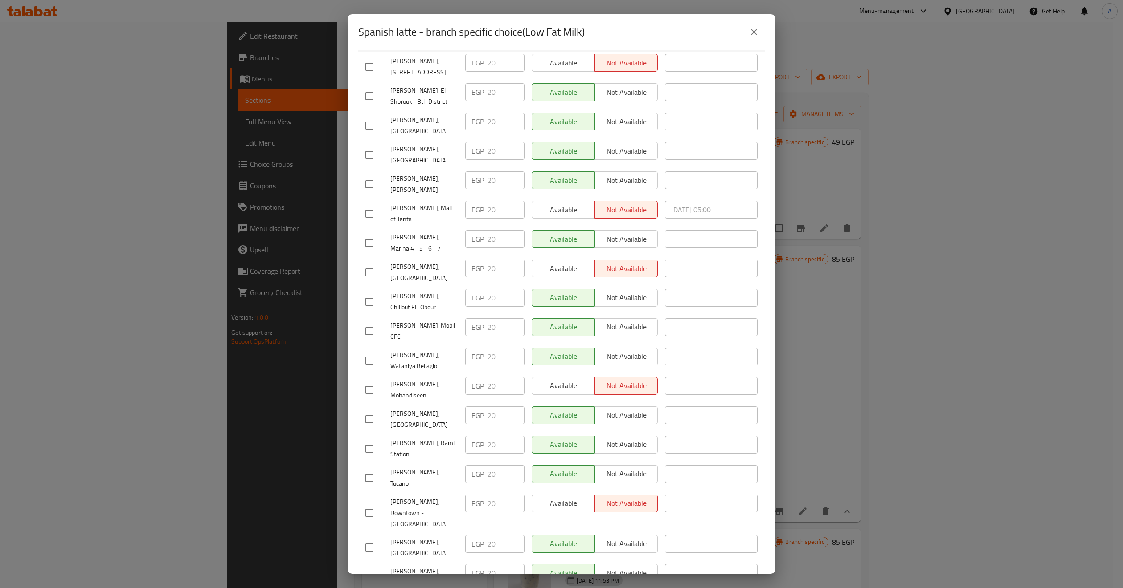
scroll to position [267, 0]
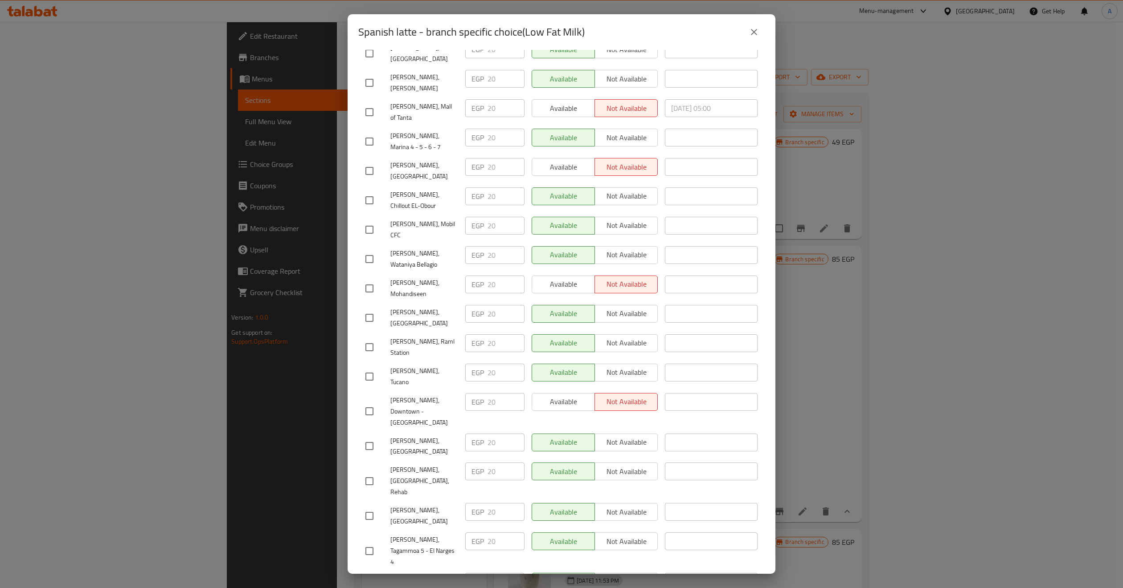
click at [762, 43] on div "Spanish latte - branch specific choice(Low Fat Milk)" at bounding box center [561, 32] width 428 height 36
click at [756, 34] on icon "close" at bounding box center [753, 32] width 11 height 11
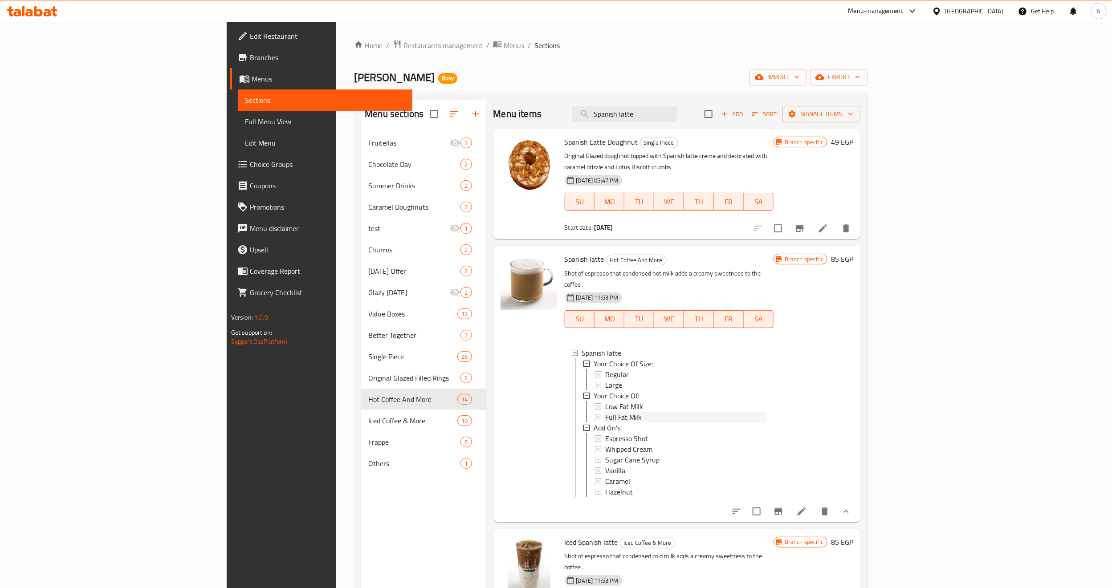
click at [605, 412] on span "Full Fat Milk" at bounding box center [623, 417] width 37 height 11
click at [611, 433] on div "Espresso Shot" at bounding box center [685, 438] width 161 height 11
